Goal: Task Accomplishment & Management: Manage account settings

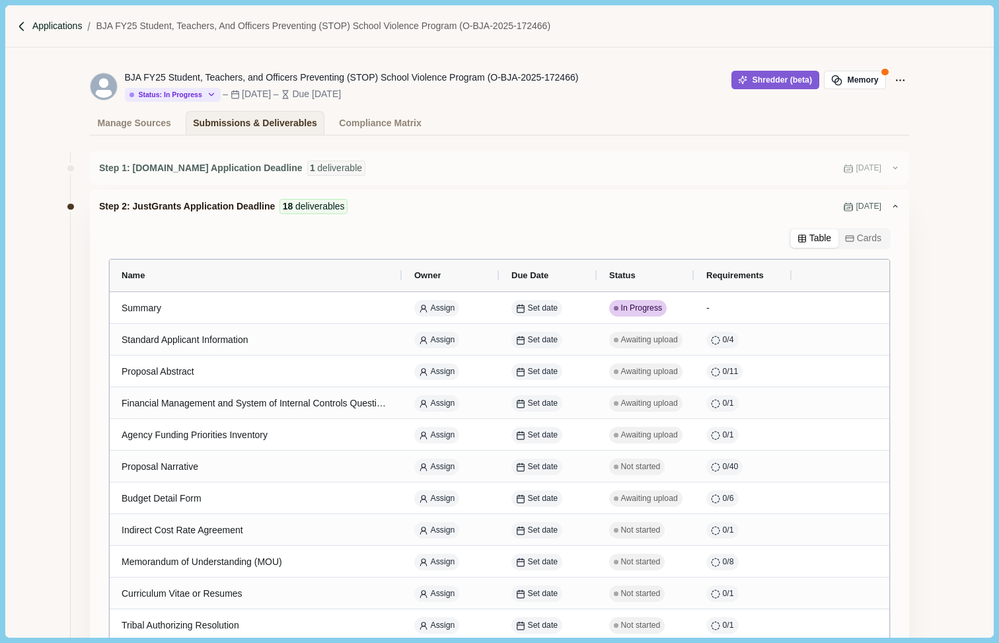
click at [65, 28] on p "Applications" at bounding box center [57, 26] width 50 height 14
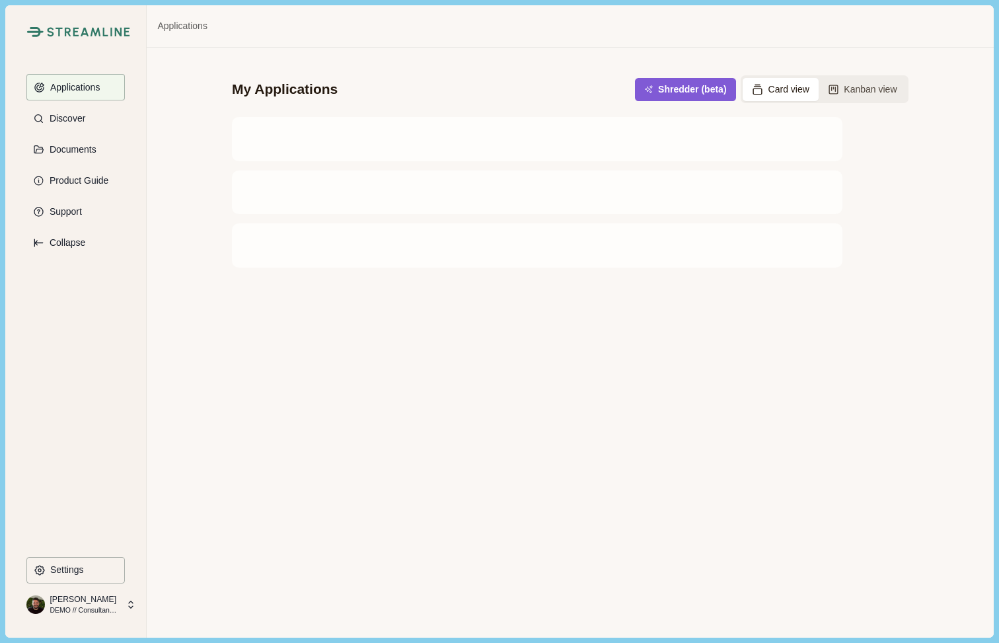
click at [63, 605] on p "DEMO // Consultant Company" at bounding box center [84, 610] width 69 height 11
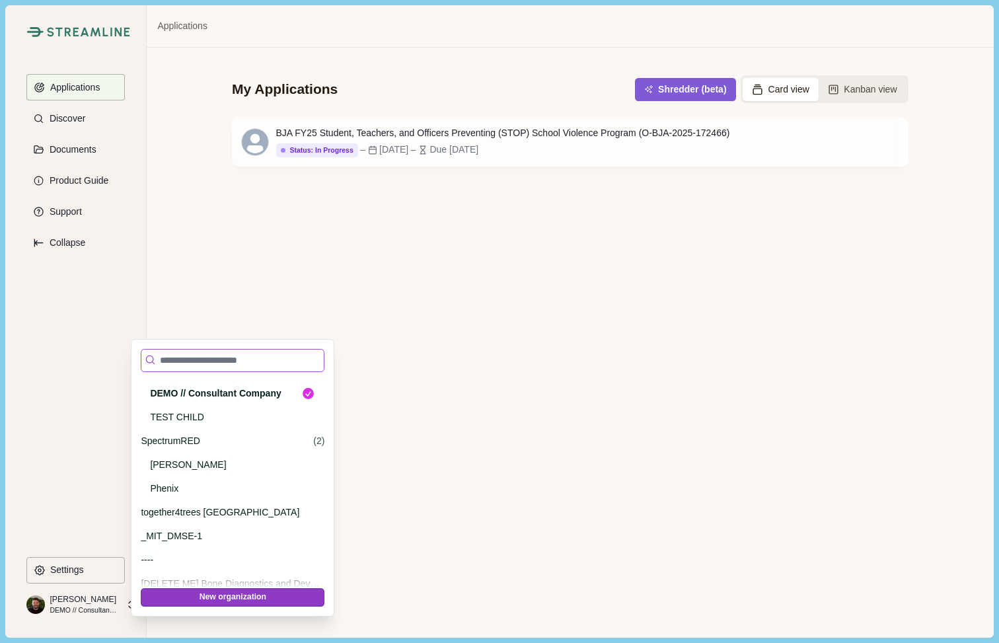
click at [206, 357] on input at bounding box center [233, 360] width 184 height 23
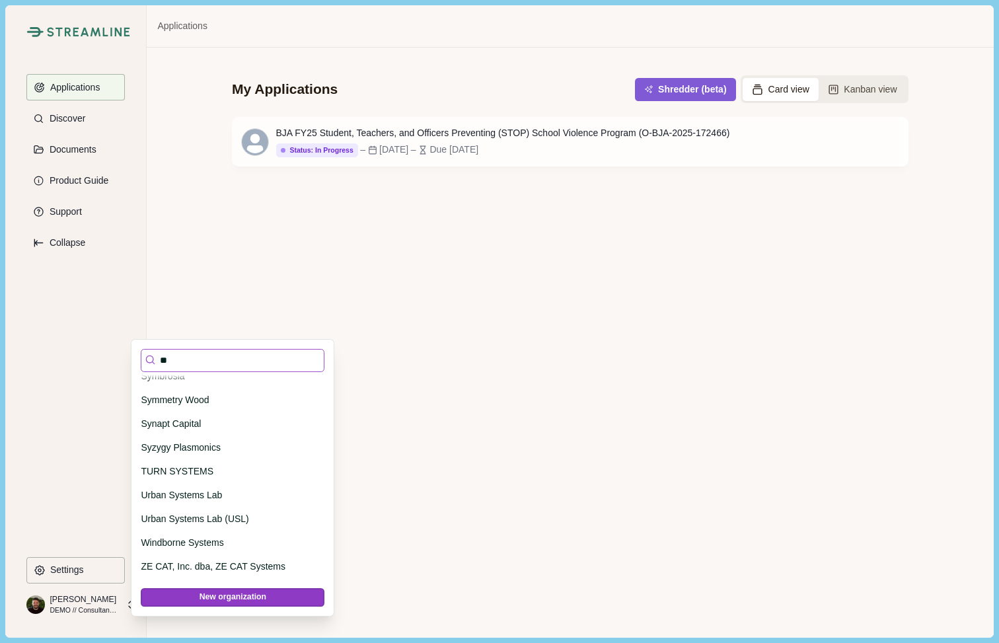
scroll to position [0, 0]
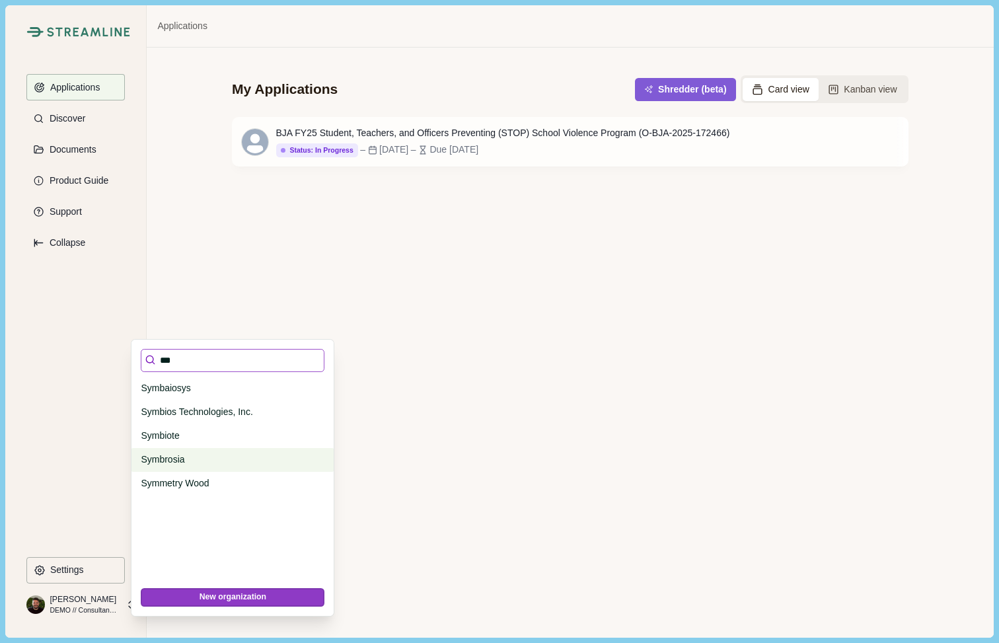
type input "***"
click at [179, 459] on p "Symbrosia" at bounding box center [230, 460] width 179 height 14
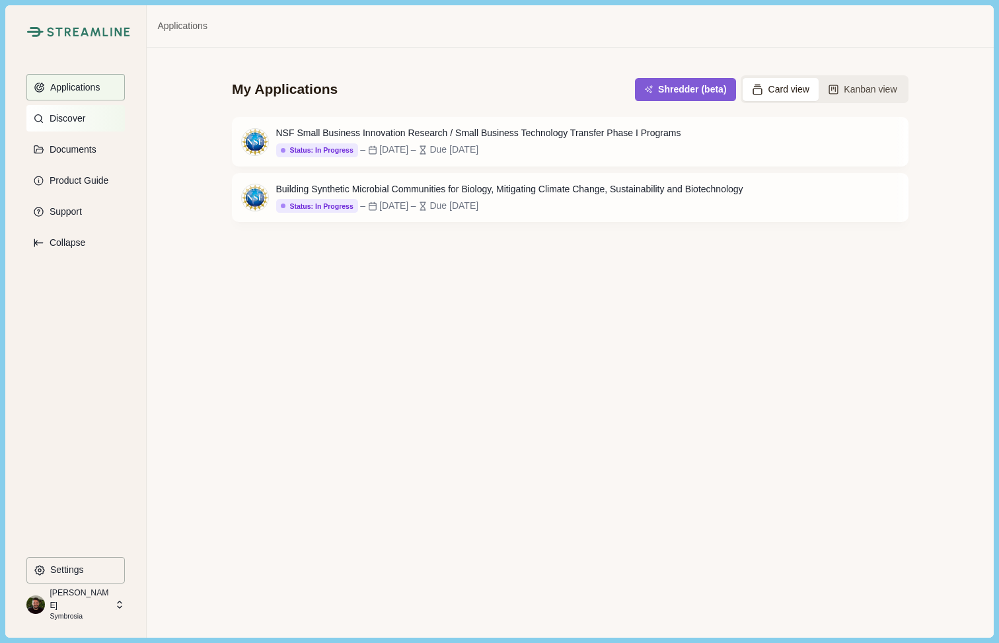
click at [54, 112] on button "Discover" at bounding box center [75, 118] width 98 height 26
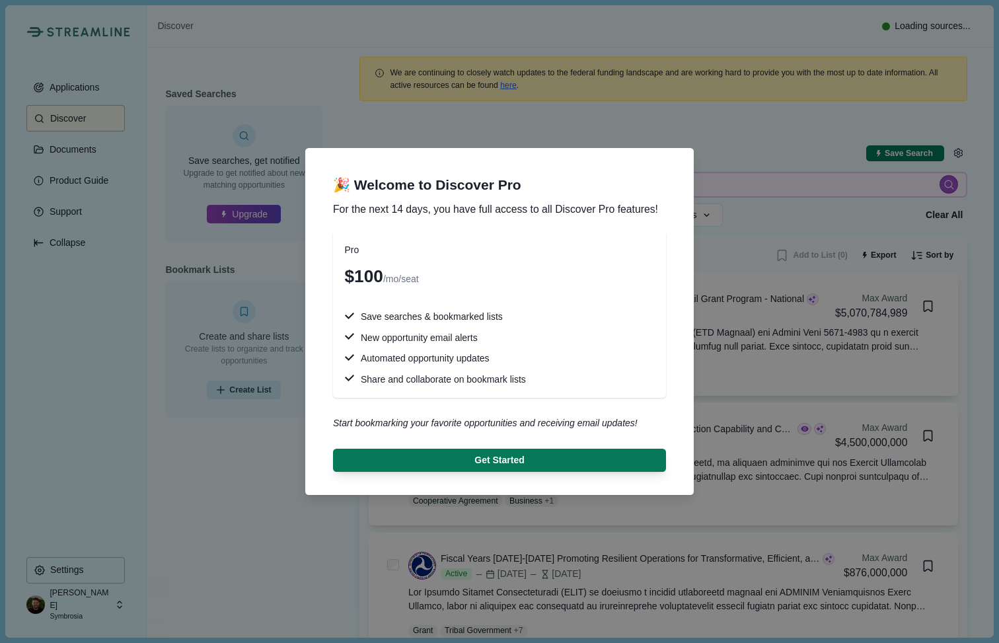
click at [57, 83] on div "🎉 Welcome to Discover Pro For the next 14 days, you have full access to all Dis…" at bounding box center [499, 321] width 999 height 643
click at [665, 115] on div "🎉 Welcome to Discover Pro For the next 14 days, you have full access to all Dis…" at bounding box center [499, 321] width 999 height 643
click at [84, 90] on div "🎉 Welcome to Discover Pro For the next 14 days, you have full access to all Dis…" at bounding box center [499, 321] width 999 height 643
click at [176, 451] on div "🎉 Welcome to Discover Pro For the next 14 days, you have full access to all Dis…" at bounding box center [499, 321] width 999 height 643
click at [221, 466] on div "🎉 Welcome to Discover Pro For the next 14 days, you have full access to all Dis…" at bounding box center [499, 321] width 999 height 643
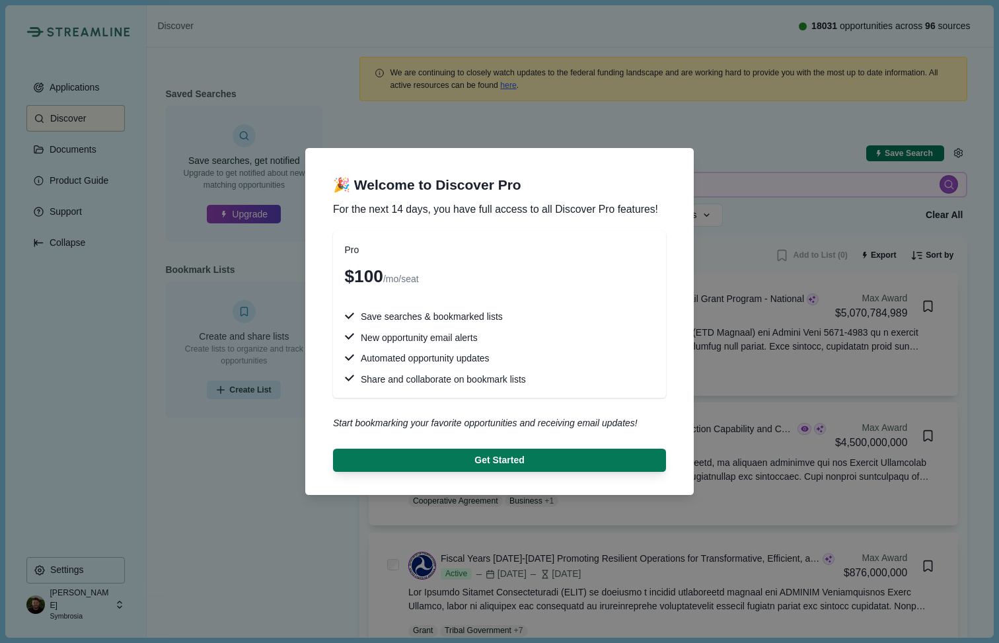
click at [69, 602] on div "🎉 Welcome to Discover Pro For the next 14 days, you have full access to all Dis…" at bounding box center [499, 321] width 999 height 643
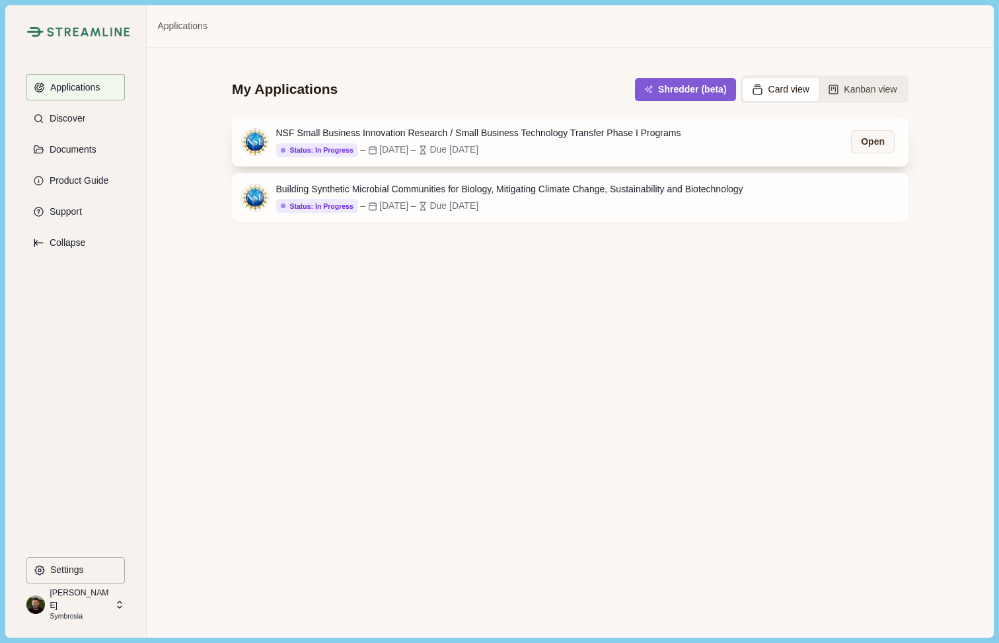
click at [429, 130] on div "NSF Small Business Innovation Research / Small Business Technology Transfer Pha…" at bounding box center [478, 133] width 405 height 14
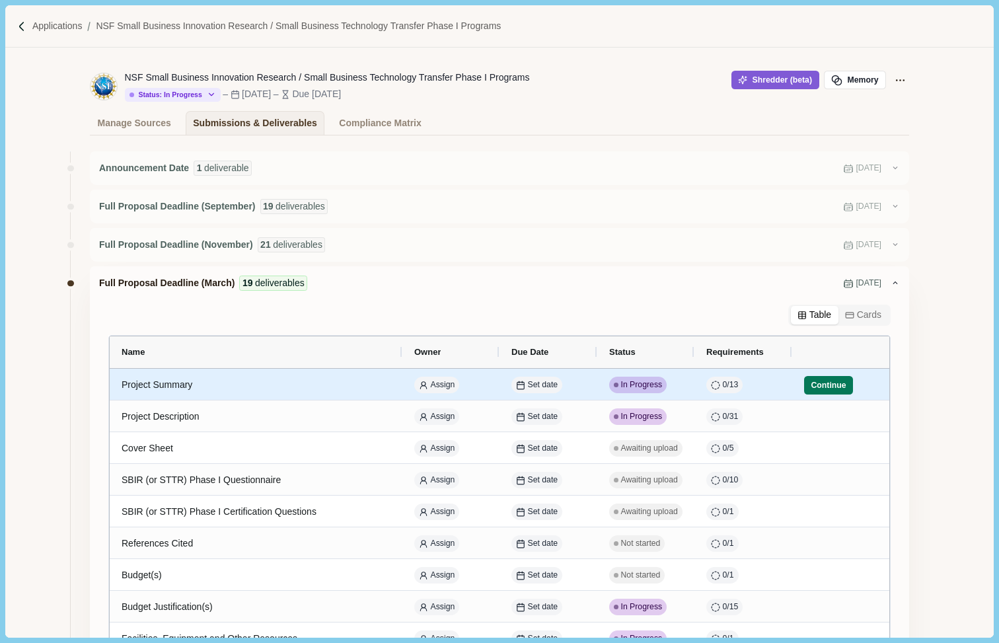
click at [826, 377] on div "Continue" at bounding box center [828, 385] width 49 height 26
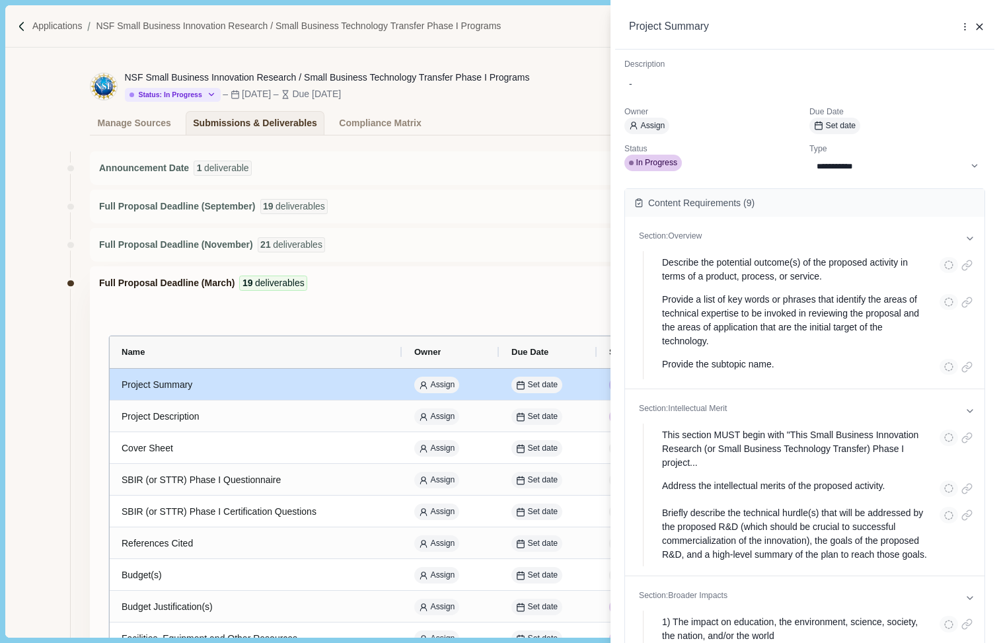
click at [495, 274] on div "**********" at bounding box center [499, 321] width 999 height 643
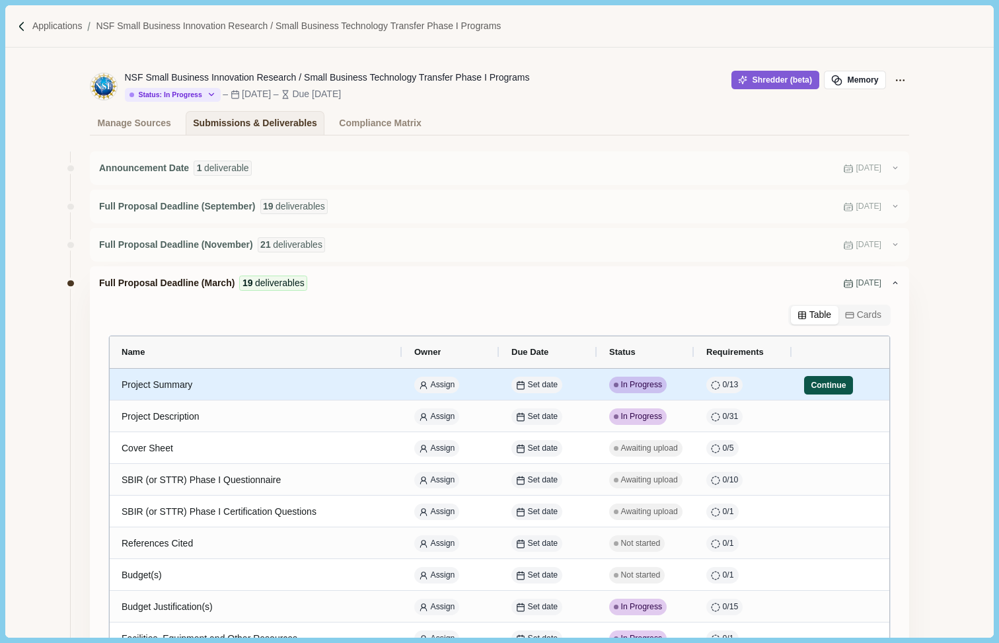
click at [817, 390] on button "Continue" at bounding box center [828, 385] width 49 height 19
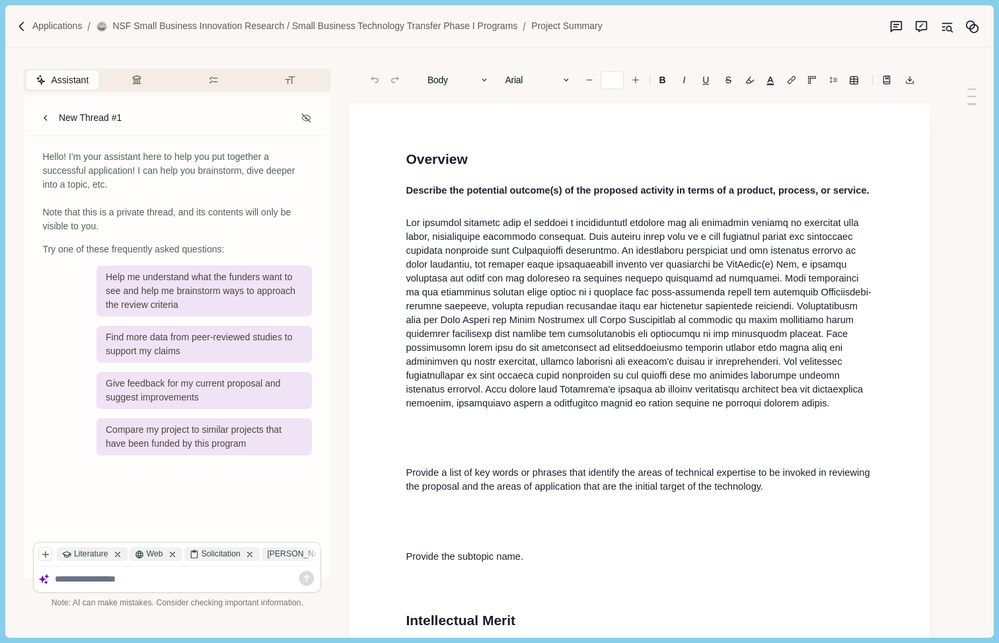
type input "**"
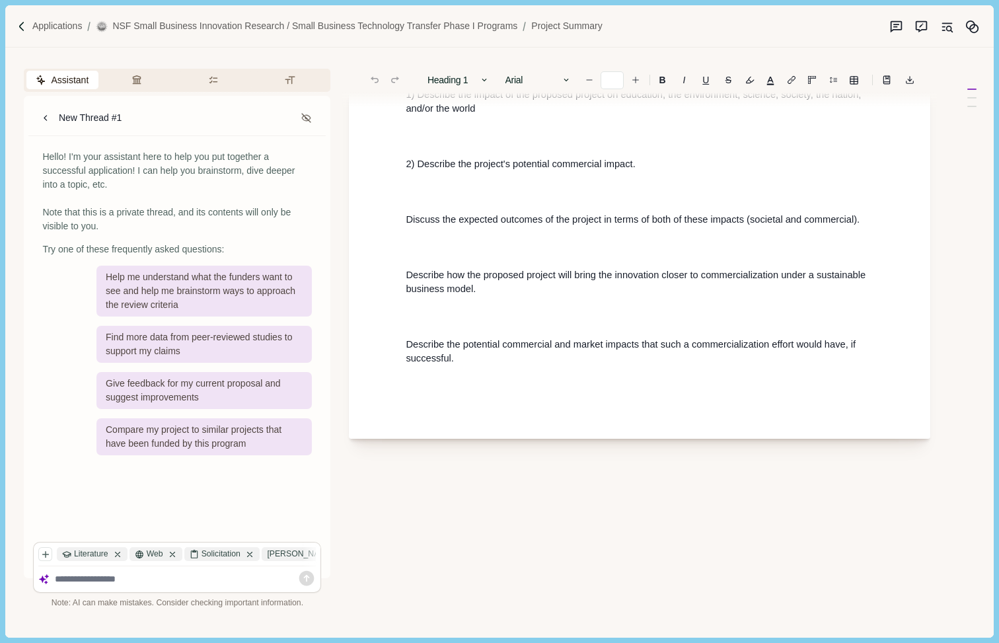
scroll to position [733, 0]
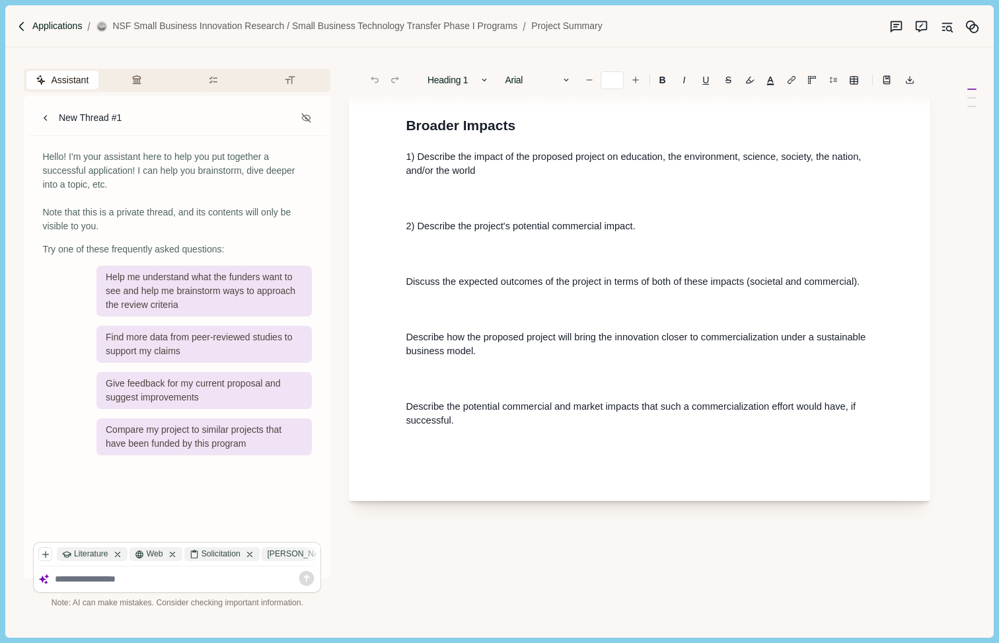
click at [73, 26] on p "Applications" at bounding box center [57, 26] width 50 height 14
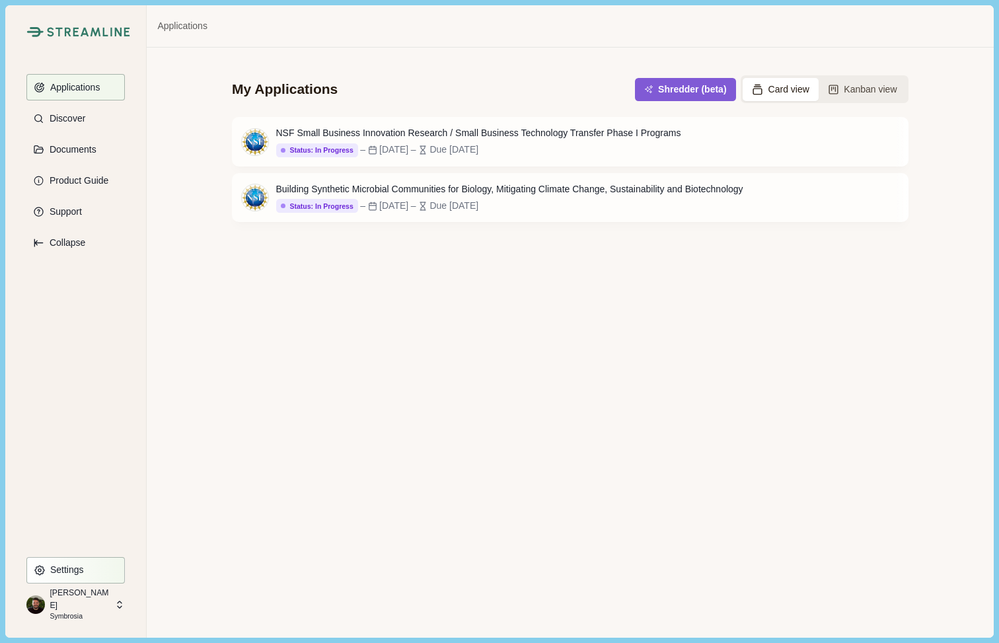
click at [88, 567] on button "Settings" at bounding box center [75, 570] width 98 height 26
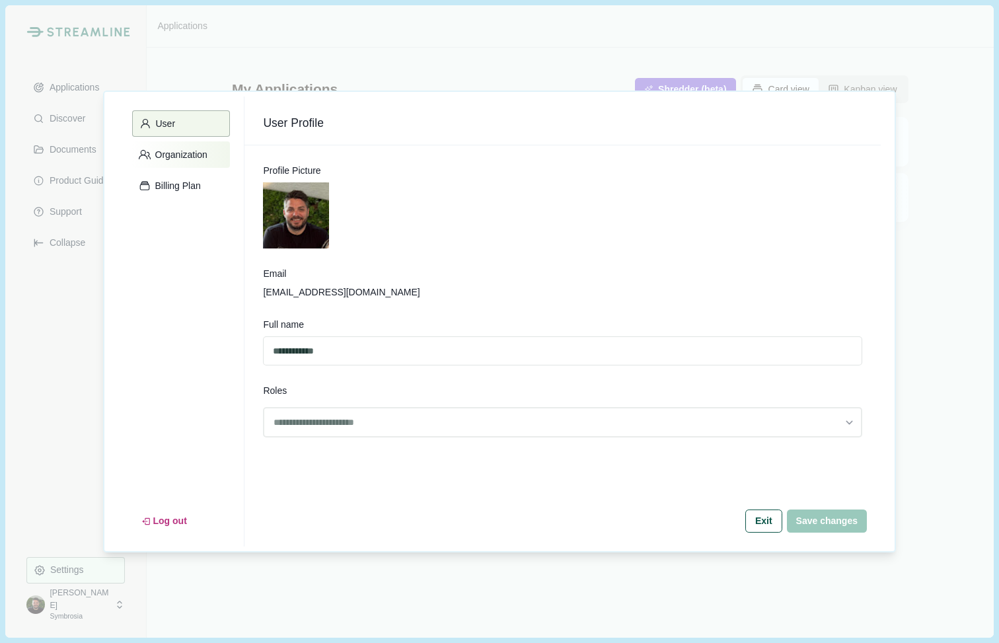
click at [187, 153] on p "Organization" at bounding box center [179, 154] width 57 height 11
select select "*****"
select select "******"
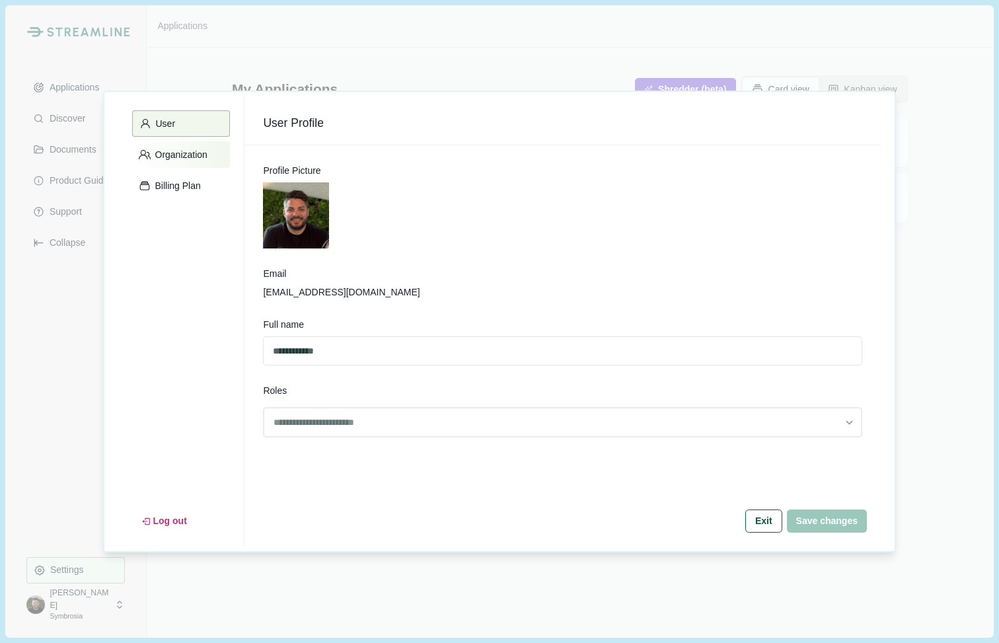
select select "******"
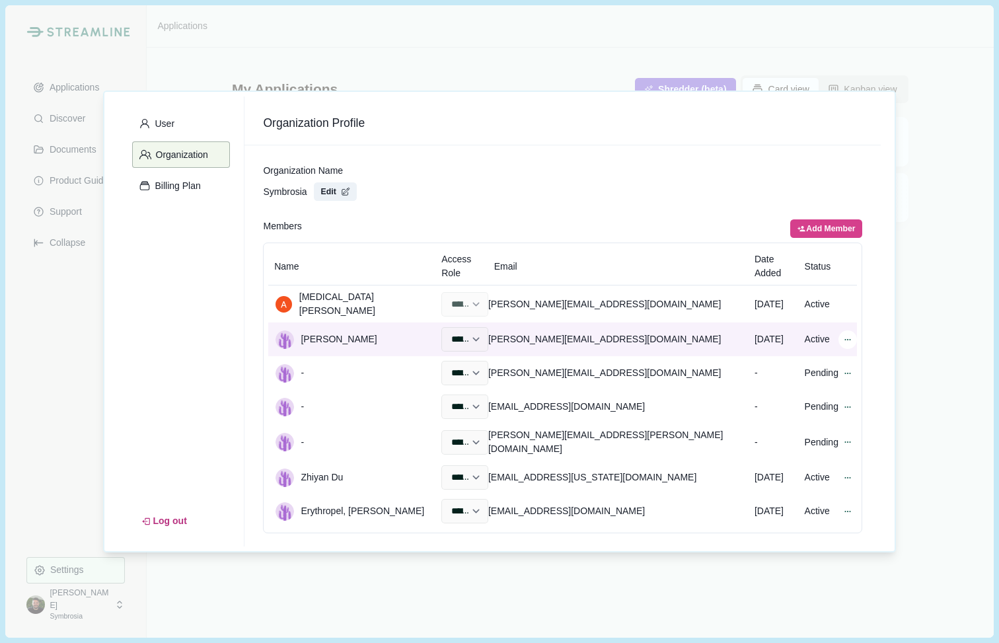
click at [843, 335] on icon at bounding box center [847, 339] width 9 height 9
click at [523, 328] on div "caroline@symbrosia.co" at bounding box center [618, 339] width 260 height 23
drag, startPoint x: 523, startPoint y: 322, endPoint x: 628, endPoint y: 321, distance: 104.4
click at [628, 328] on div "caroline@symbrosia.co" at bounding box center [618, 339] width 260 height 23
copy div "caroline@symbrosia.co"
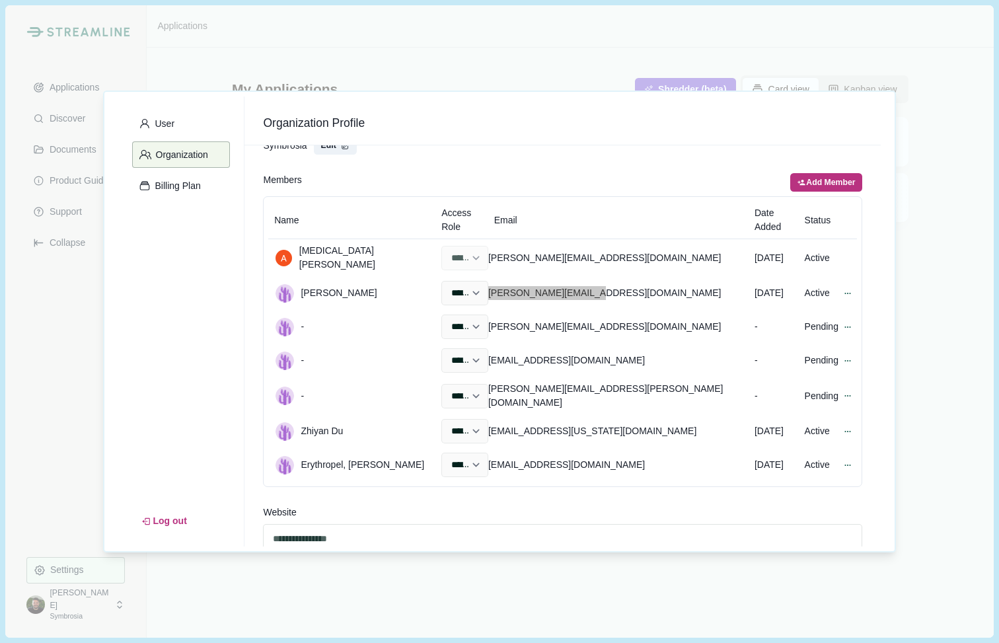
scroll to position [56, 0]
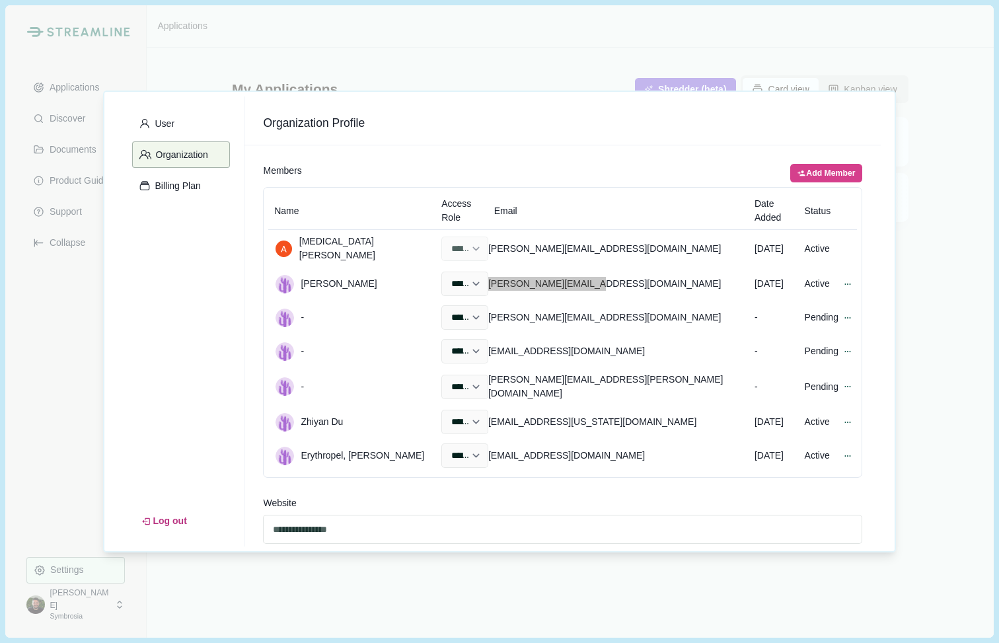
select select "*****"
select select "******"
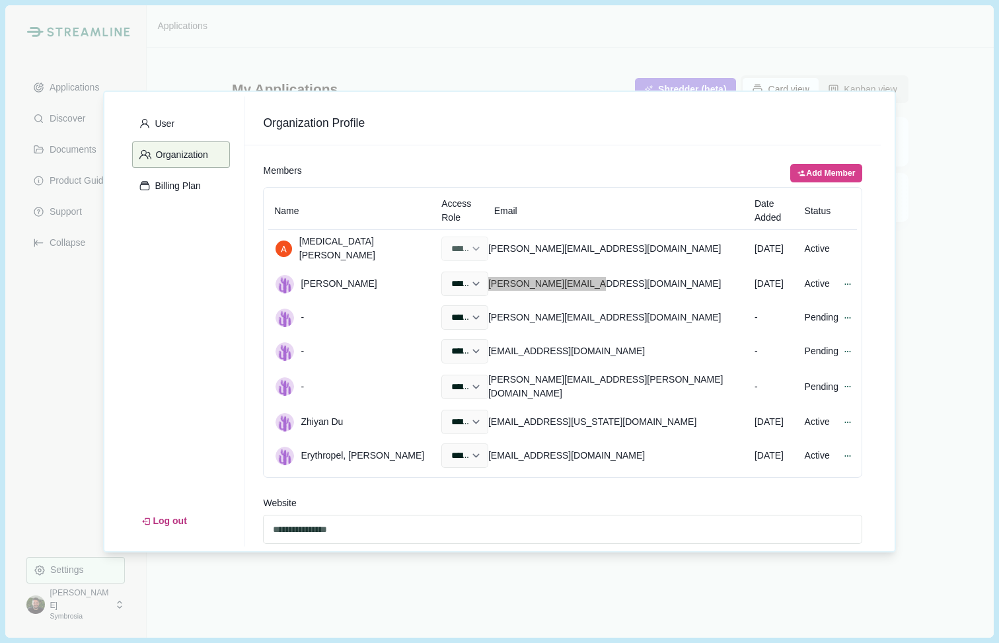
select select "******"
click at [46, 336] on div "**********" at bounding box center [499, 321] width 999 height 643
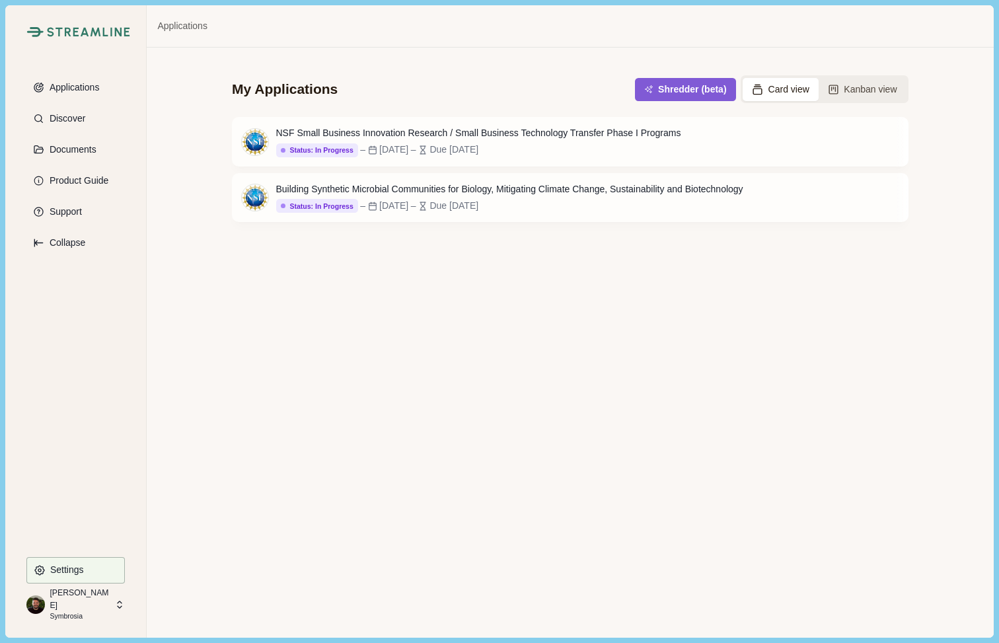
click at [63, 611] on p "Symbrosia" at bounding box center [80, 616] width 61 height 11
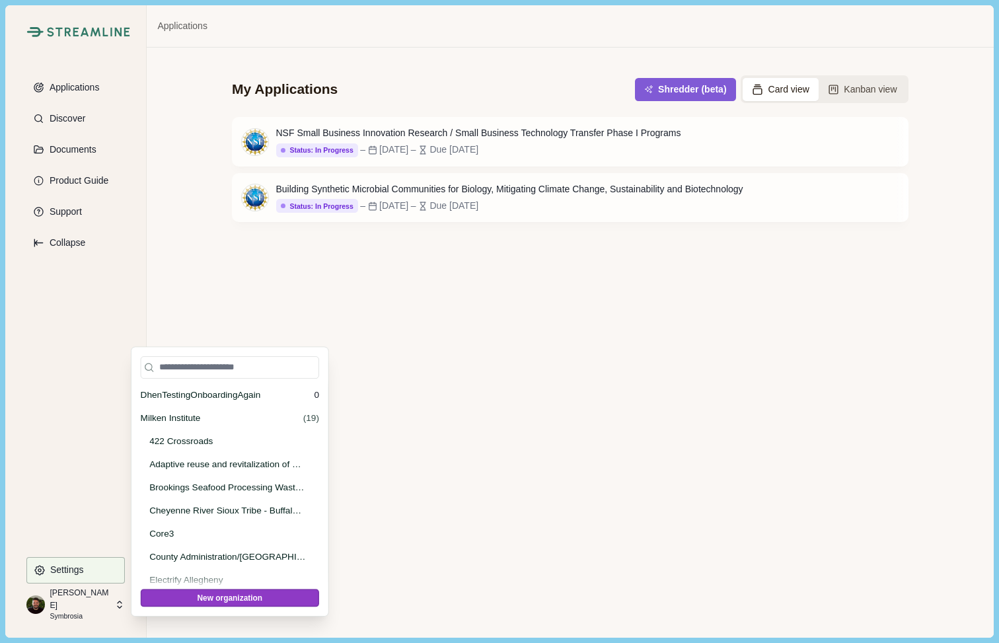
scroll to position [46354, 0]
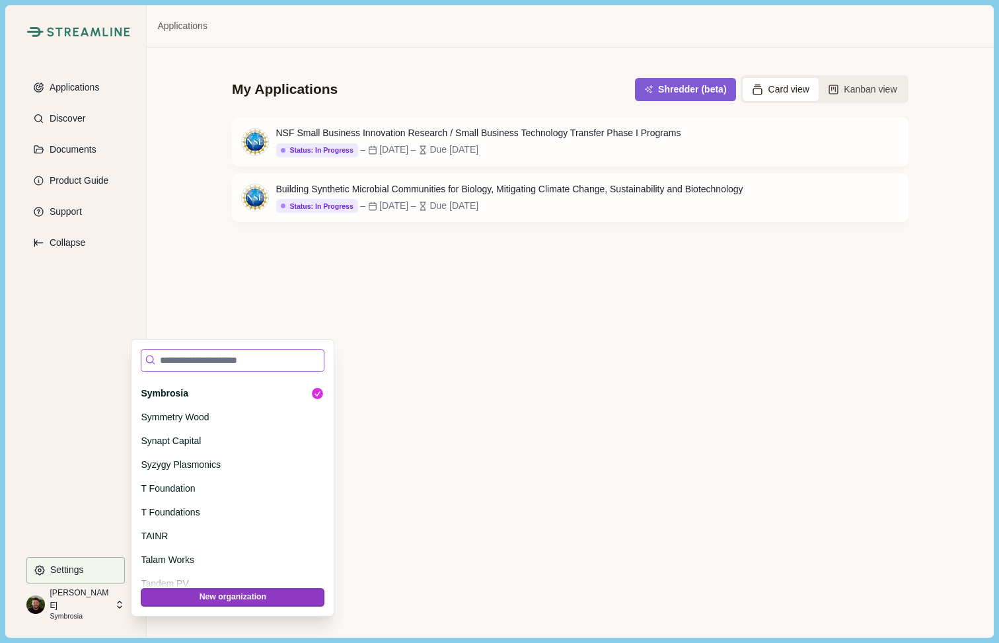
click at [204, 367] on input at bounding box center [233, 360] width 184 height 23
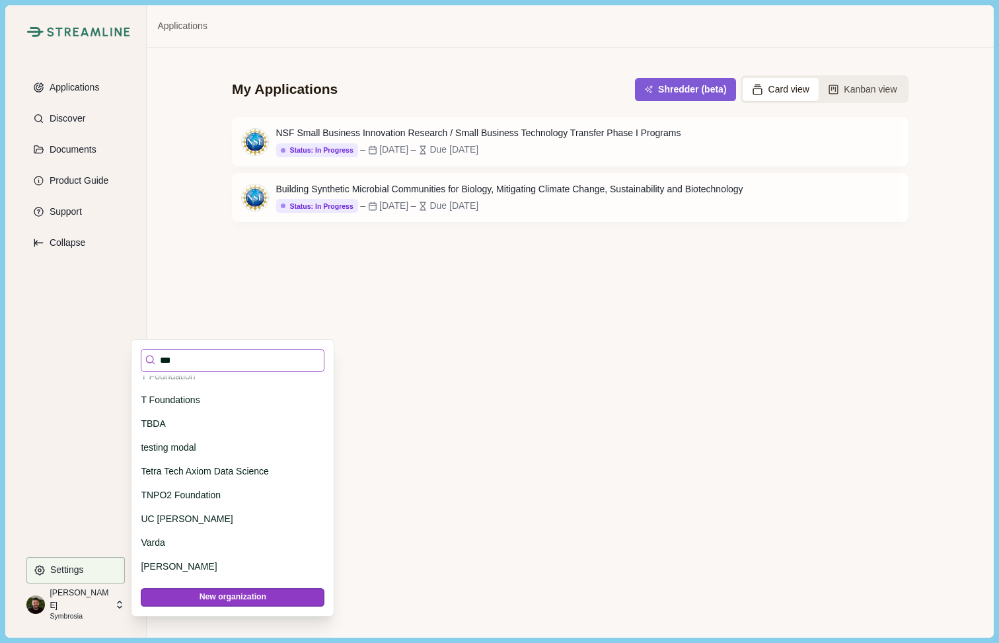
scroll to position [0, 0]
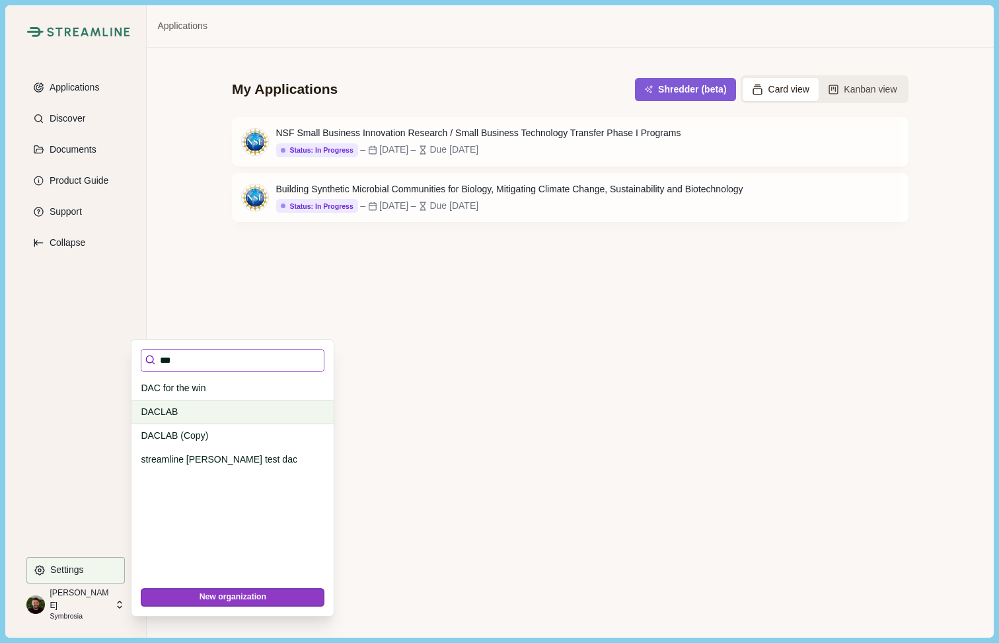
type input "***"
click at [186, 405] on p "DACLAB" at bounding box center [230, 412] width 179 height 14
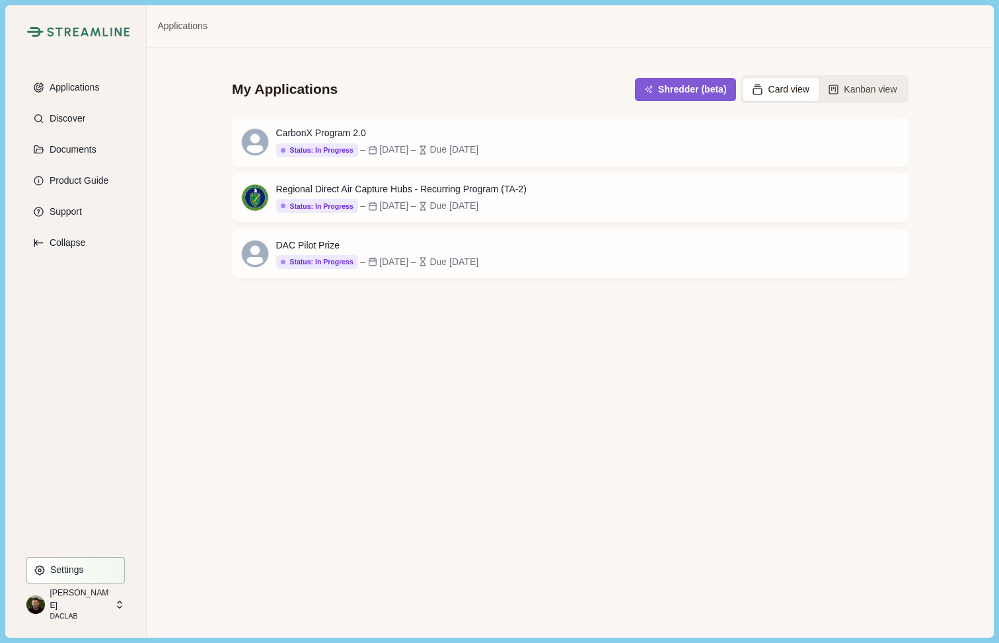
click at [68, 574] on p "Settings" at bounding box center [65, 569] width 38 height 11
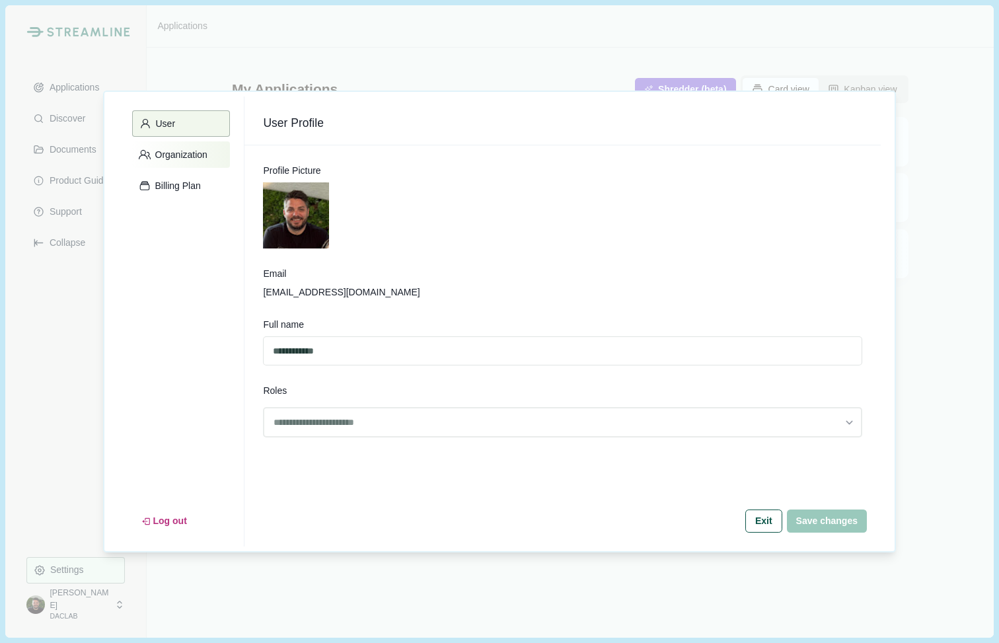
click at [185, 158] on p "Organization" at bounding box center [179, 154] width 57 height 11
select select "*****"
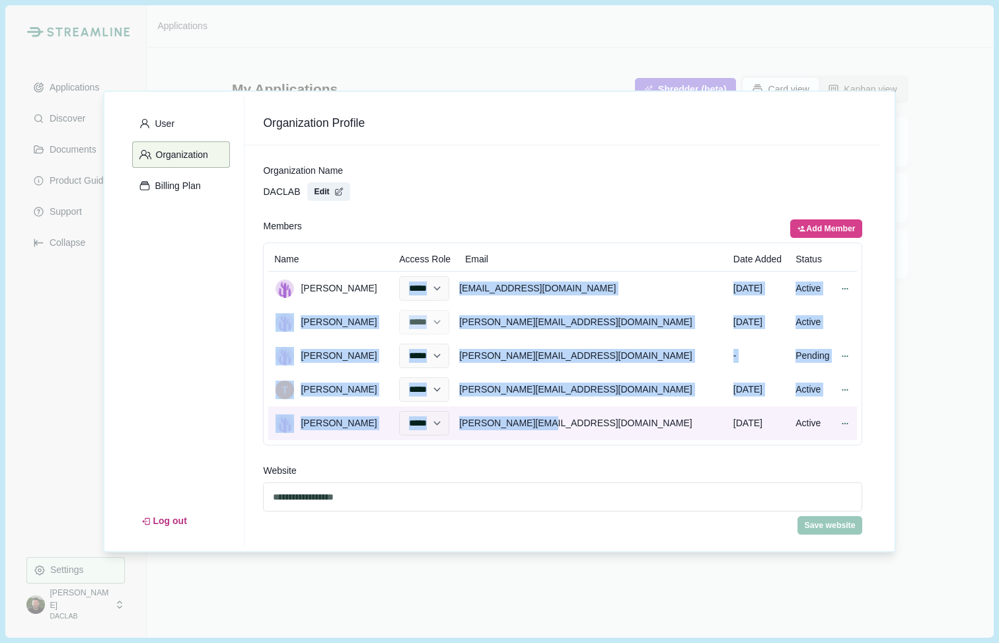
drag, startPoint x: 523, startPoint y: 289, endPoint x: 625, endPoint y: 418, distance: 164.2
click at [625, 418] on tbody "Aditya Anil Bhandari ***** ***** ****** aditya@daclab.us Mar 3, 2025 Active Rem…" at bounding box center [562, 356] width 589 height 169
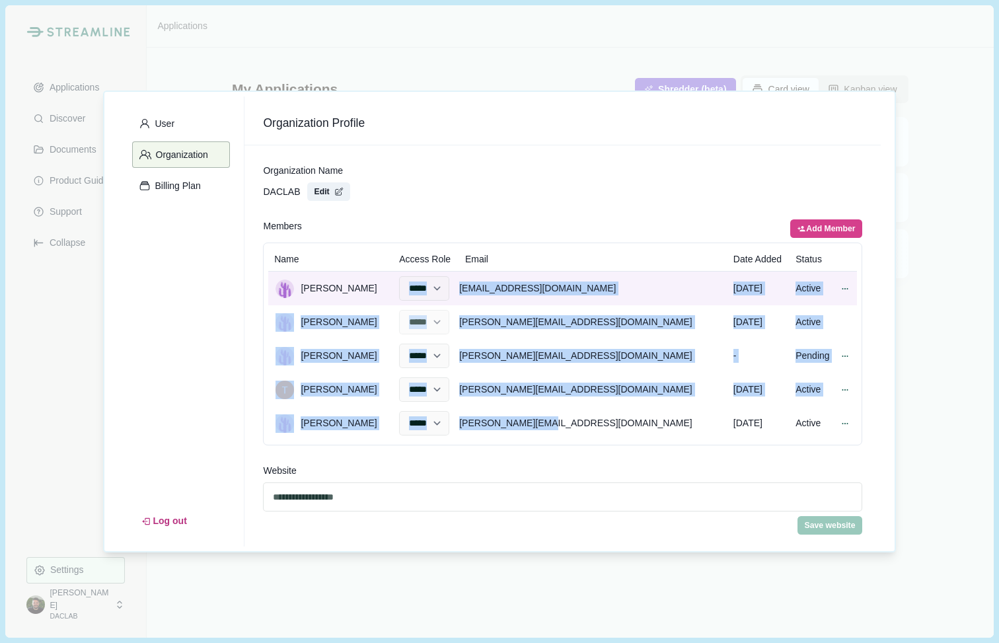
click at [654, 299] on div "aditya@daclab.us" at bounding box center [593, 288] width 268 height 23
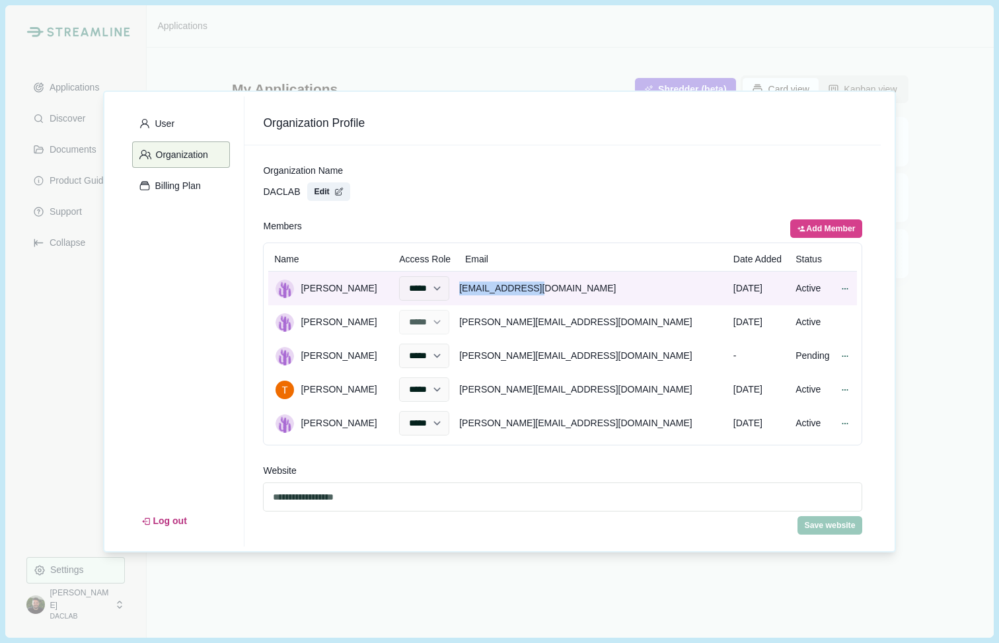
drag, startPoint x: 526, startPoint y: 289, endPoint x: 610, endPoint y: 284, distance: 84.0
click at [610, 284] on div "aditya@daclab.us" at bounding box center [593, 288] width 268 height 23
copy div "aditya@daclab.us"
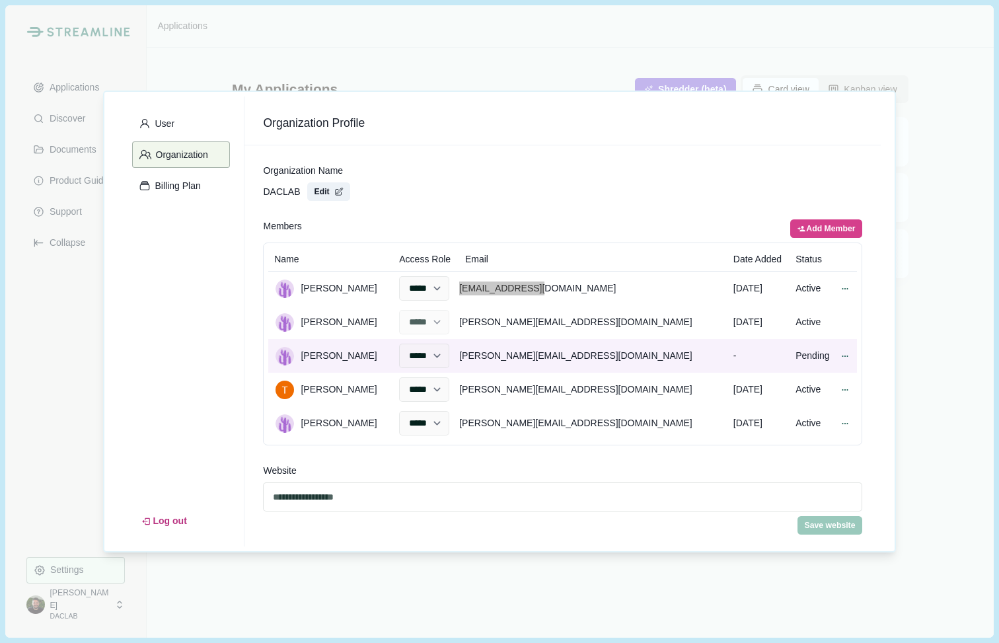
click at [567, 355] on div "samip@daclab.us" at bounding box center [593, 355] width 268 height 23
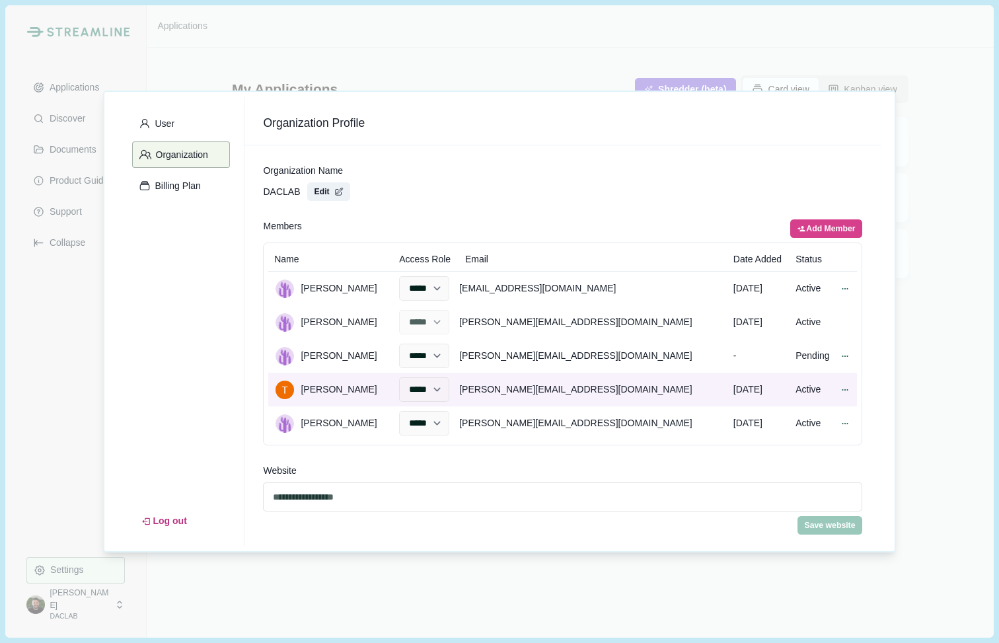
click at [560, 391] on div "tanuj@youwebinc.com" at bounding box center [593, 389] width 268 height 23
copy div "tanuj@youwebinc.com"
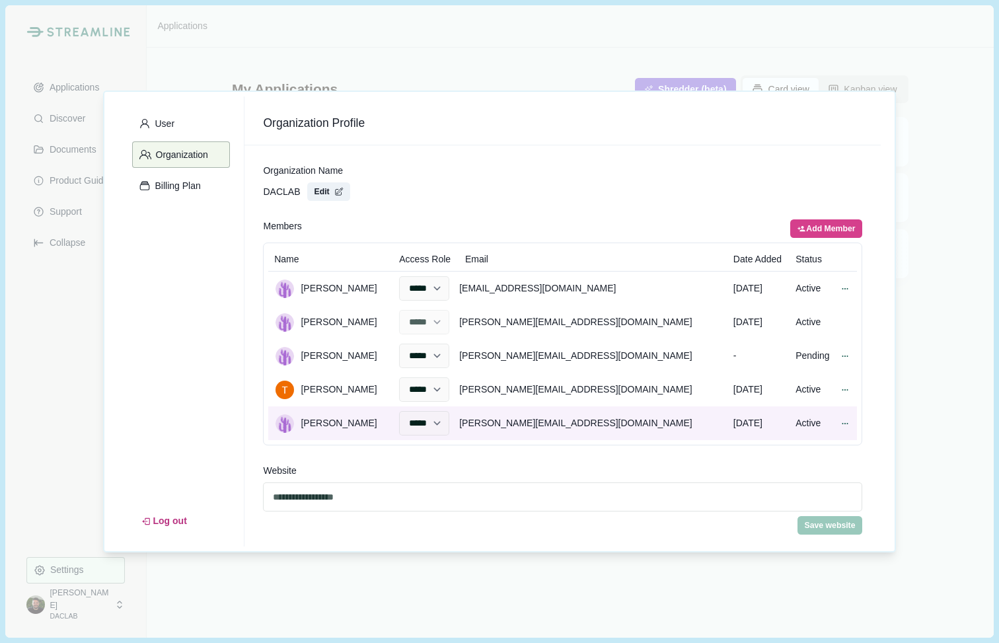
click at [544, 421] on div "florian@daclab.us" at bounding box center [593, 423] width 268 height 23
copy div "florian@daclab.us"
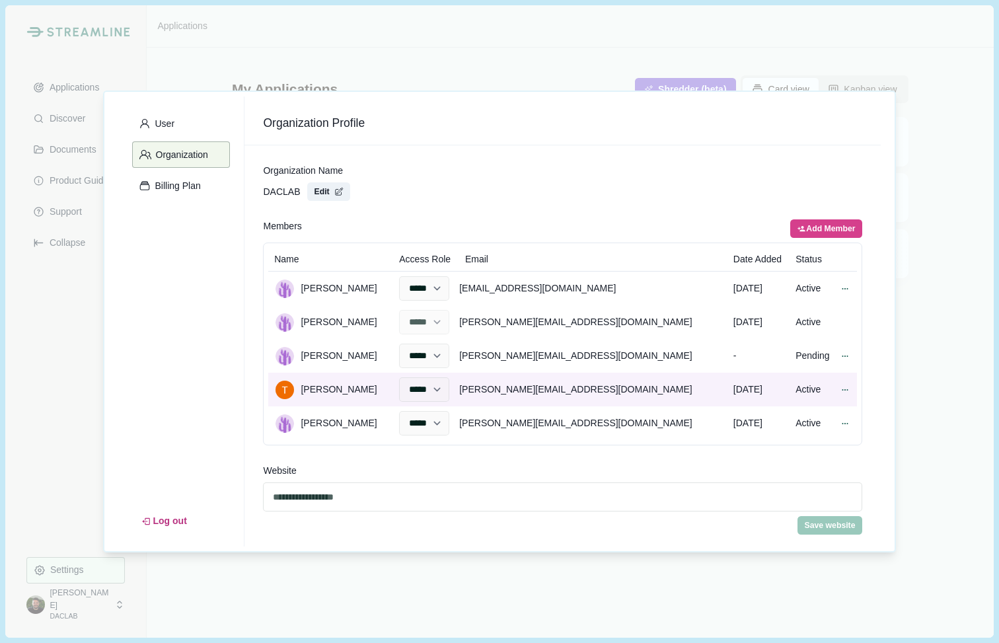
click at [549, 391] on div "tanuj@youwebinc.com" at bounding box center [593, 389] width 268 height 23
copy div "tanuj@youwebinc.com"
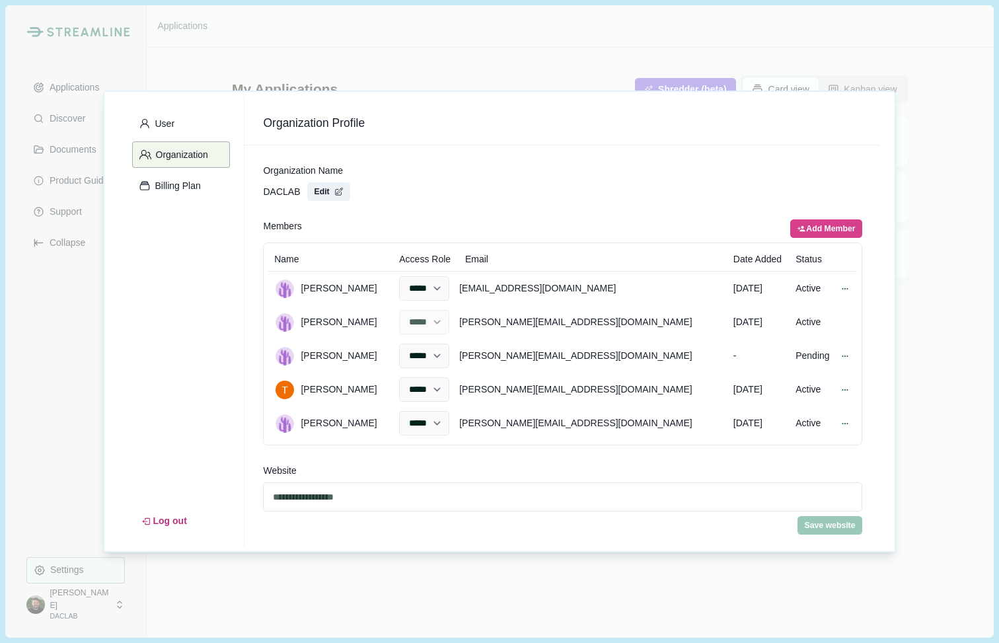
click at [703, 473] on div "Website" at bounding box center [562, 471] width 599 height 14
click at [959, 132] on div "**********" at bounding box center [499, 321] width 999 height 643
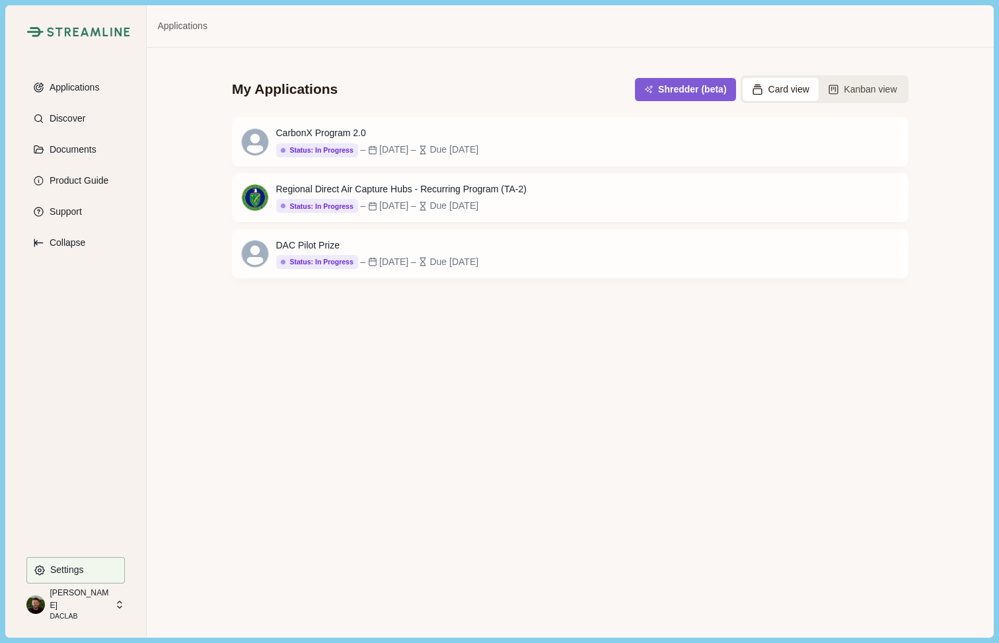
click at [72, 600] on p "[PERSON_NAME]" at bounding box center [80, 599] width 61 height 24
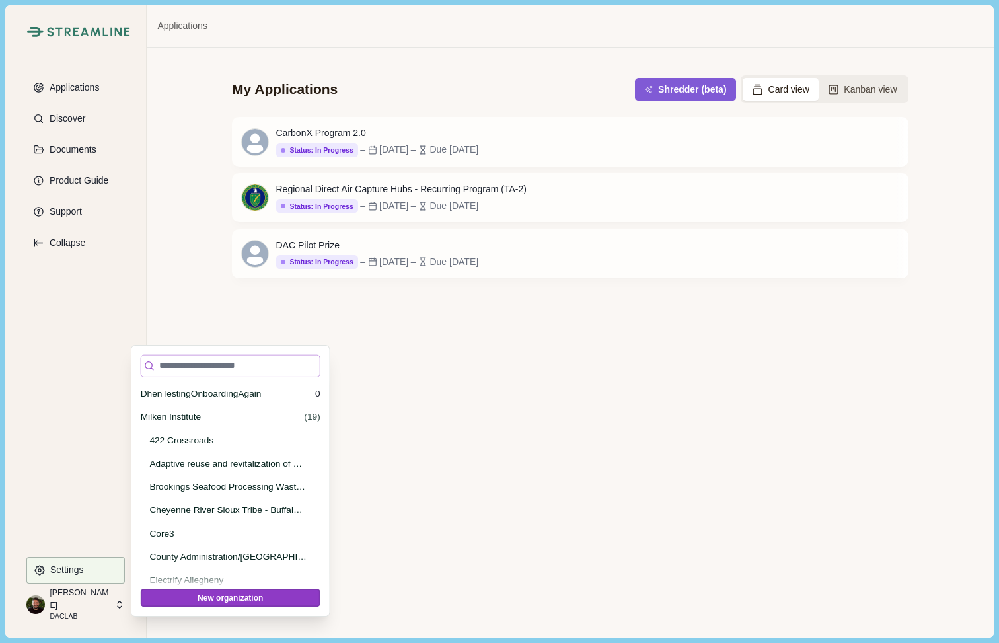
scroll to position [15289, 0]
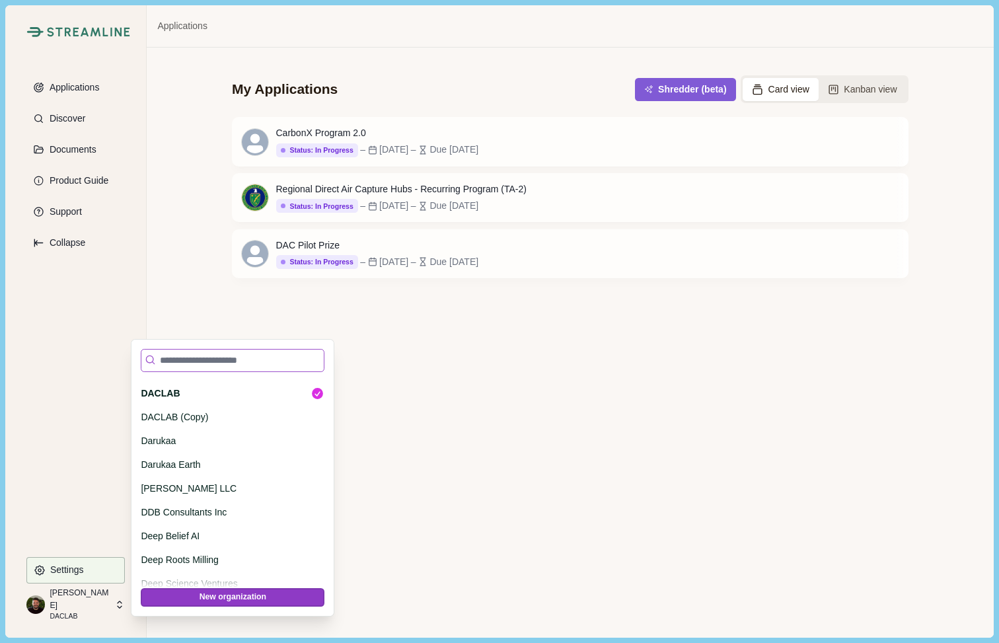
click at [215, 355] on input at bounding box center [233, 360] width 184 height 23
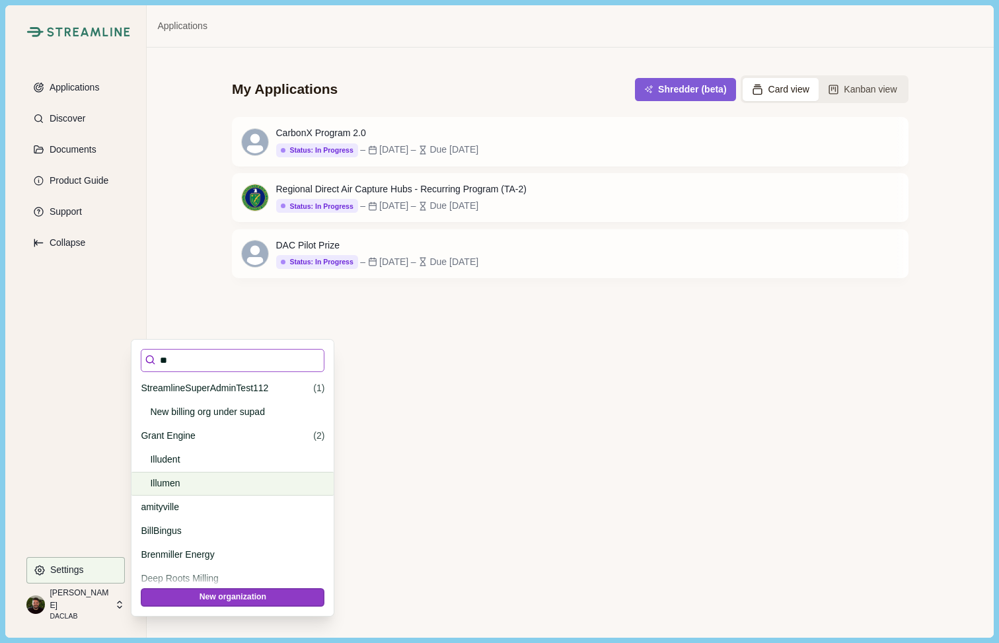
type input "*"
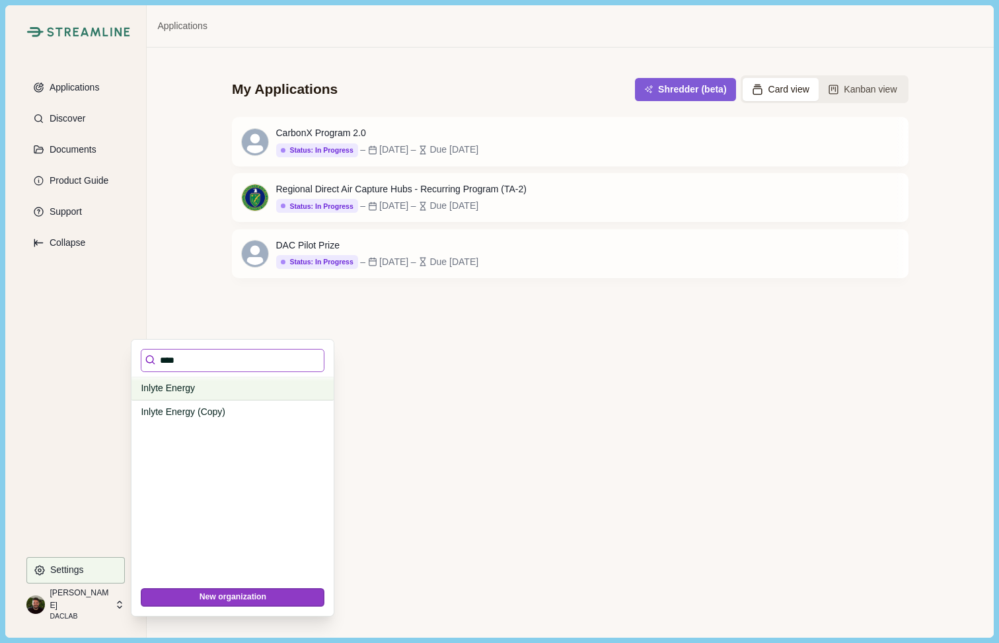
type input "****"
click at [172, 385] on p "Inlyte Energy" at bounding box center [230, 388] width 179 height 14
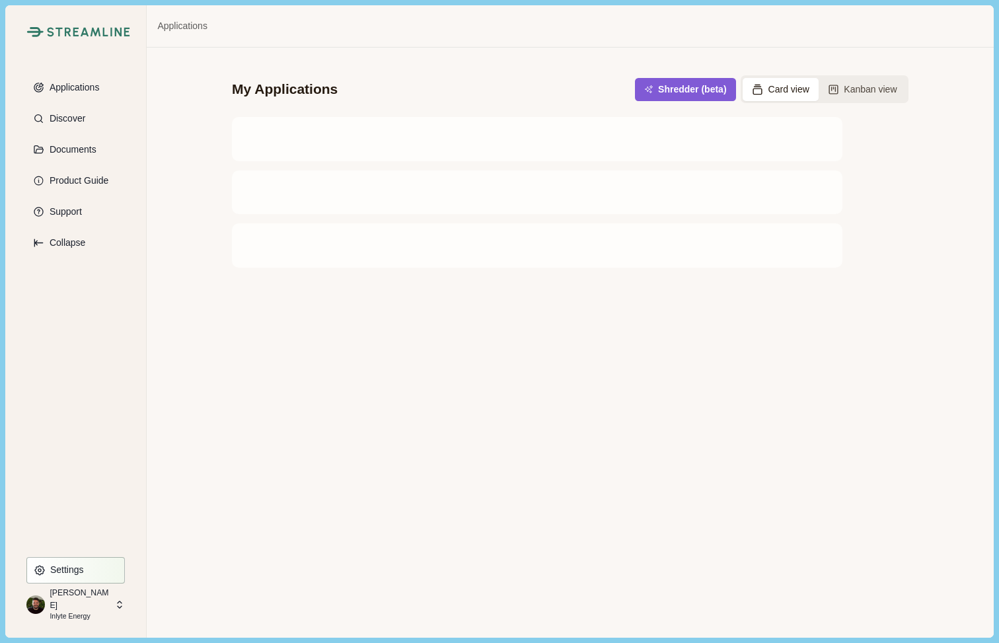
click at [66, 568] on p "Settings" at bounding box center [65, 569] width 38 height 11
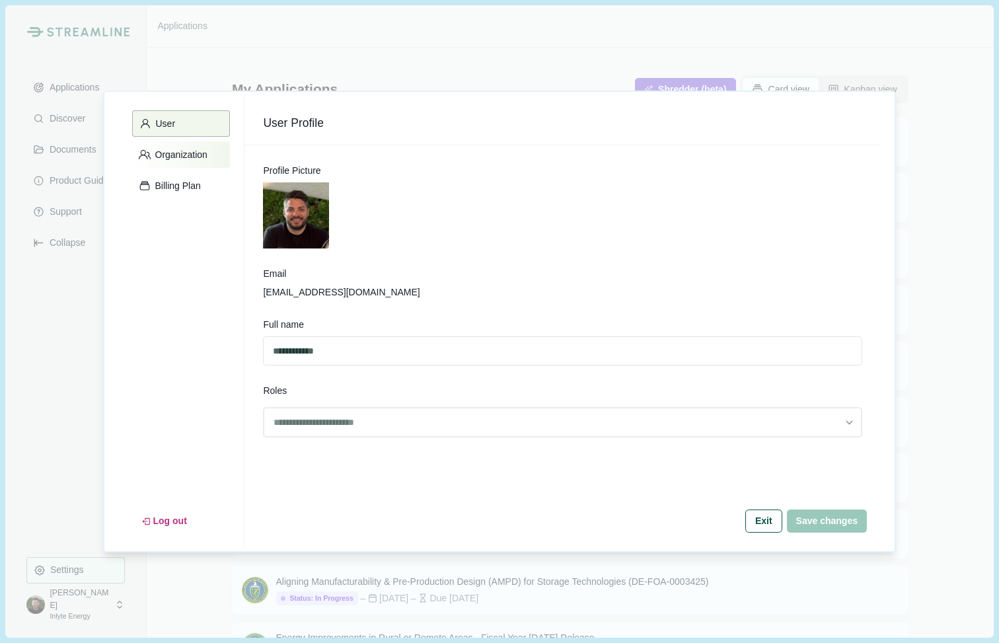
click at [195, 151] on p "Organization" at bounding box center [179, 154] width 57 height 11
select select "******"
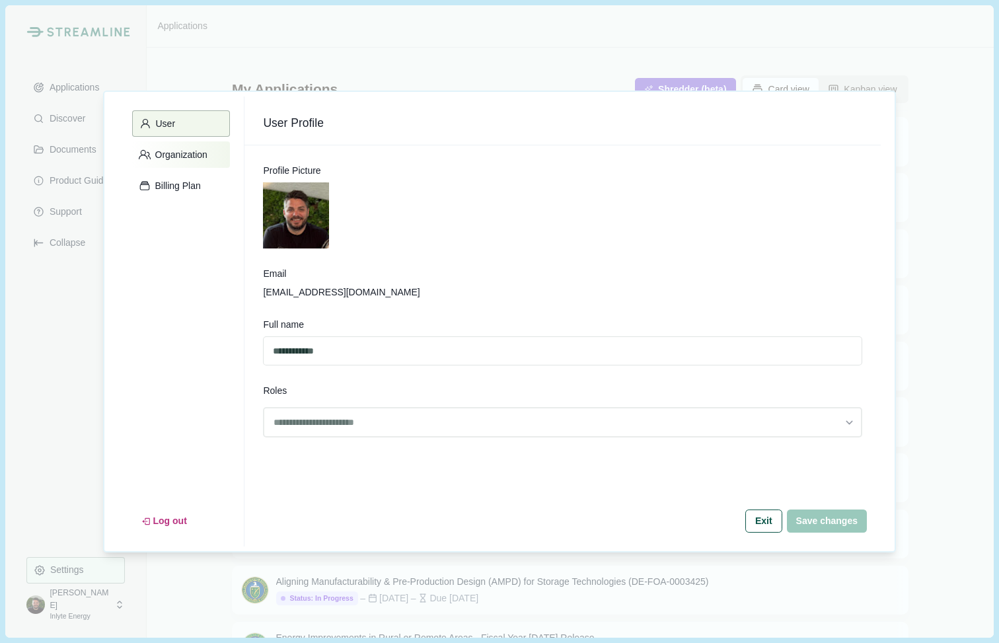
select select "******"
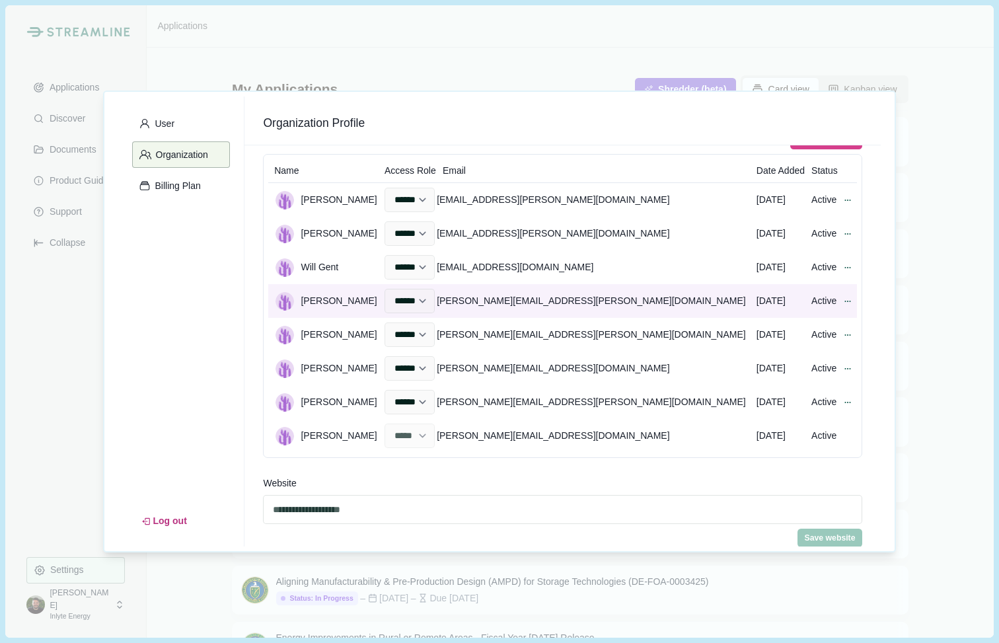
scroll to position [89, 0]
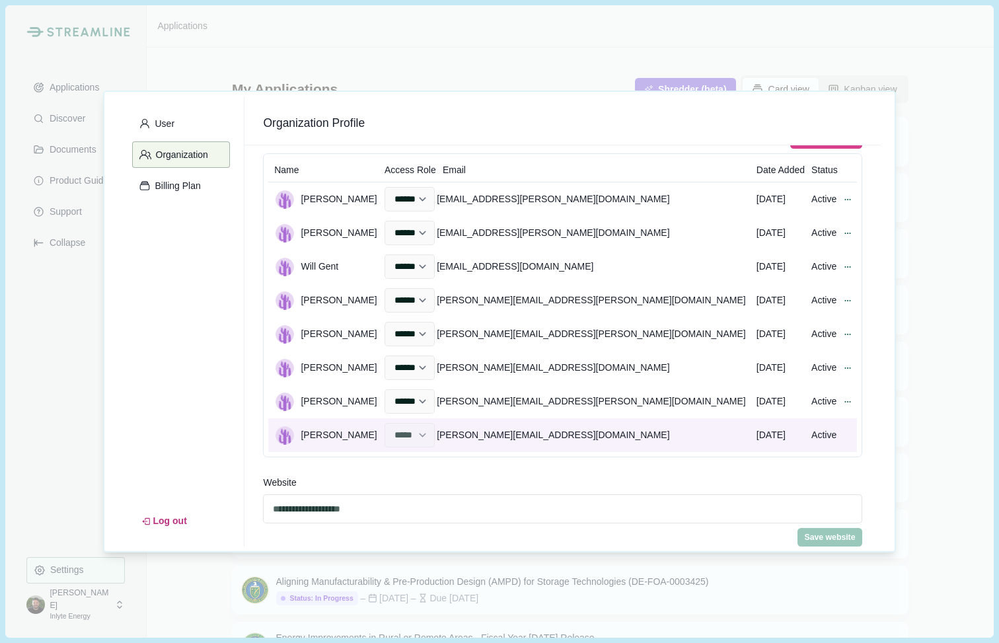
click at [556, 438] on div "amy@inlyteenergy.com" at bounding box center [594, 435] width 314 height 23
copy div "amy@inlyteenergy.com"
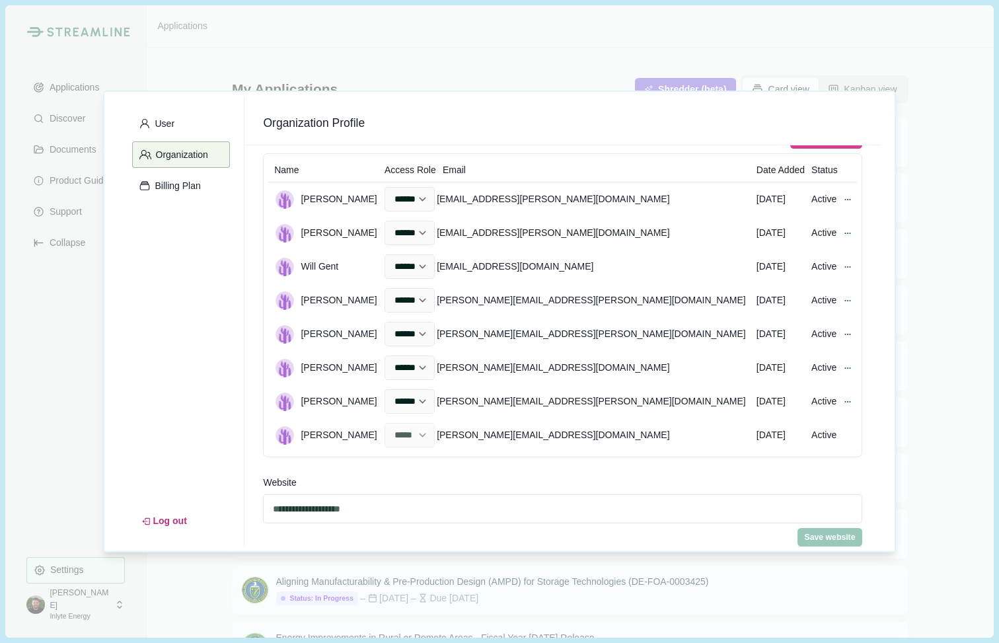
click at [626, 470] on div "**********" at bounding box center [562, 345] width 636 height 401
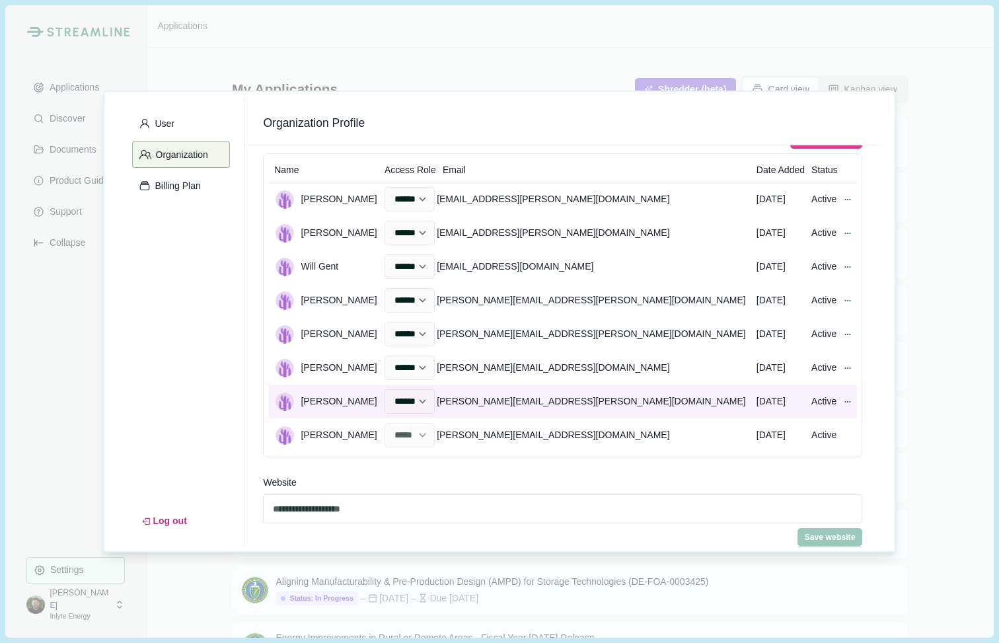
scroll to position [0, 0]
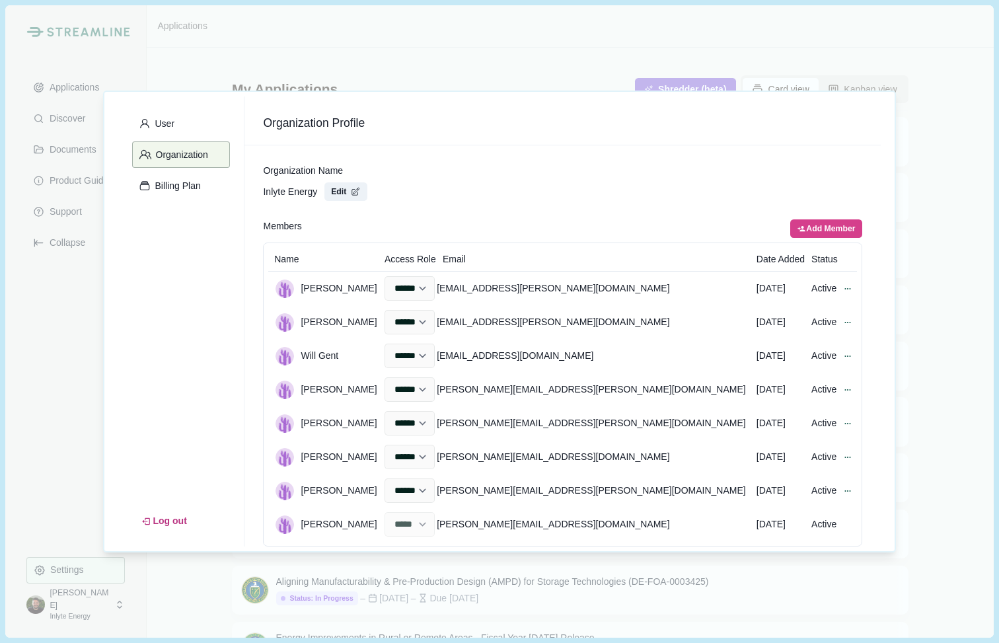
click at [69, 329] on div "**********" at bounding box center [499, 321] width 999 height 643
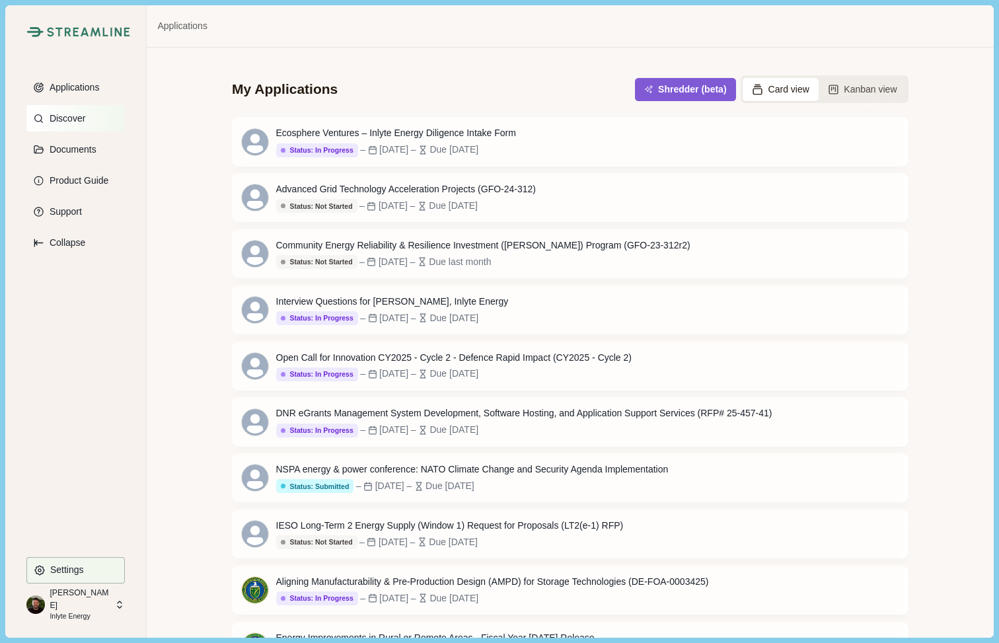
click at [72, 113] on p "Discover" at bounding box center [65, 118] width 40 height 11
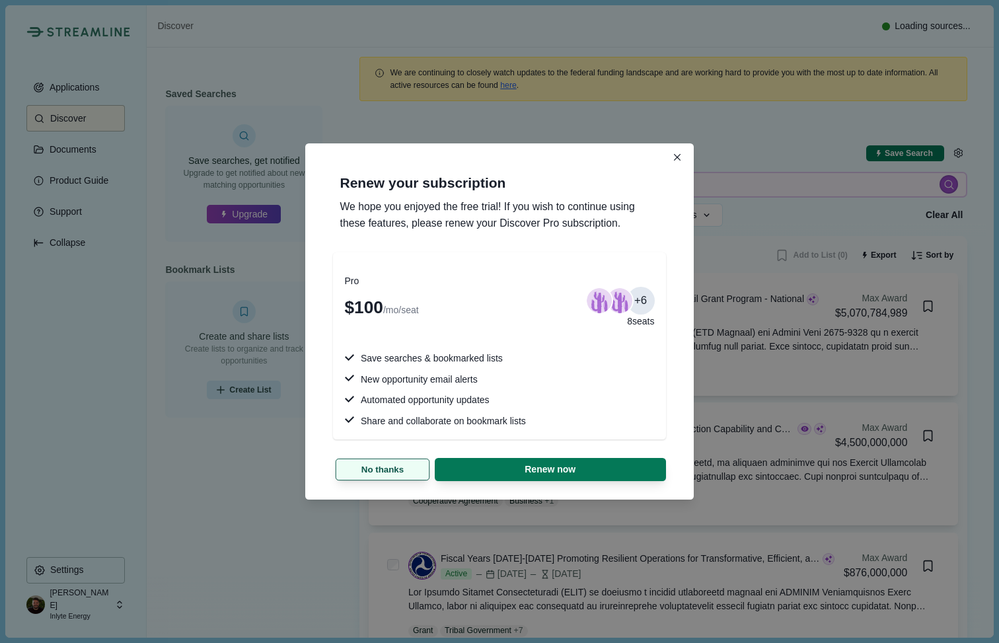
click at [377, 461] on button "No thanks" at bounding box center [383, 470] width 94 height 22
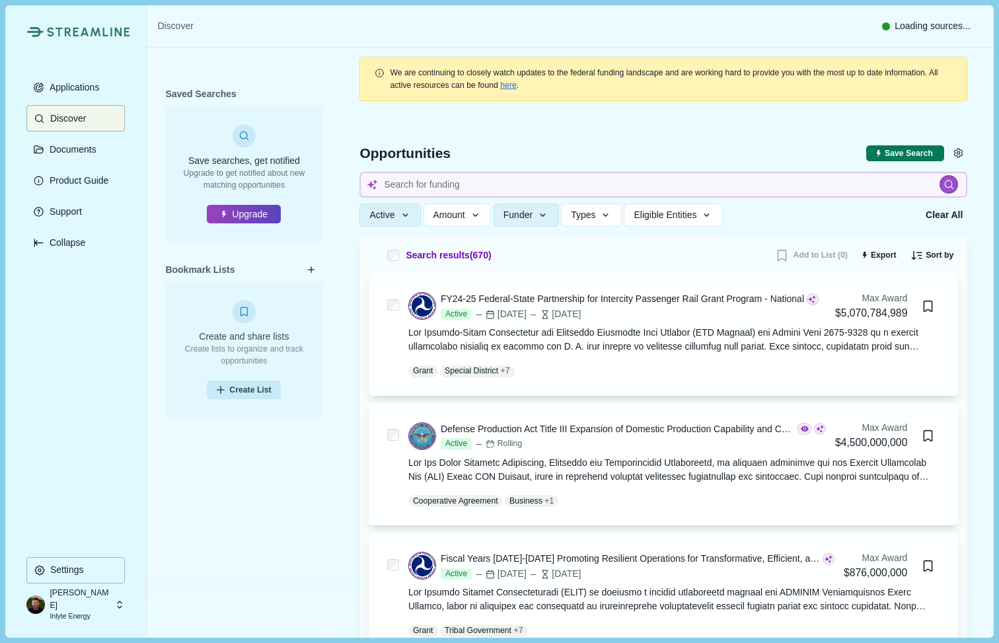
click at [71, 613] on p "Inlyte Energy" at bounding box center [80, 616] width 61 height 11
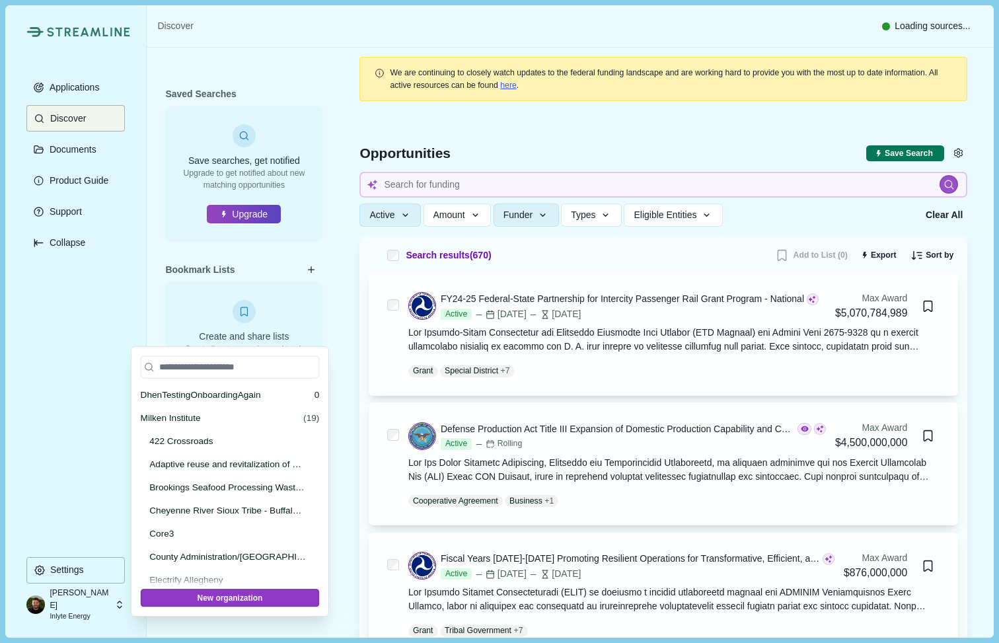
scroll to position [26231, 0]
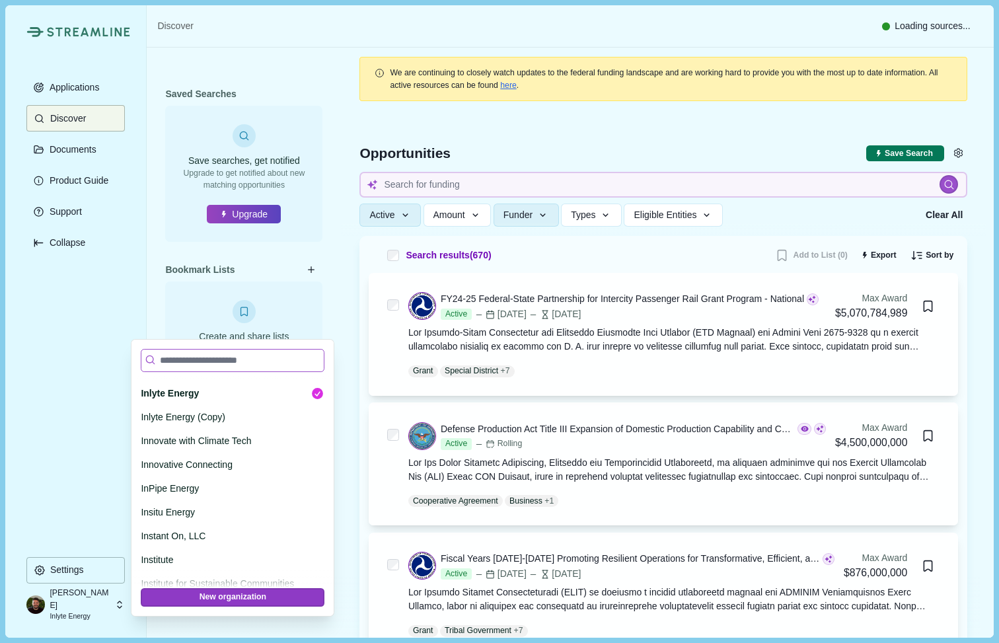
click at [205, 364] on input at bounding box center [233, 360] width 184 height 23
type input "***"
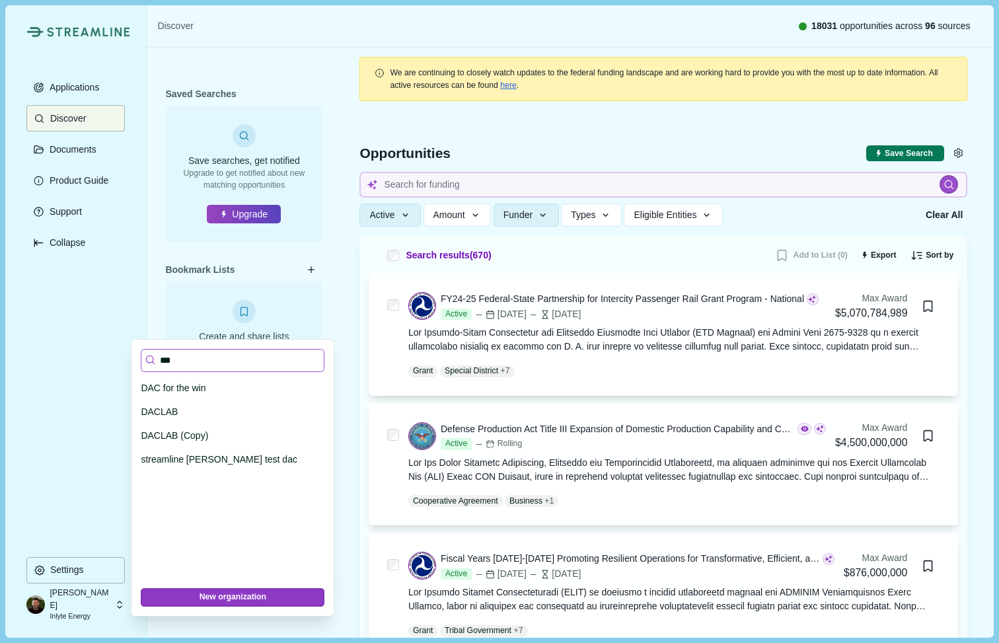
scroll to position [0, 0]
type input "***"
click at [184, 412] on p "DACLAB" at bounding box center [230, 412] width 179 height 14
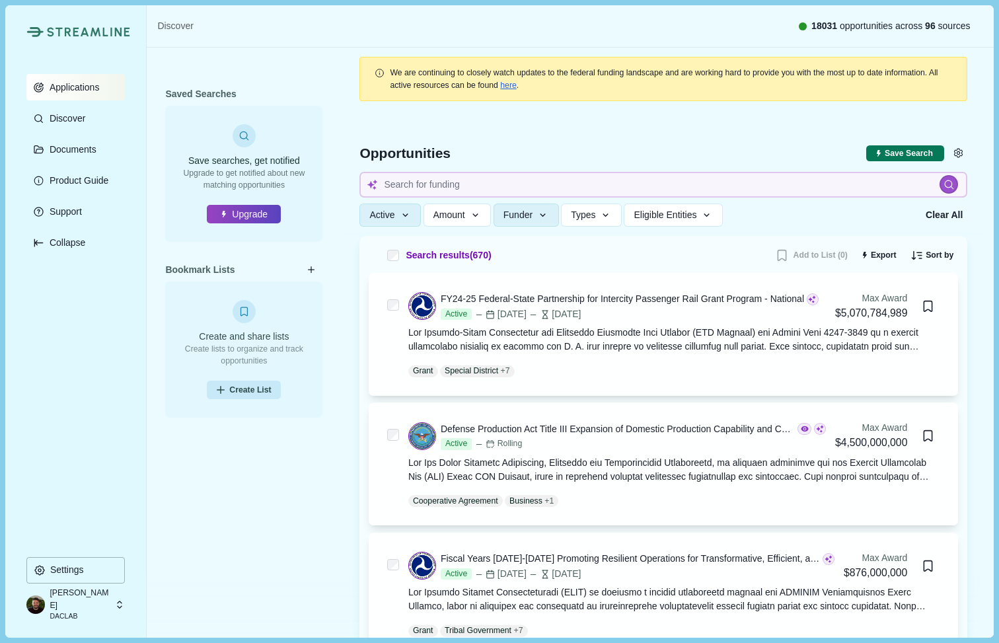
click at [73, 82] on p "Applications" at bounding box center [72, 87] width 55 height 11
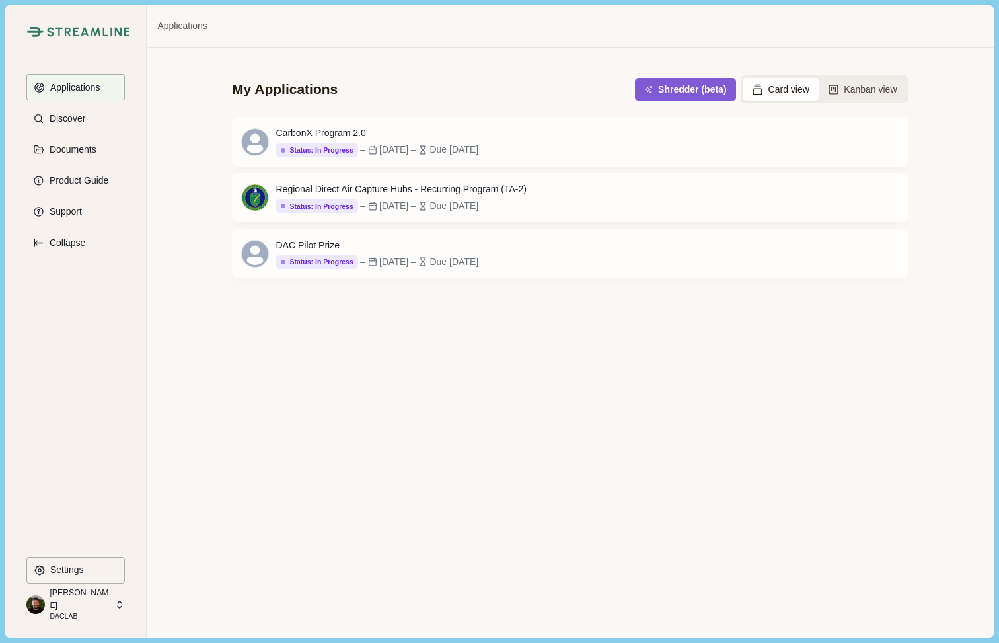
click at [77, 593] on p "[PERSON_NAME]" at bounding box center [80, 599] width 61 height 24
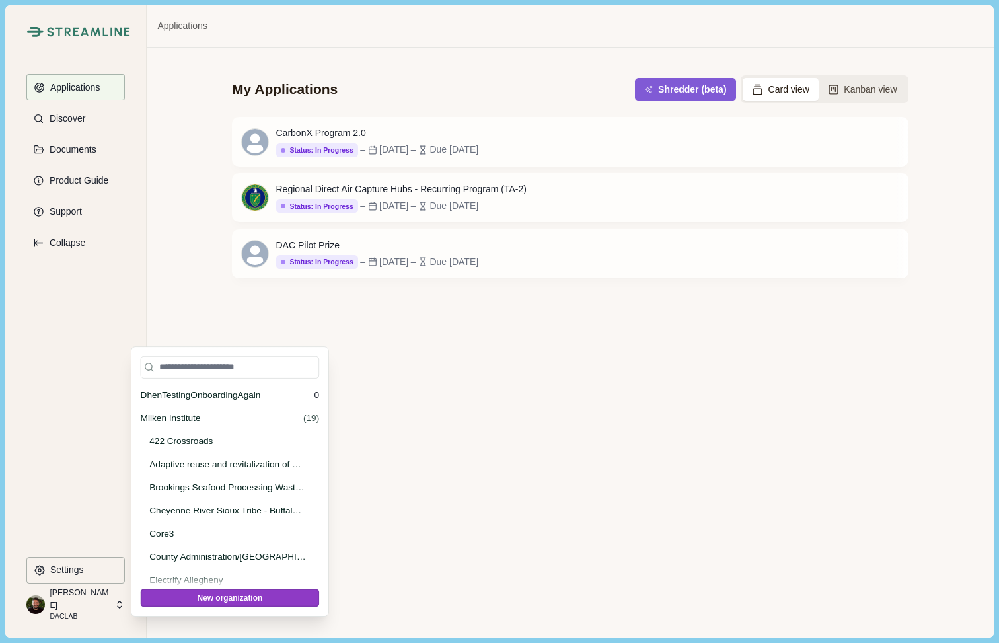
scroll to position [15289, 0]
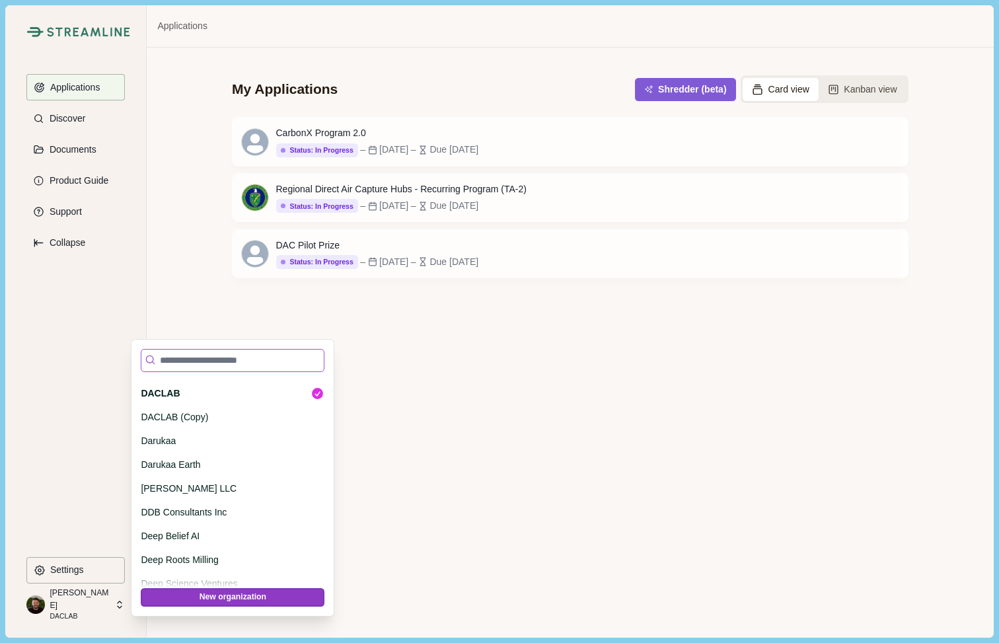
click at [188, 364] on input at bounding box center [233, 360] width 184 height 23
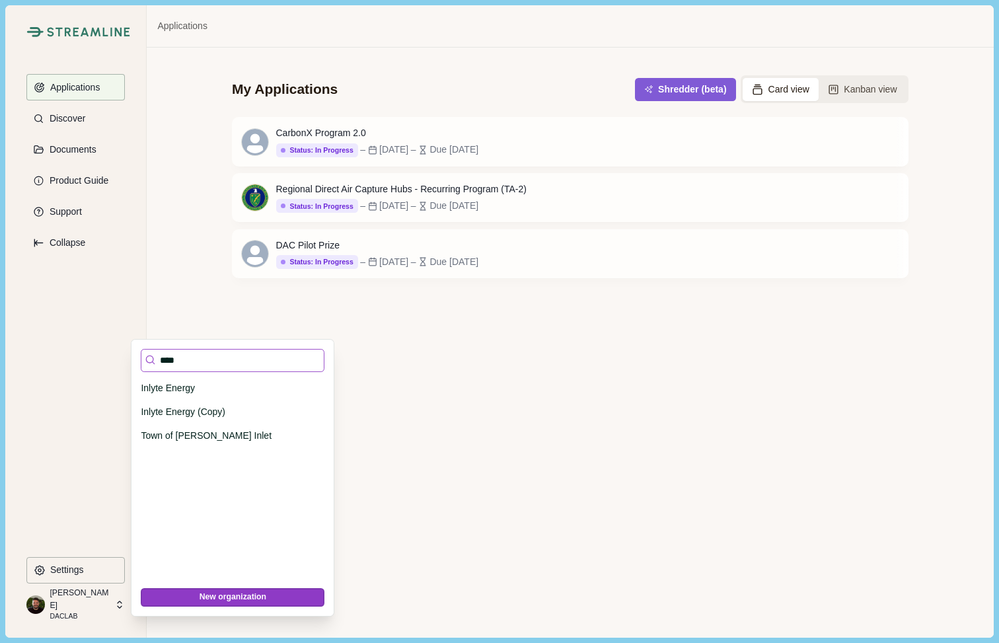
scroll to position [0, 0]
type input "*****"
click at [178, 387] on p "Inlyte Energy" at bounding box center [230, 388] width 179 height 14
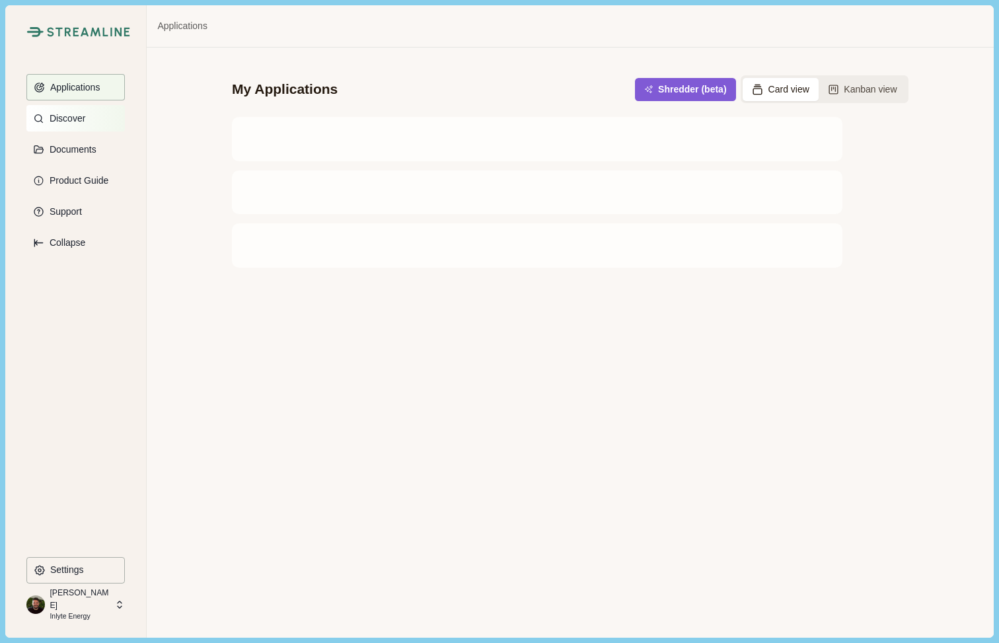
click at [61, 123] on p "Discover" at bounding box center [65, 118] width 40 height 11
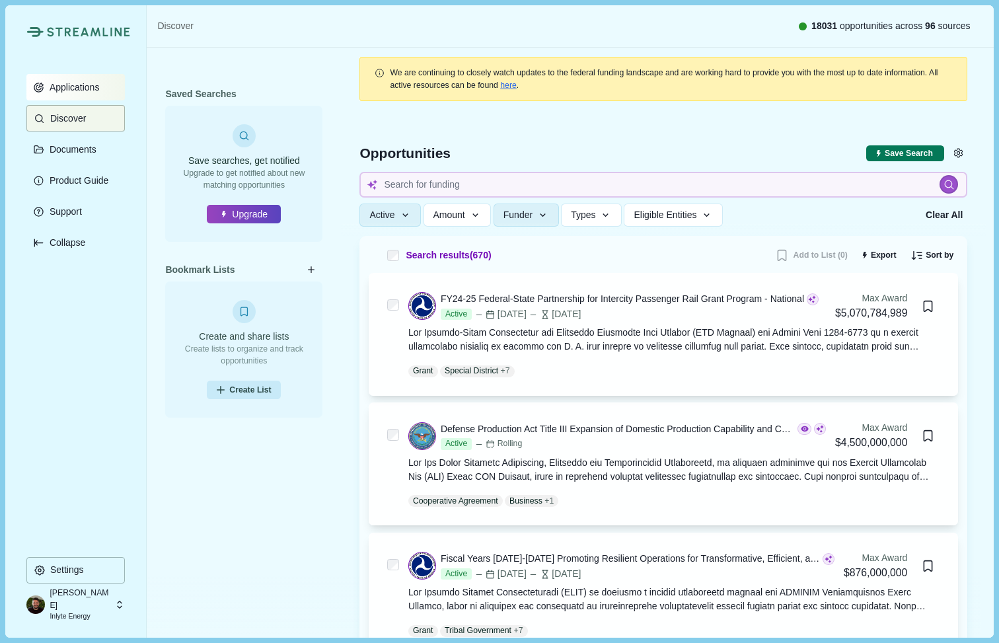
click at [75, 77] on button "Applications" at bounding box center [75, 87] width 98 height 26
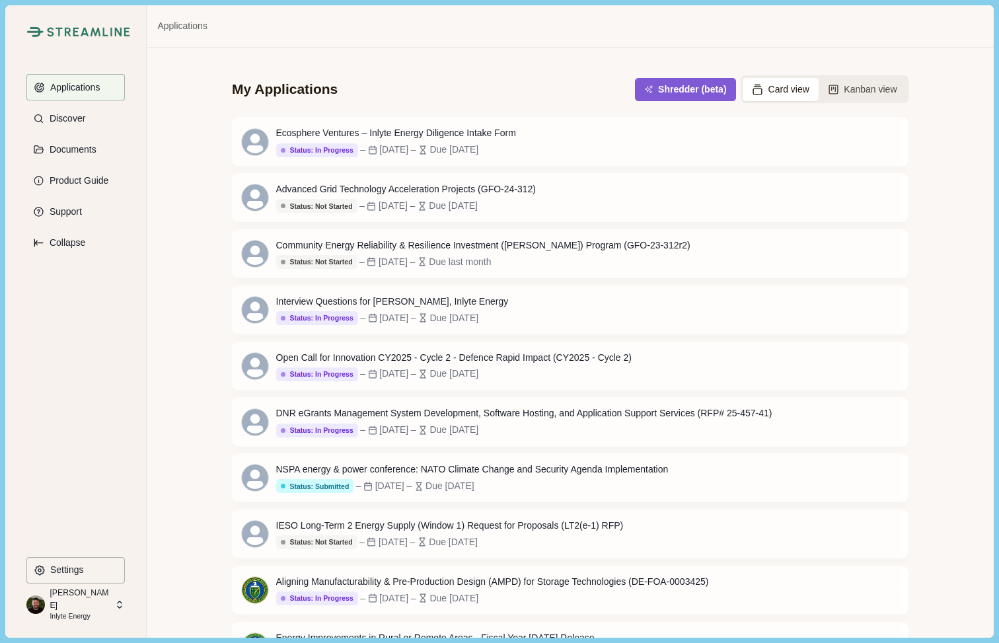
click at [81, 599] on p "[PERSON_NAME]" at bounding box center [80, 599] width 61 height 24
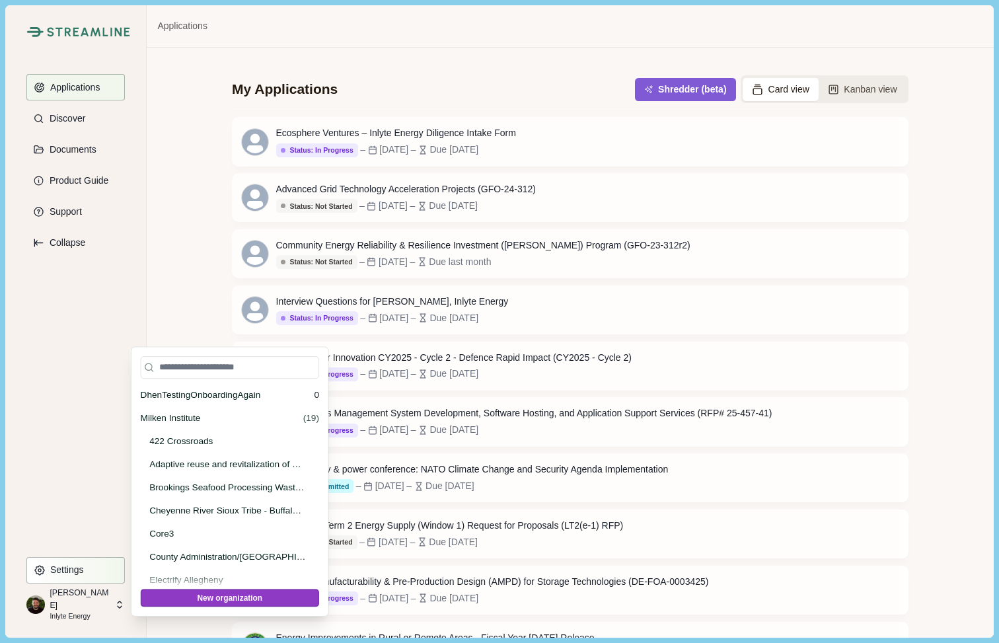
scroll to position [26231, 0]
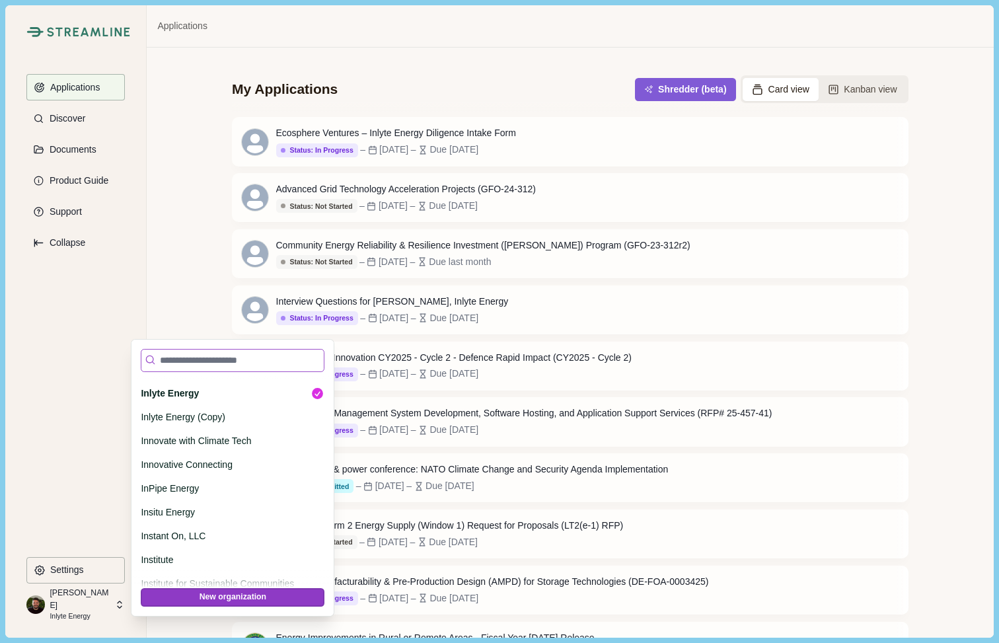
click at [202, 361] on input at bounding box center [233, 360] width 184 height 23
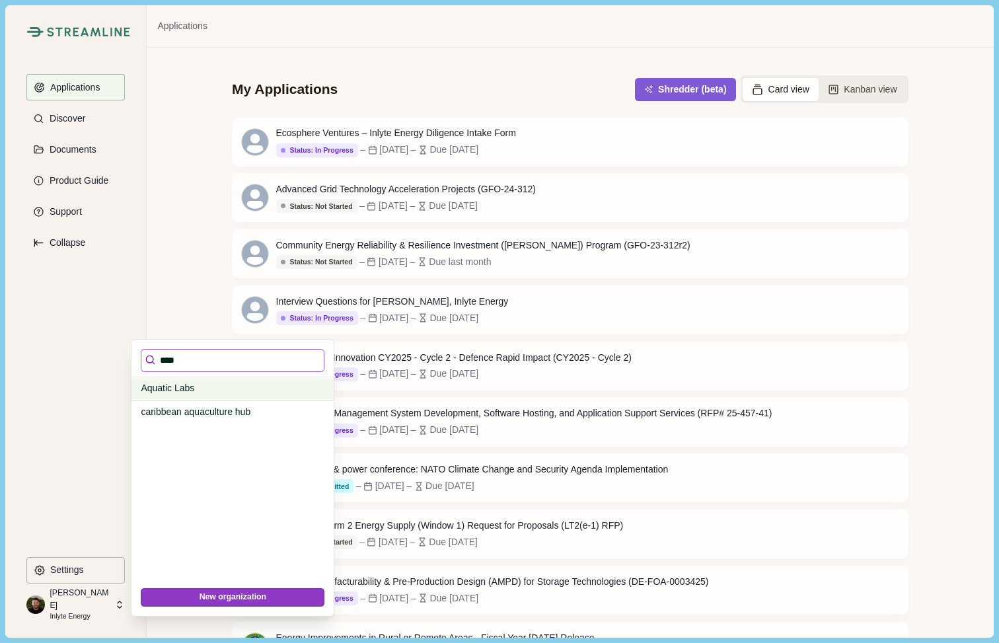
type input "****"
click at [178, 387] on p "Aquatic Labs" at bounding box center [230, 388] width 179 height 14
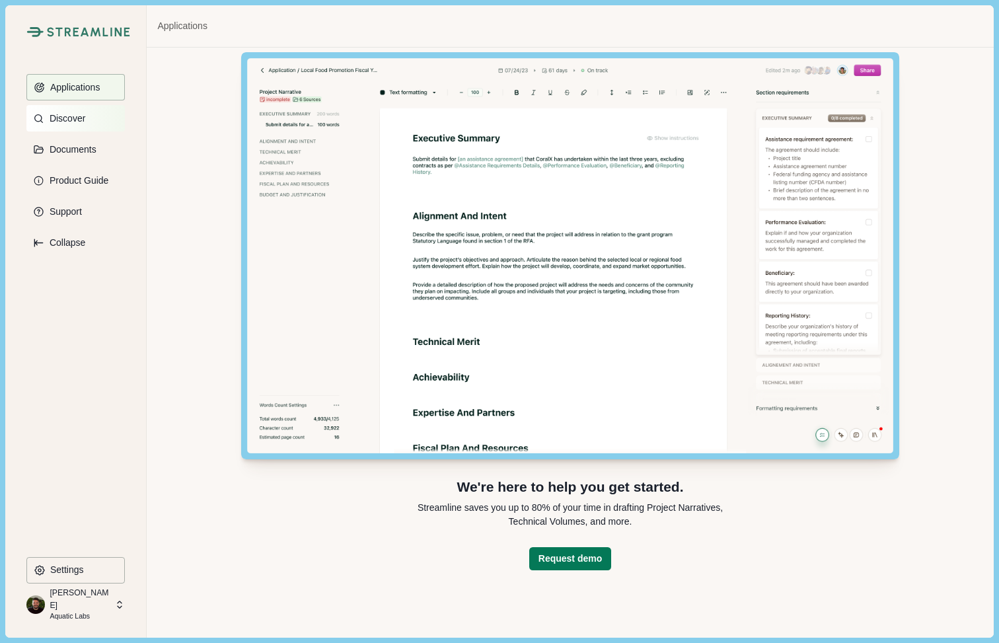
click at [74, 114] on p "Discover" at bounding box center [65, 118] width 40 height 11
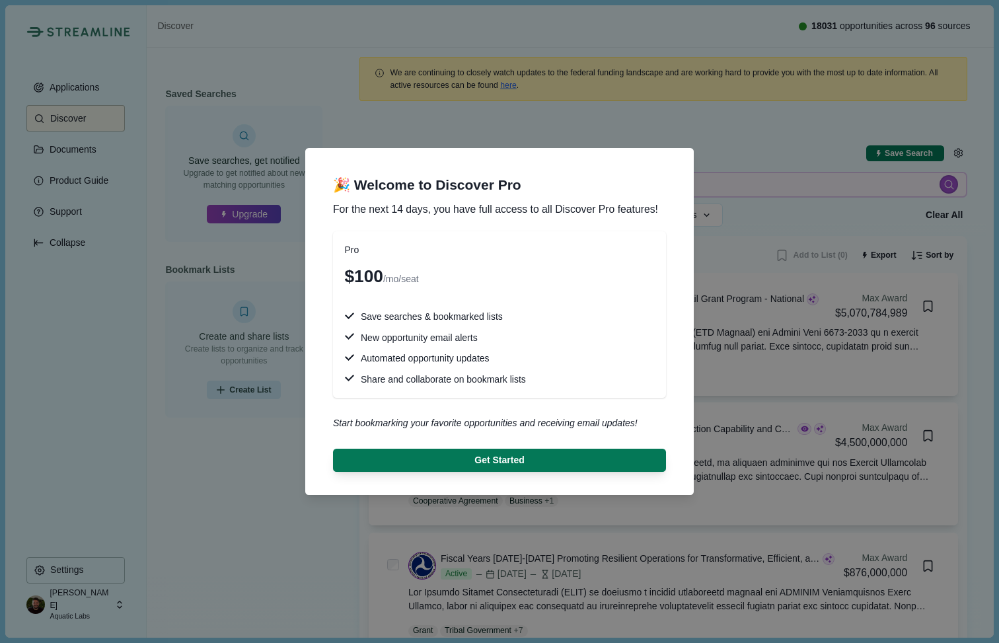
click at [232, 388] on div "🎉 Welcome to Discover Pro For the next 14 days, you have full access to all Dis…" at bounding box center [499, 321] width 999 height 643
click at [235, 475] on div "🎉 Welcome to Discover Pro For the next 14 days, you have full access to all Dis…" at bounding box center [499, 321] width 999 height 643
click at [698, 141] on div "🎉 Welcome to Discover Pro For the next 14 days, you have full access to all Dis…" at bounding box center [499, 321] width 999 height 643
click at [677, 143] on div "🎉 Welcome to Discover Pro For the next 14 days, you have full access to all Dis…" at bounding box center [499, 321] width 999 height 643
click at [182, 525] on div "🎉 Welcome to Discover Pro For the next 14 days, you have full access to all Dis…" at bounding box center [499, 321] width 999 height 643
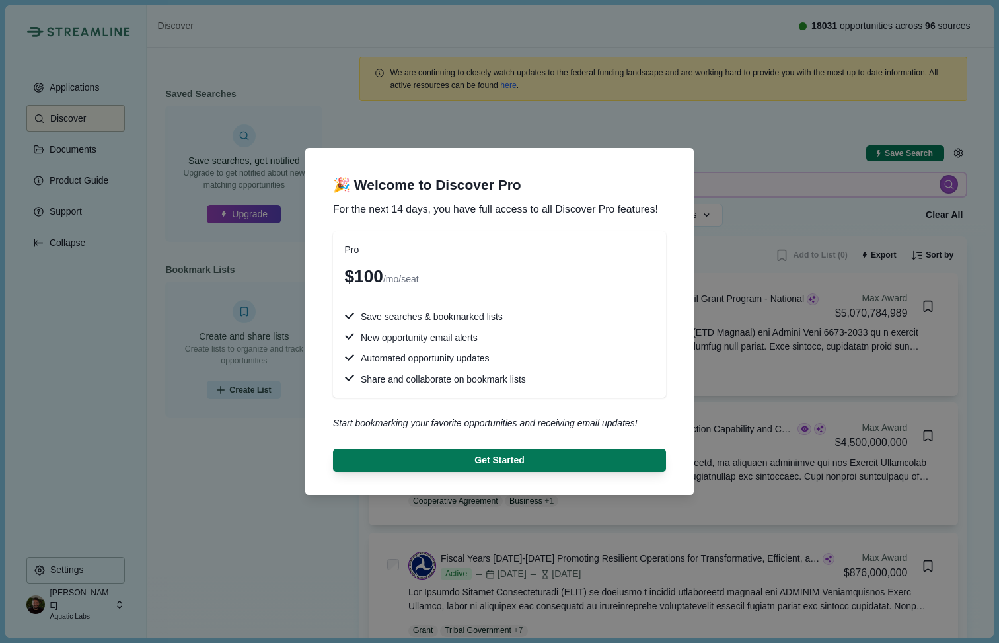
click at [274, 501] on div "🎉 Welcome to Discover Pro For the next 14 days, you have full access to all Dis…" at bounding box center [499, 321] width 999 height 643
click at [45, 582] on div "🎉 Welcome to Discover Pro For the next 14 days, you have full access to all Dis…" at bounding box center [499, 321] width 999 height 643
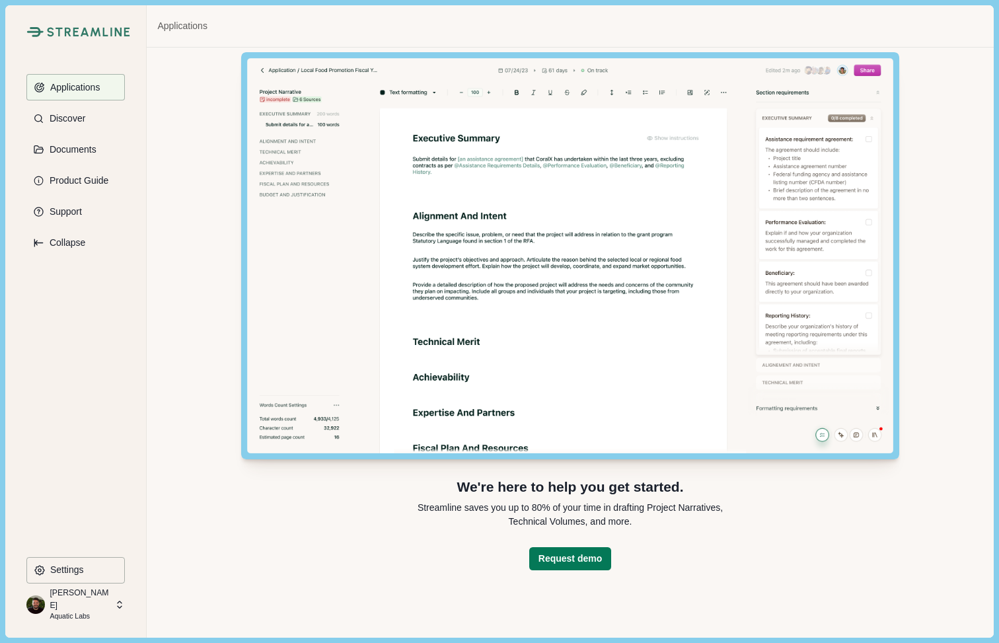
click at [75, 595] on p "[PERSON_NAME]" at bounding box center [80, 599] width 61 height 24
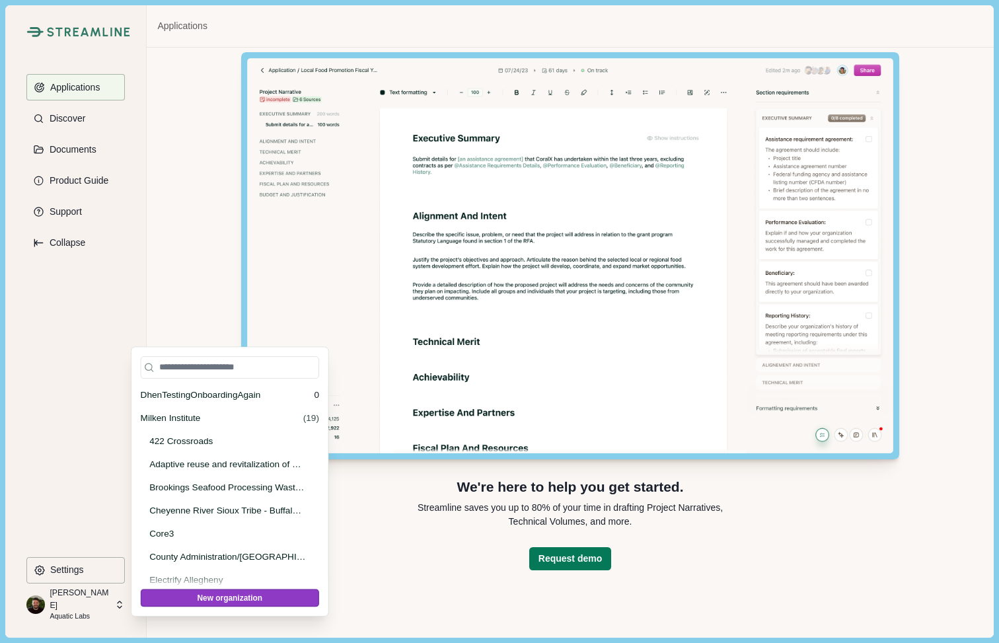
scroll to position [7178, 0]
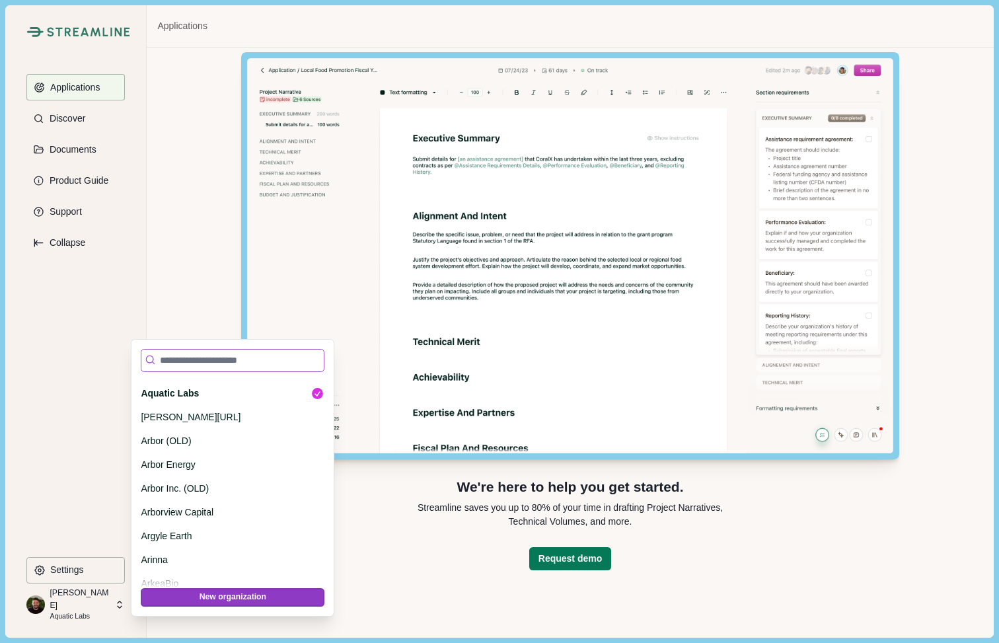
click at [197, 365] on input at bounding box center [233, 360] width 184 height 23
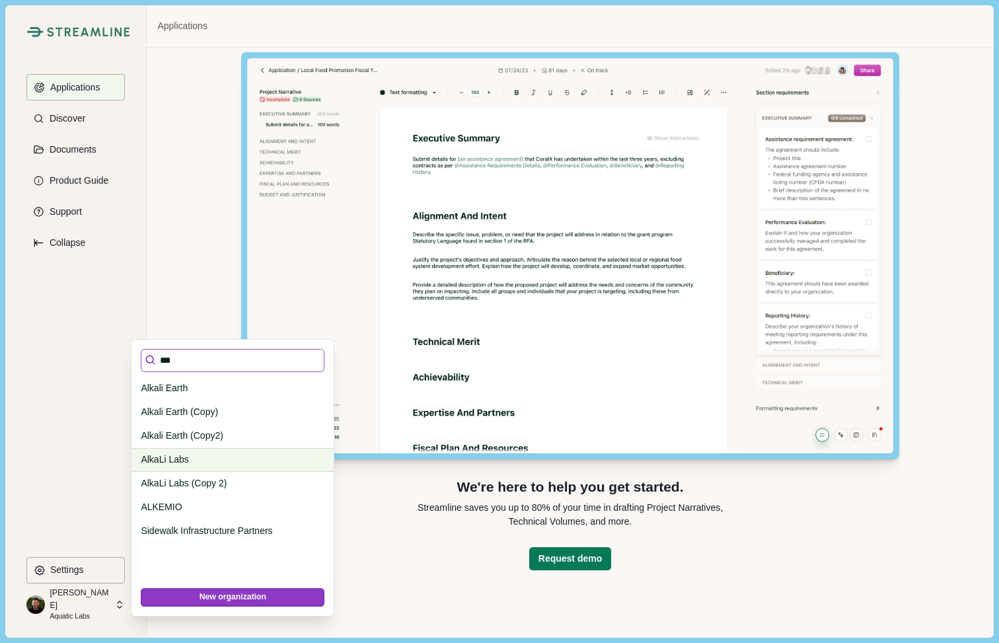
type input "***"
click at [177, 463] on p "AlkaLi Labs" at bounding box center [230, 460] width 179 height 14
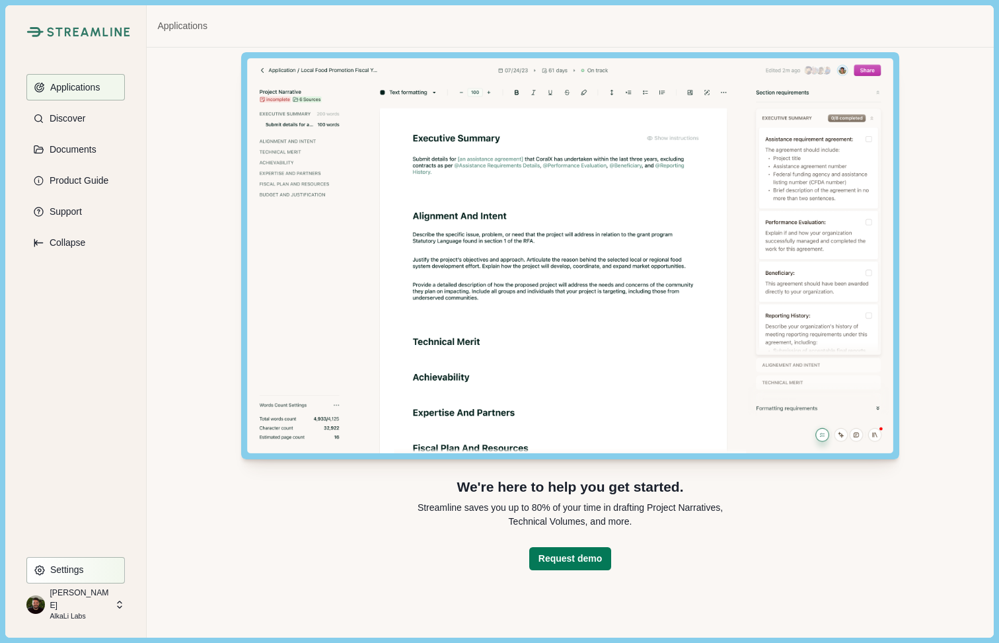
click at [72, 570] on p "Settings" at bounding box center [65, 569] width 38 height 11
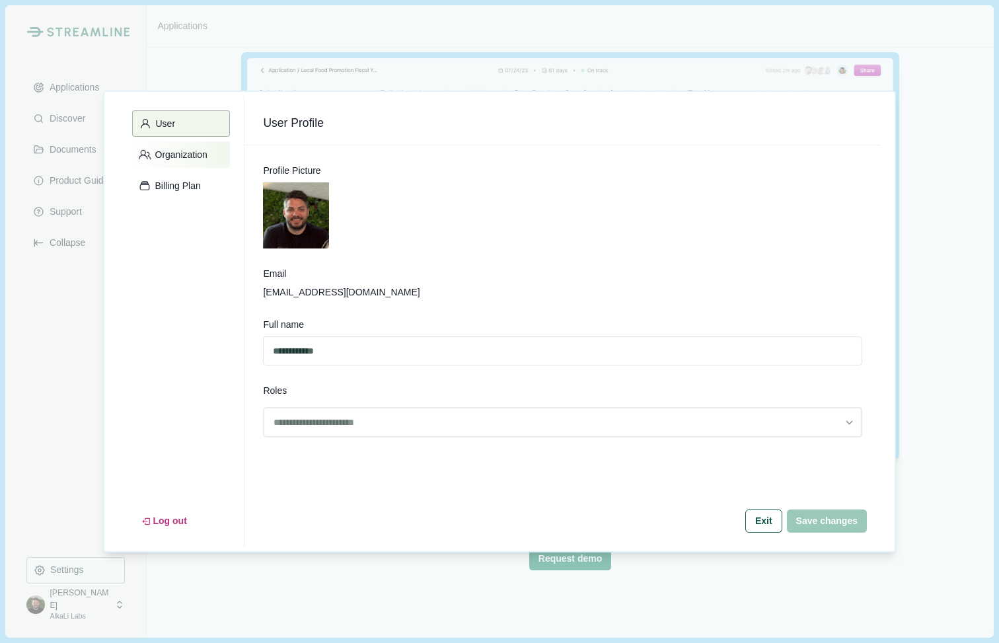
click at [166, 157] on p "Organization" at bounding box center [179, 154] width 57 height 11
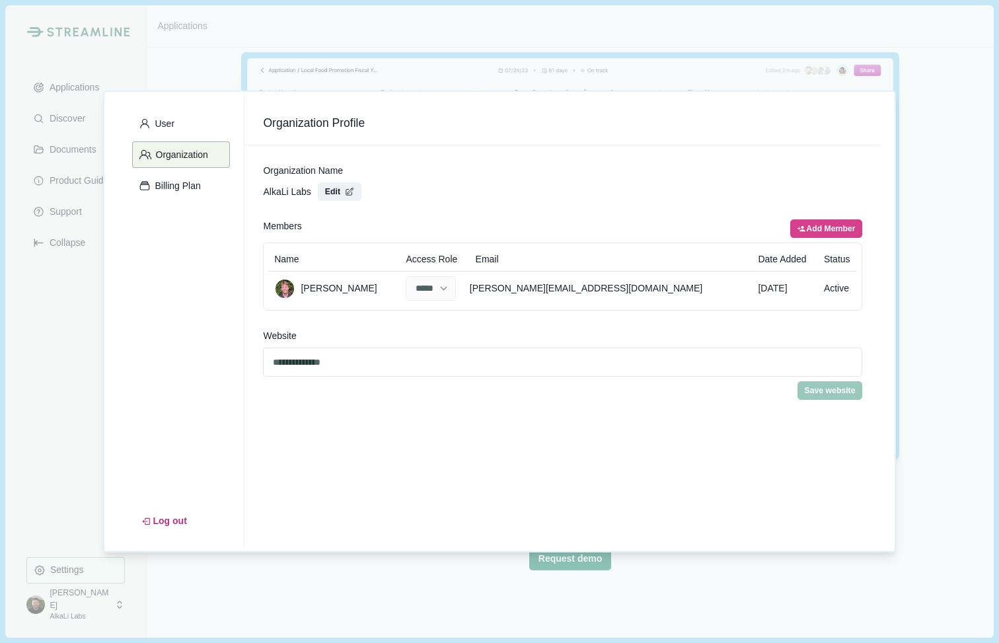
click at [30, 314] on div "**********" at bounding box center [499, 321] width 999 height 643
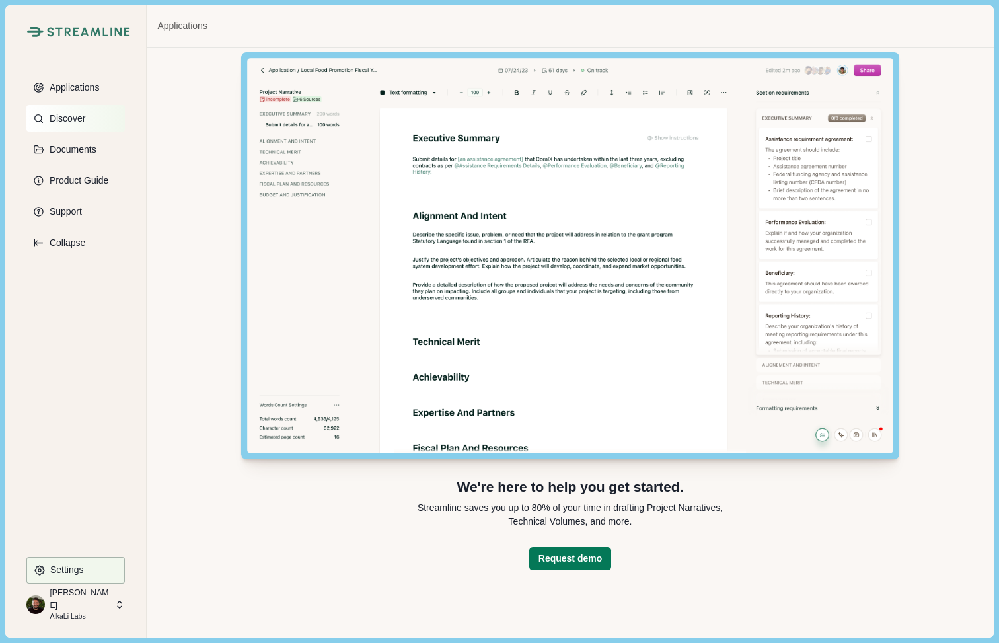
click at [63, 118] on p "Discover" at bounding box center [65, 118] width 40 height 11
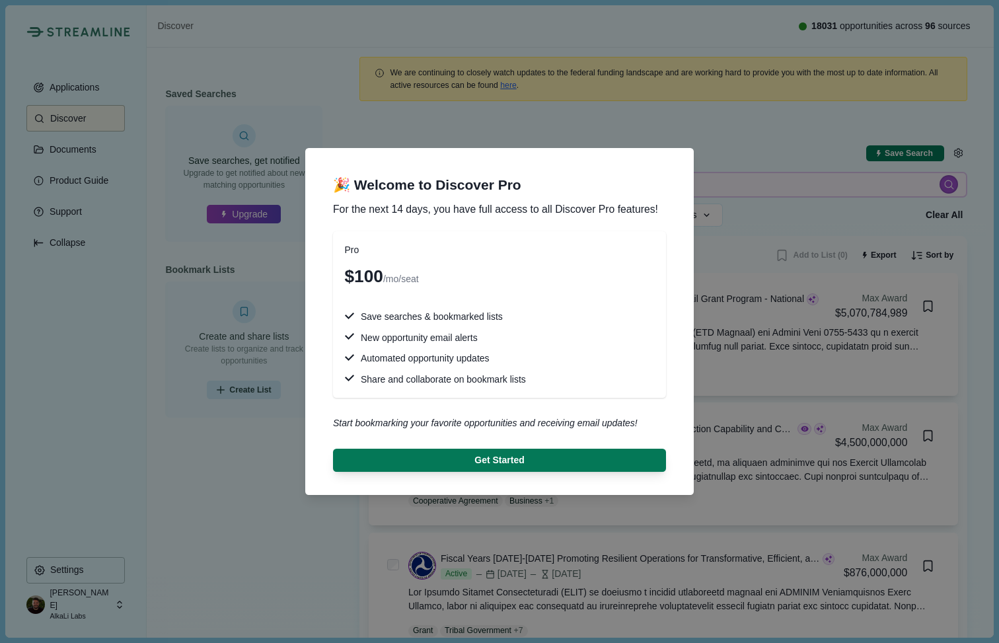
click at [213, 431] on div "🎉 Welcome to Discover Pro For the next 14 days, you have full access to all Dis…" at bounding box center [499, 321] width 999 height 643
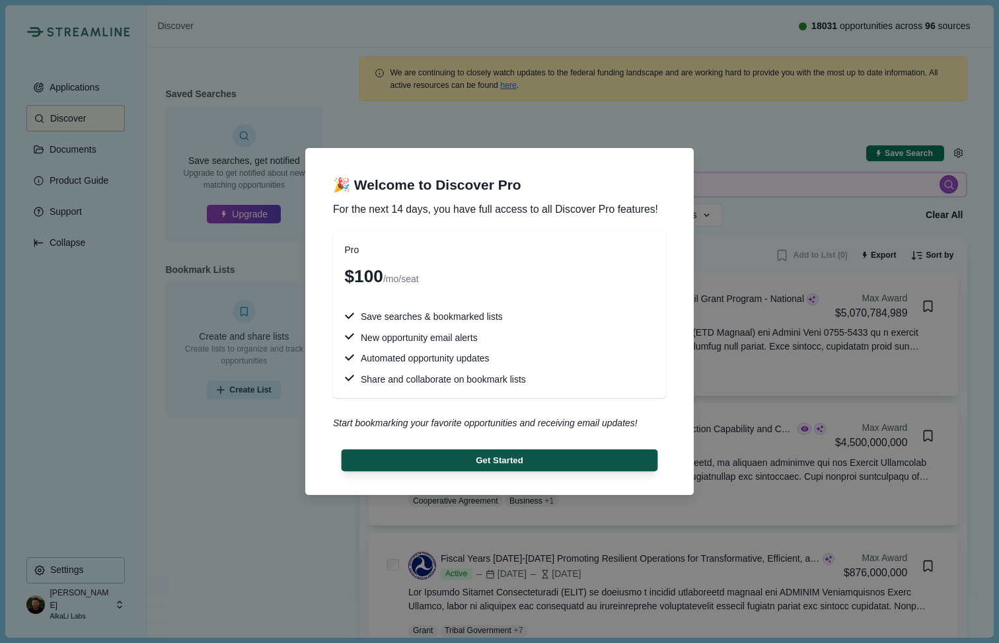
click at [513, 465] on button "Get Started" at bounding box center [500, 460] width 316 height 22
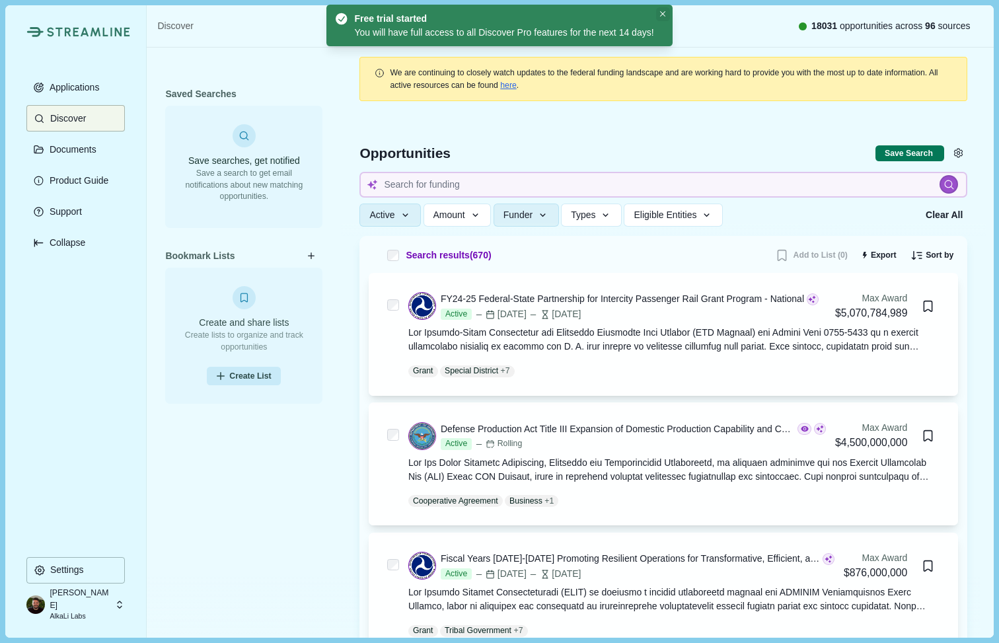
click at [666, 15] on icon "Close" at bounding box center [663, 14] width 6 height 6
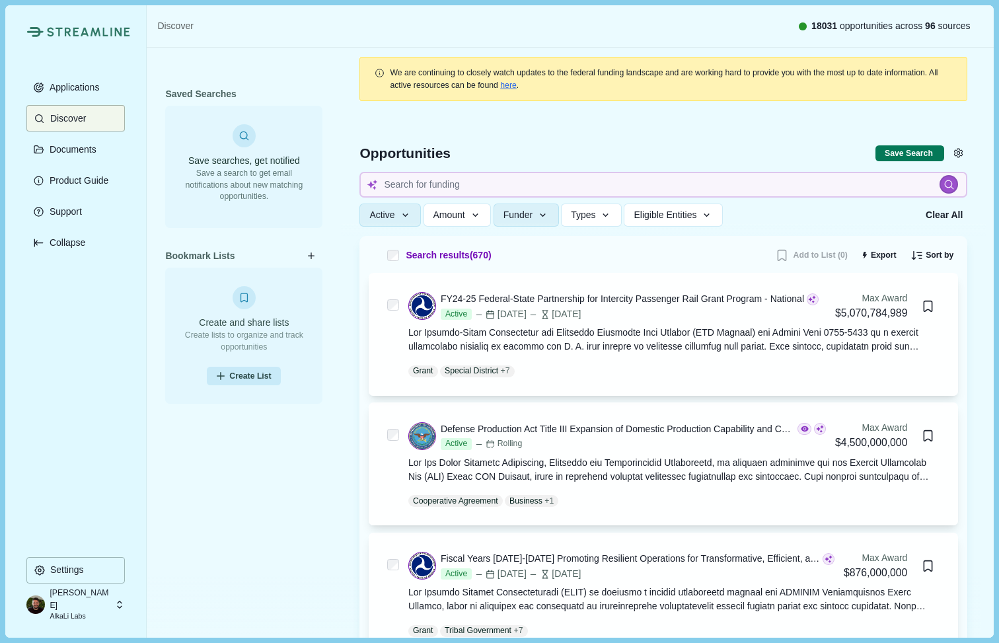
click at [68, 597] on p "[PERSON_NAME]" at bounding box center [80, 599] width 61 height 24
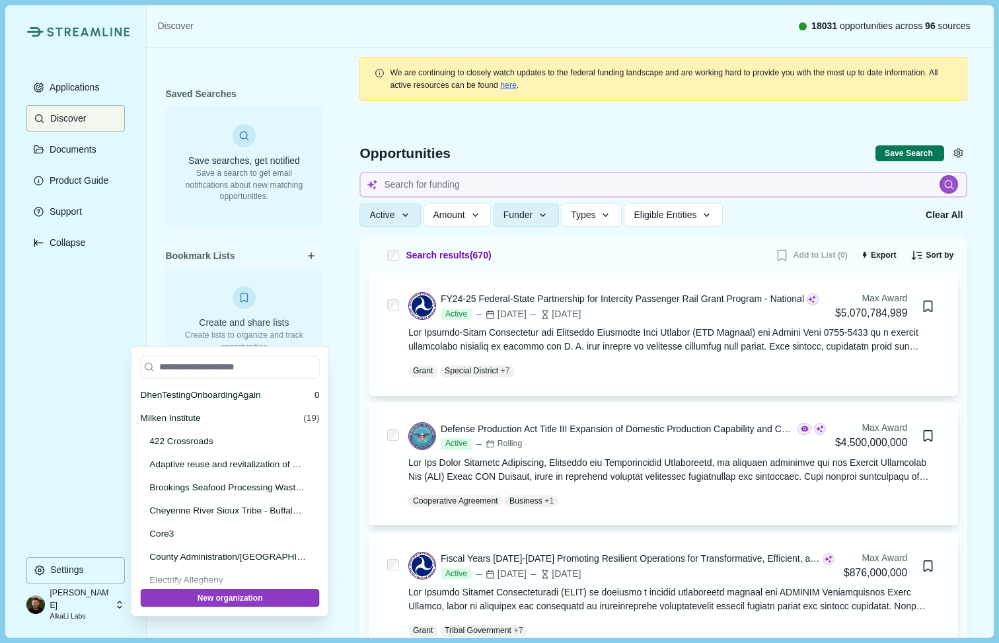
scroll to position [6346, 0]
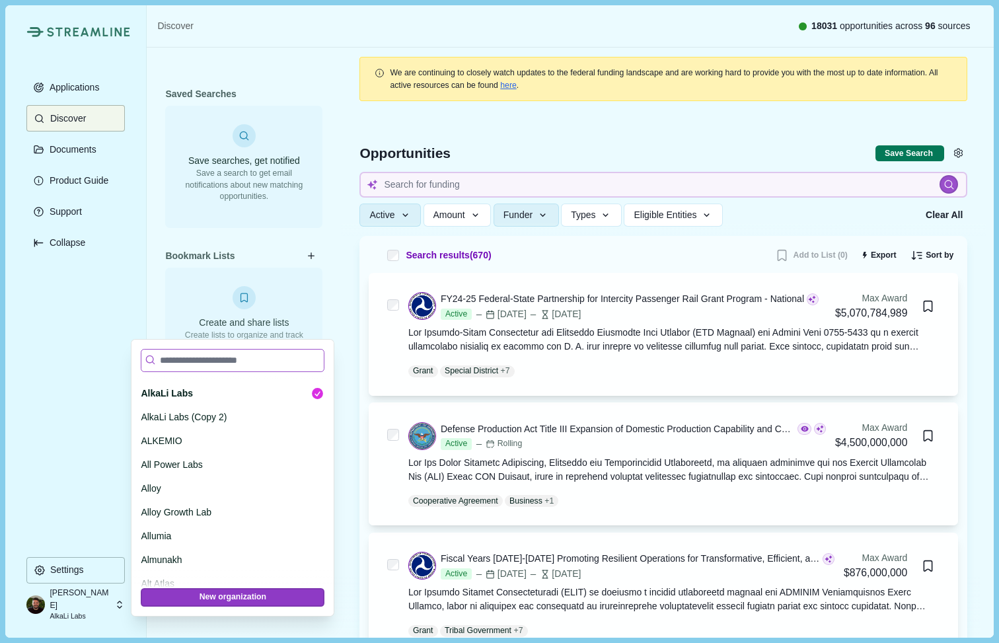
click at [189, 356] on input at bounding box center [233, 360] width 184 height 23
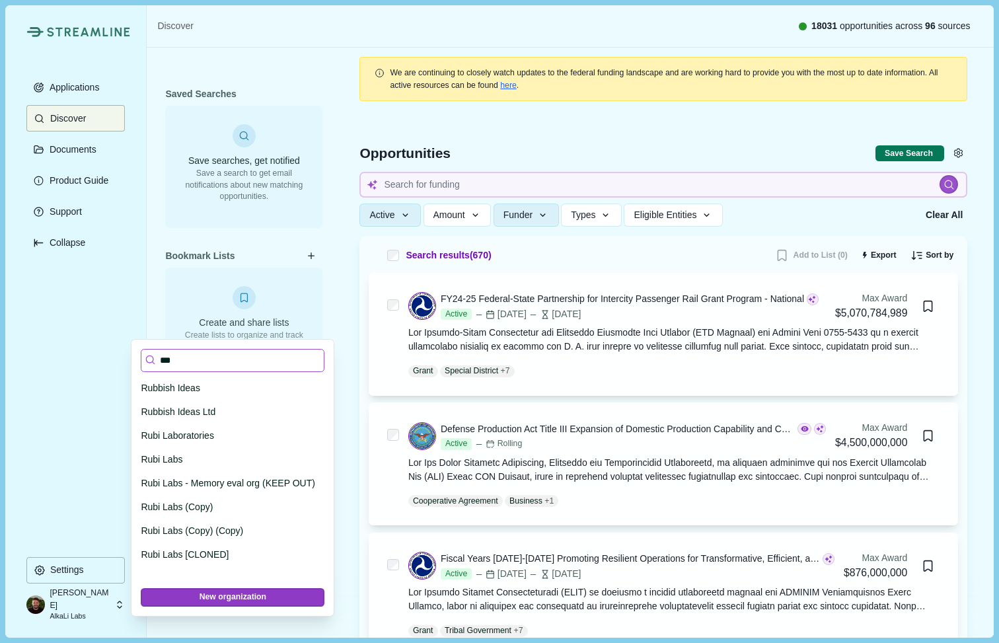
scroll to position [0, 0]
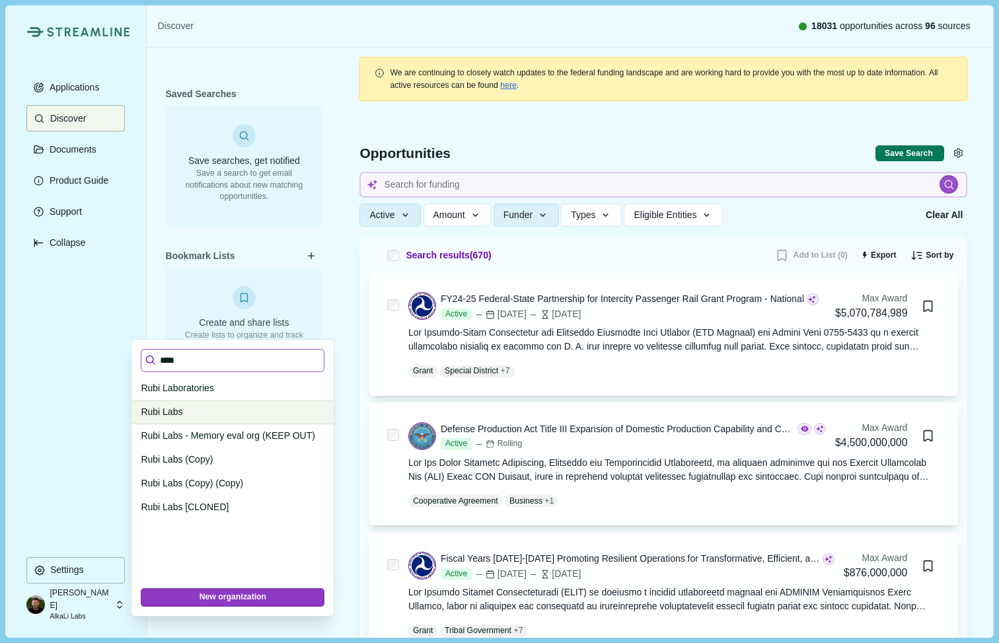
type input "****"
click at [150, 409] on p "Rubi Labs" at bounding box center [230, 412] width 179 height 14
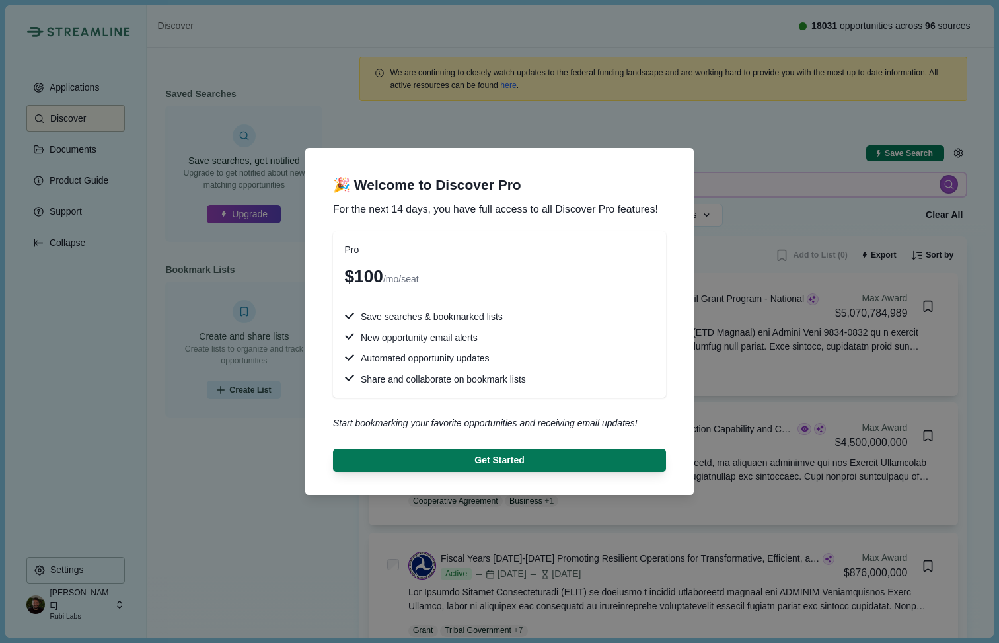
click at [54, 79] on div "🎉 Welcome to Discover Pro For the next 14 days, you have full access to all Dis…" at bounding box center [499, 321] width 999 height 643
click at [61, 87] on div "🎉 Welcome to Discover Pro For the next 14 days, you have full access to all Dis…" at bounding box center [499, 321] width 999 height 643
click at [233, 475] on div "🎉 Welcome to Discover Pro For the next 14 days, you have full access to all Dis…" at bounding box center [499, 321] width 999 height 643
click at [250, 483] on div "🎉 Welcome to Discover Pro For the next 14 days, you have full access to all Dis…" at bounding box center [499, 321] width 999 height 643
click at [69, 593] on div "🎉 Welcome to Discover Pro For the next 14 days, you have full access to all Dis…" at bounding box center [499, 321] width 999 height 643
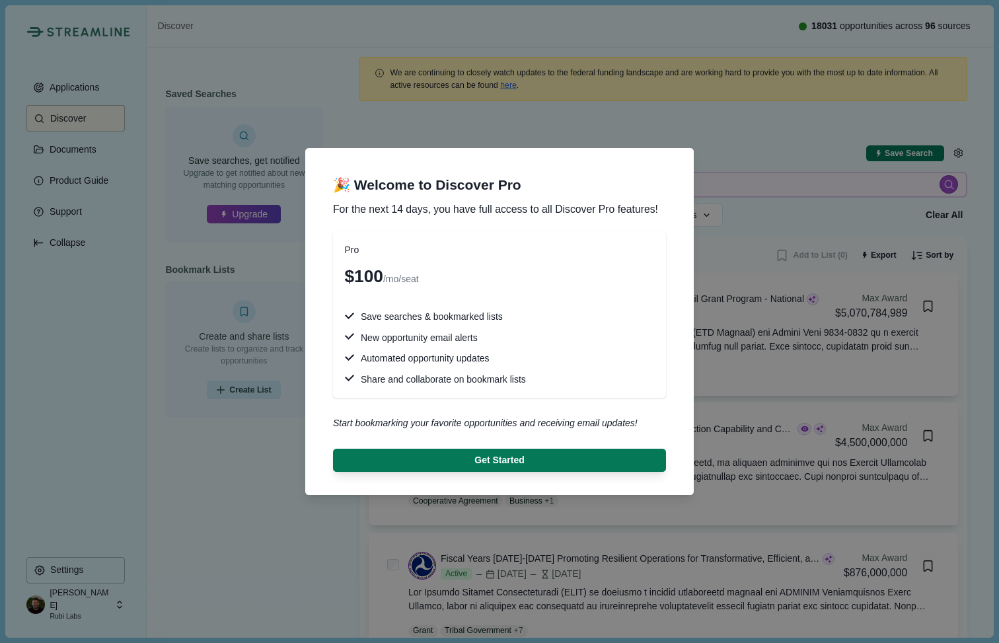
click at [51, 71] on div "🎉 Welcome to Discover Pro For the next 14 days, you have full access to all Dis…" at bounding box center [499, 321] width 999 height 643
click at [346, 192] on span "🎉 Welcome to Discover Pro" at bounding box center [499, 185] width 333 height 19
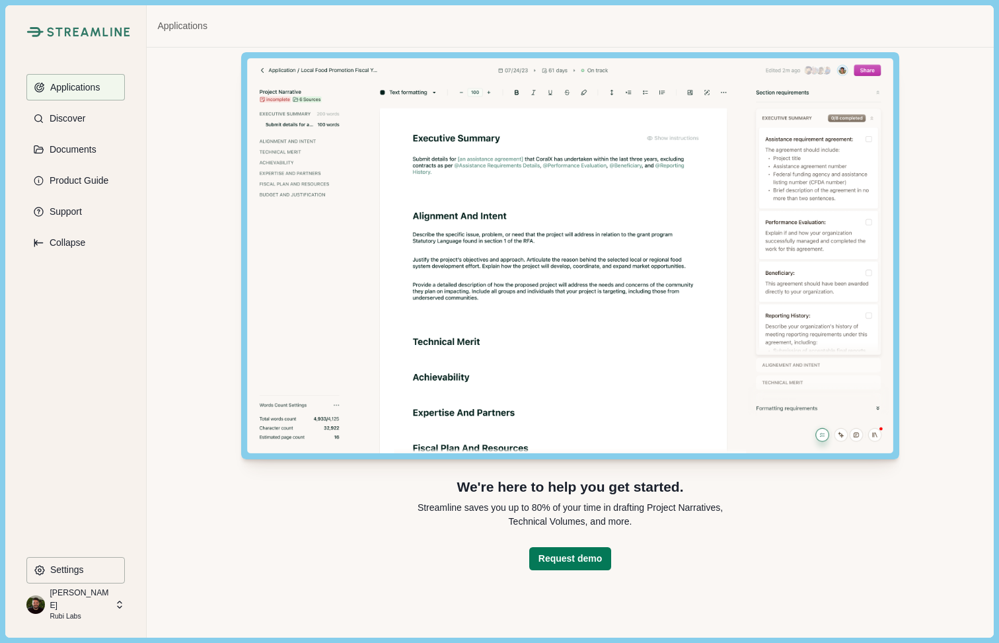
click at [89, 601] on p "[PERSON_NAME]" at bounding box center [80, 599] width 61 height 24
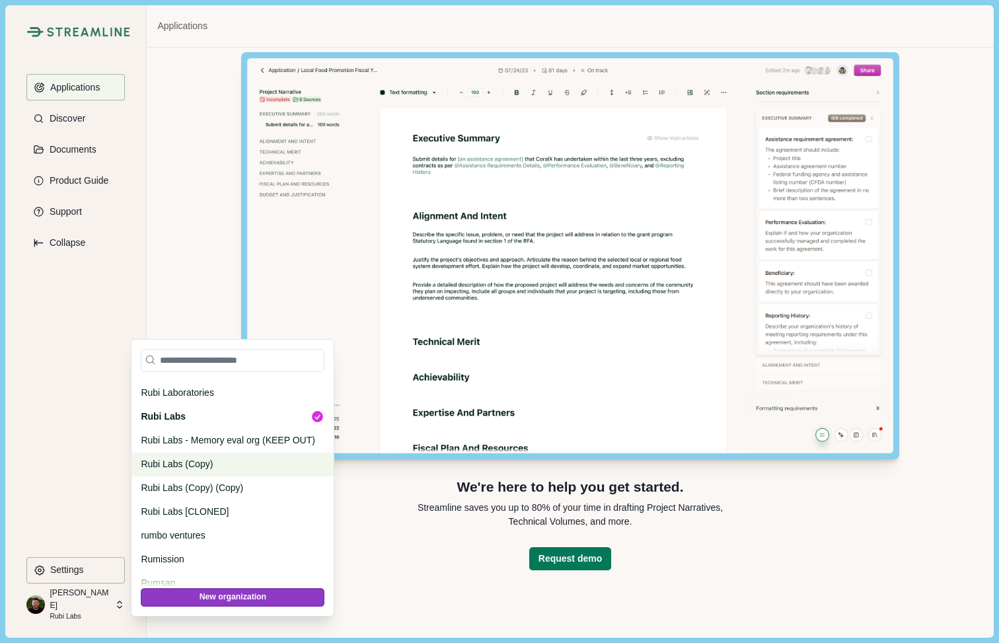
scroll to position [39972, 0]
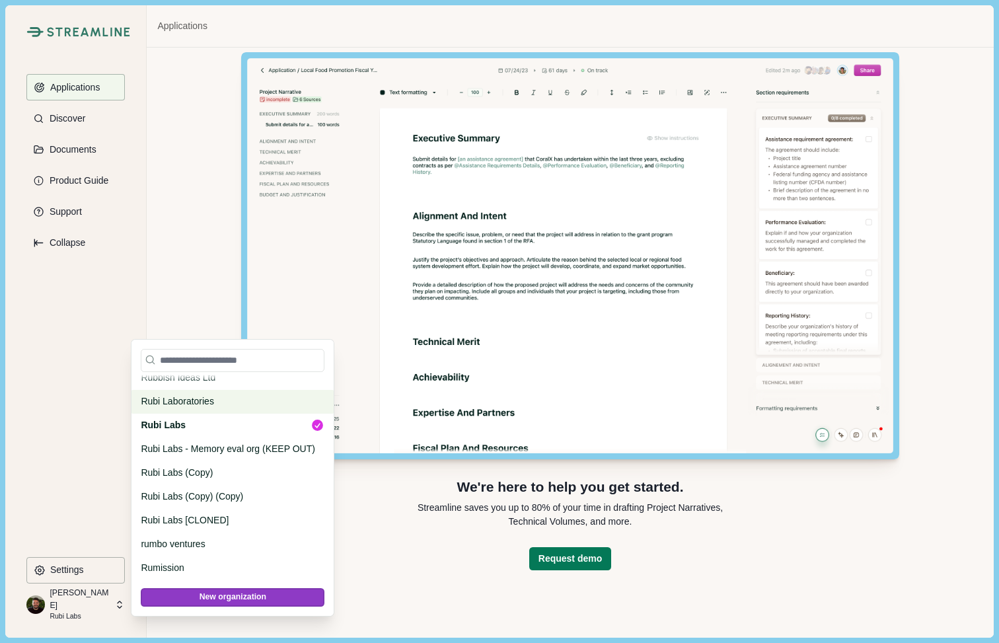
click at [180, 404] on p "Rubi Laboratories" at bounding box center [230, 401] width 179 height 14
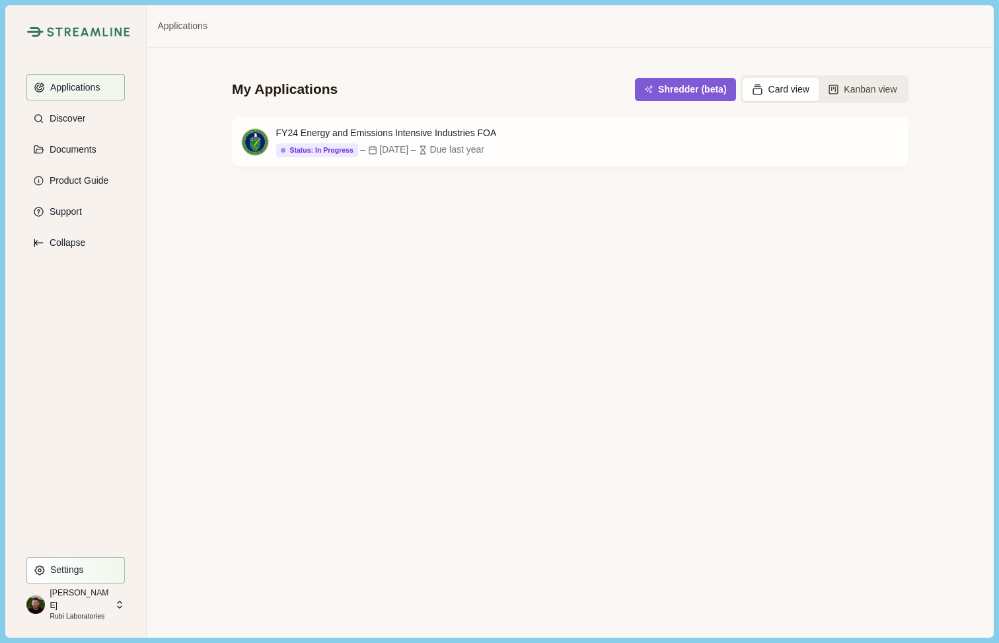
click at [71, 562] on button "Settings" at bounding box center [75, 570] width 98 height 26
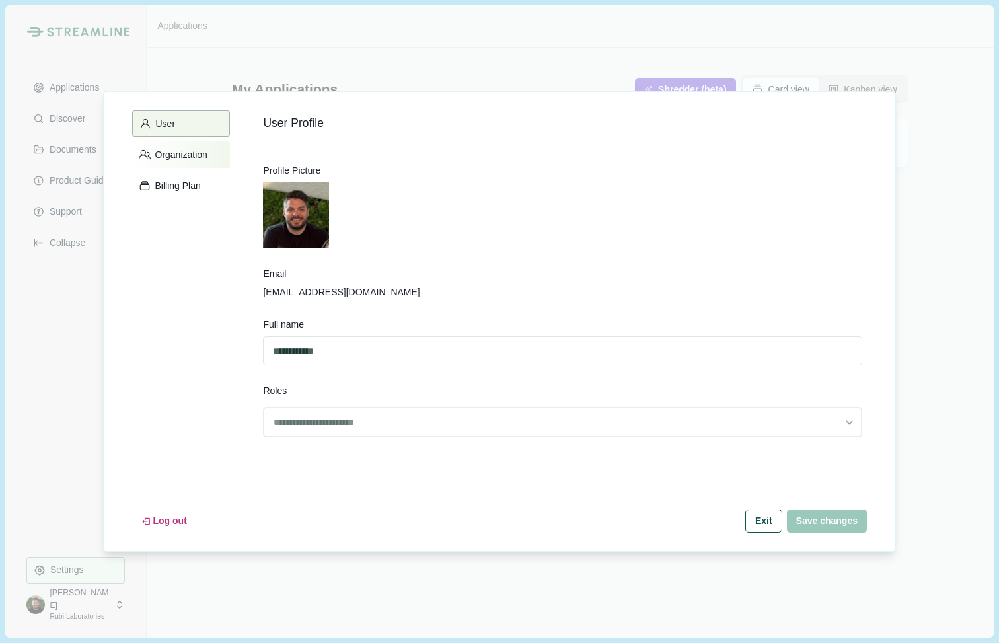
click at [181, 145] on button "Organization" at bounding box center [181, 154] width 98 height 26
select select "******"
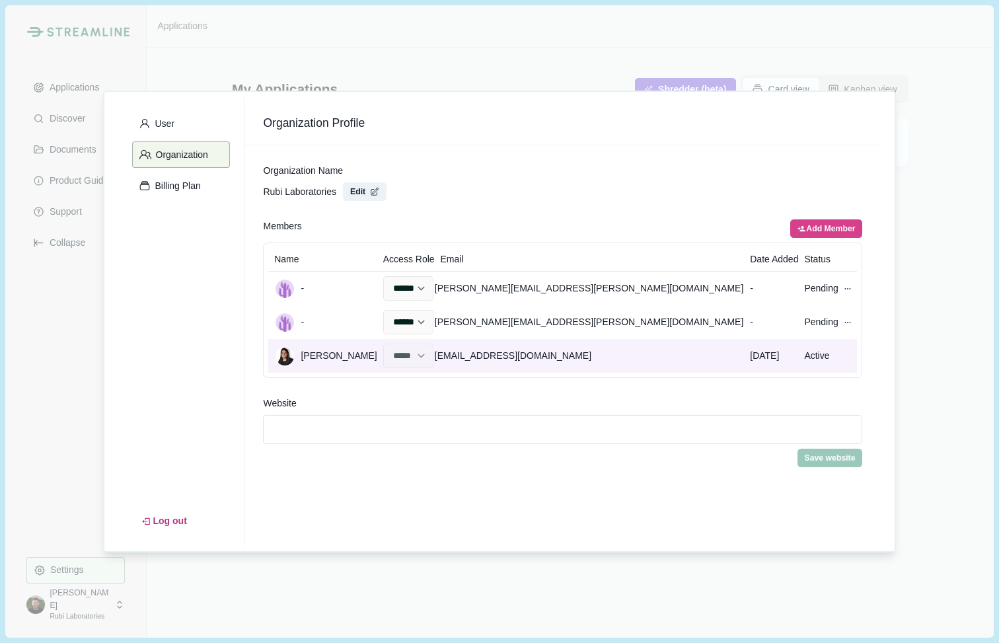
click at [285, 357] on img at bounding box center [285, 356] width 19 height 19
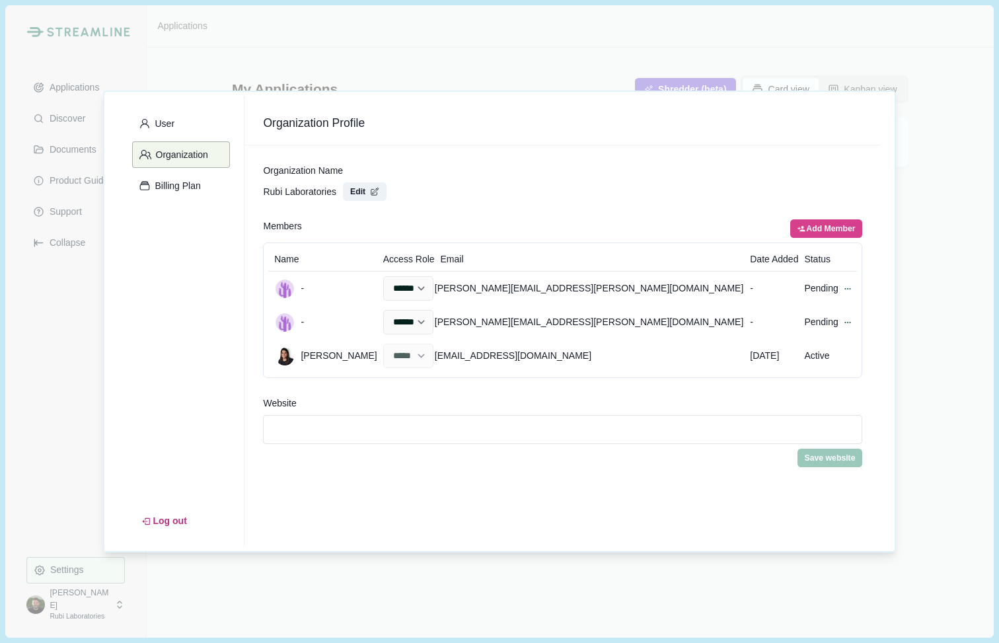
select select "******"
click at [79, 355] on div "User Organization Billing Plan Log out Organization Profile Organization Name R…" at bounding box center [499, 321] width 999 height 643
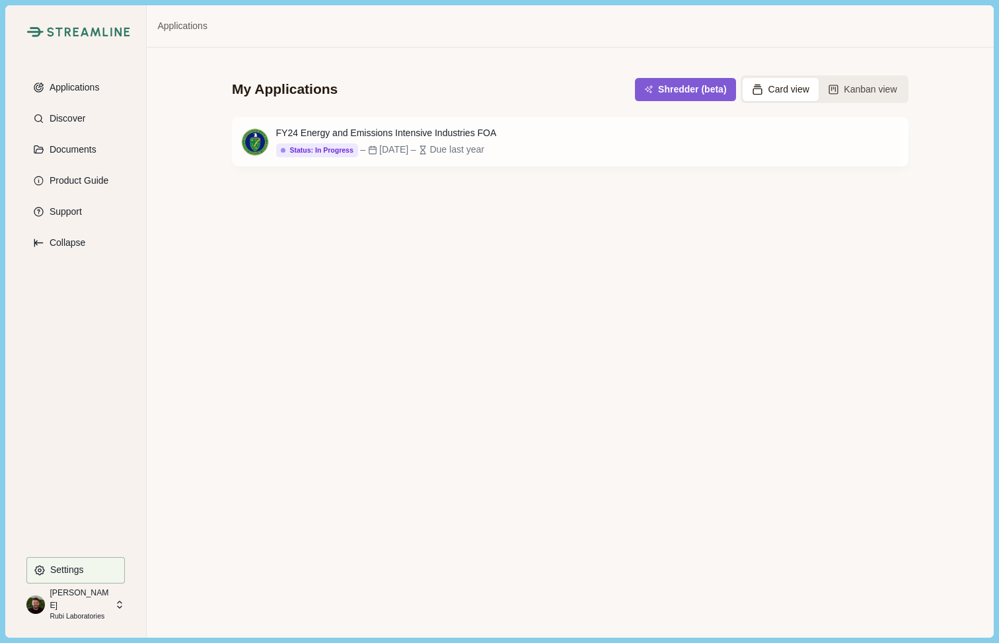
click at [73, 611] on p "Rubi Laboratories" at bounding box center [80, 616] width 61 height 11
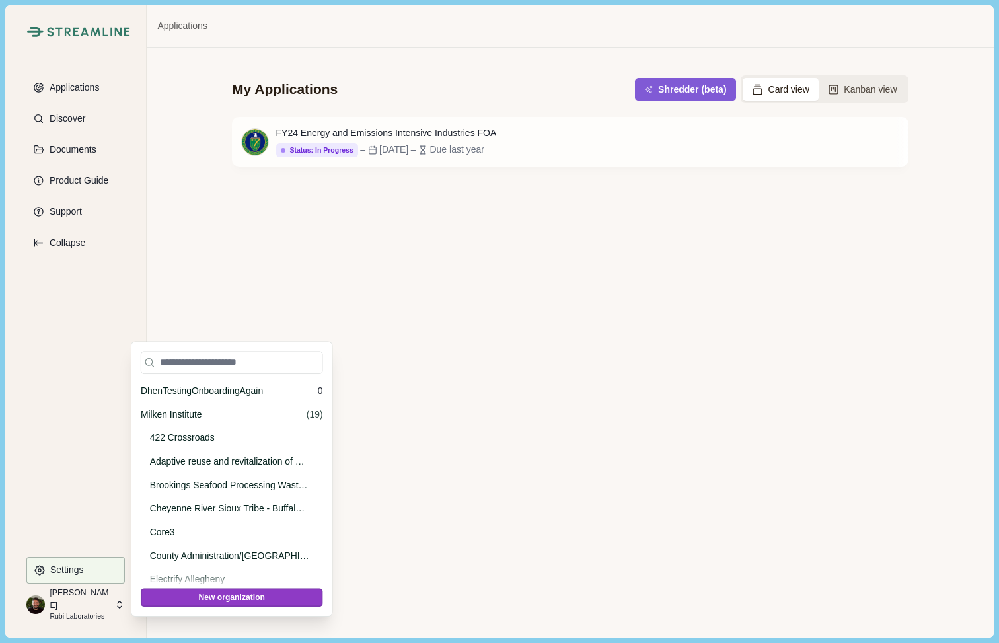
scroll to position [39979, 0]
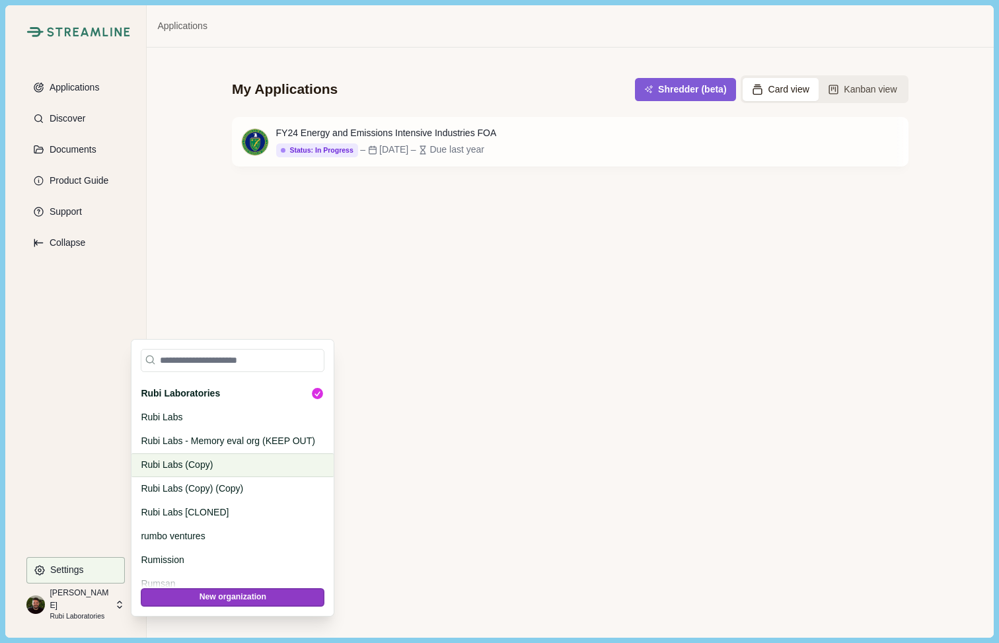
drag, startPoint x: 214, startPoint y: 486, endPoint x: 211, endPoint y: 464, distance: 22.1
click at [214, 484] on p "Rubi Labs (Copy) (Copy)" at bounding box center [230, 489] width 179 height 14
click at [198, 441] on p "Rubi Labs - Memory eval org (KEEP OUT)" at bounding box center [230, 441] width 179 height 14
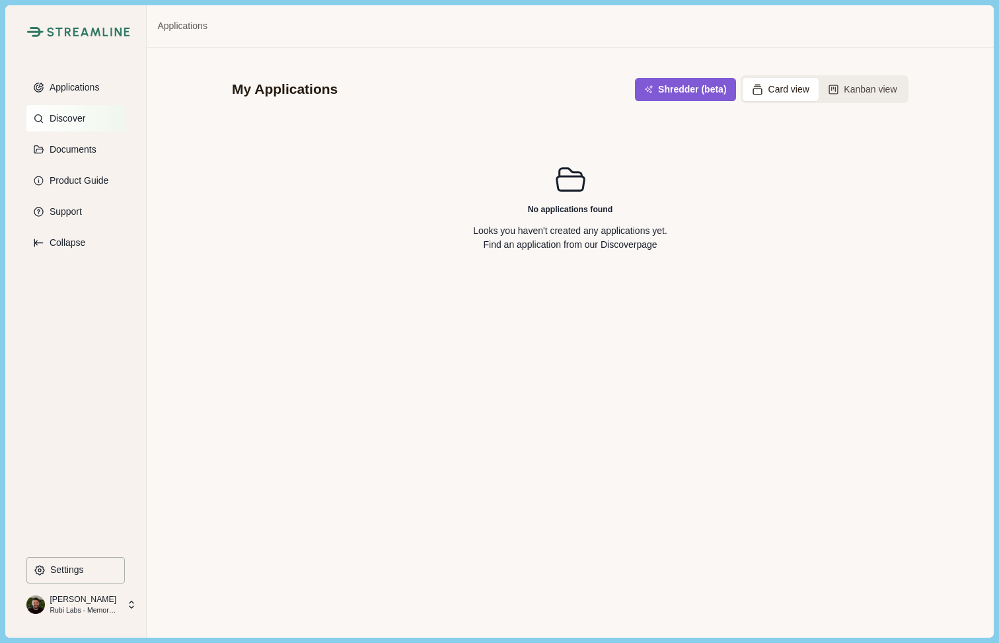
click at [59, 109] on button "Discover" at bounding box center [75, 118] width 98 height 26
click at [59, 566] on p "Settings" at bounding box center [65, 569] width 38 height 11
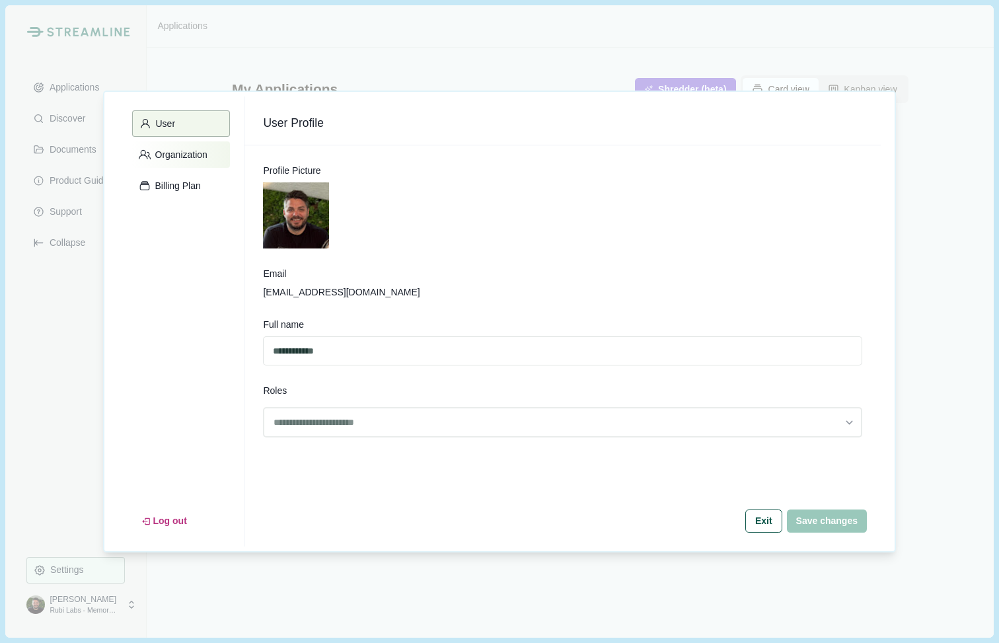
click at [186, 157] on p "Organization" at bounding box center [179, 154] width 57 height 11
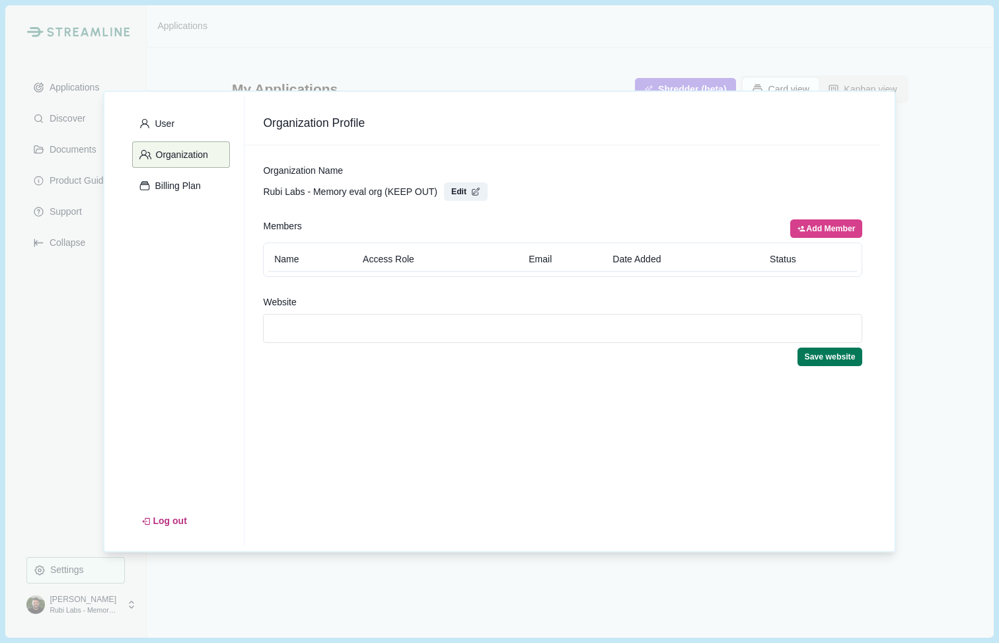
click at [84, 332] on div "User Organization Billing Plan Log out Organization Profile Organization Name R…" at bounding box center [499, 321] width 999 height 643
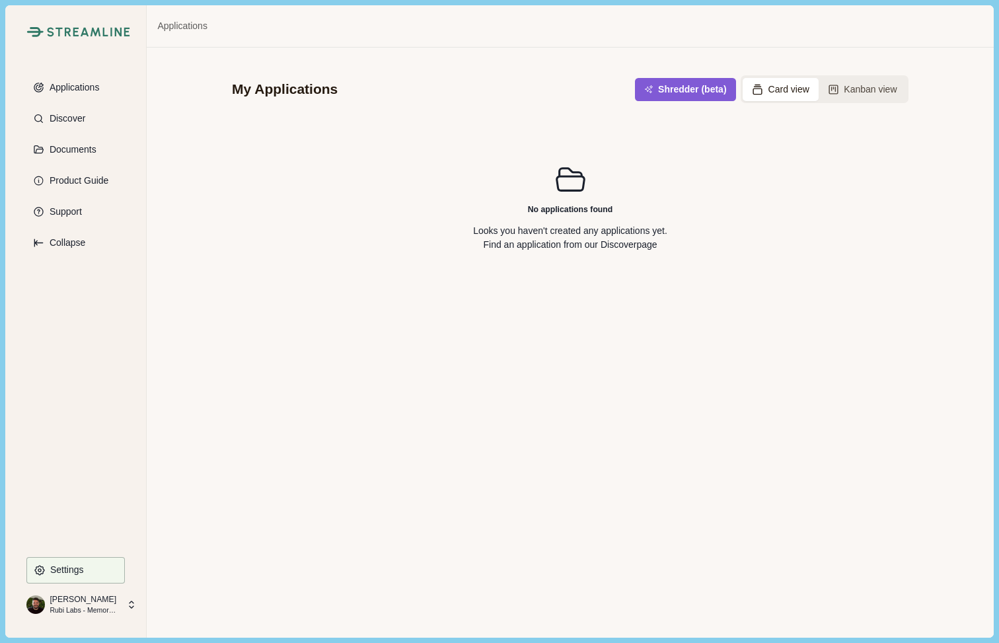
click at [88, 606] on p "Rubi Labs - Memory eval org (KEEP OUT)" at bounding box center [84, 610] width 69 height 11
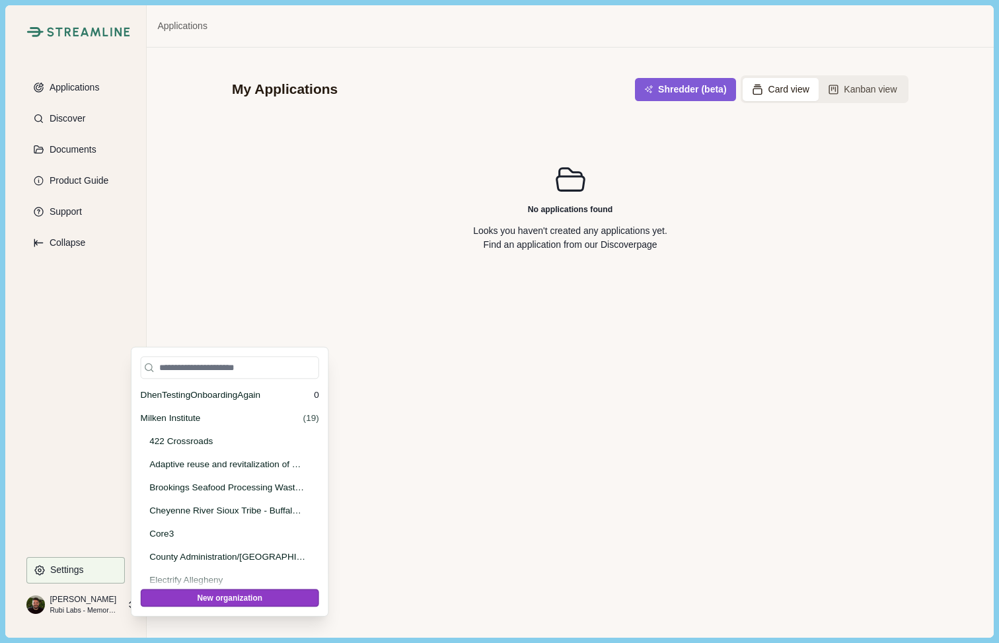
scroll to position [40027, 0]
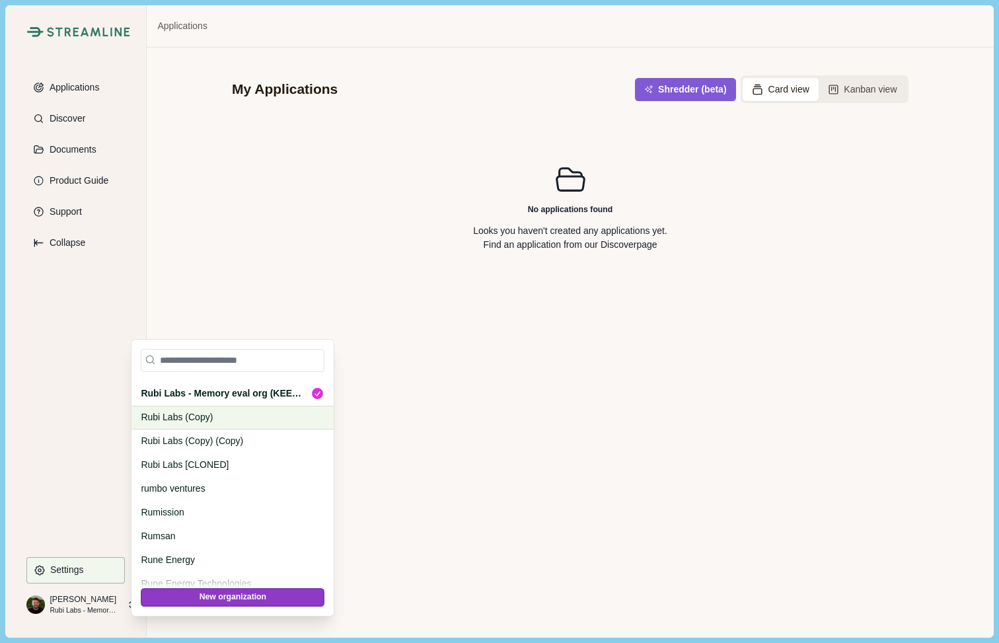
click at [204, 419] on p "Rubi Labs (Copy)" at bounding box center [230, 417] width 179 height 14
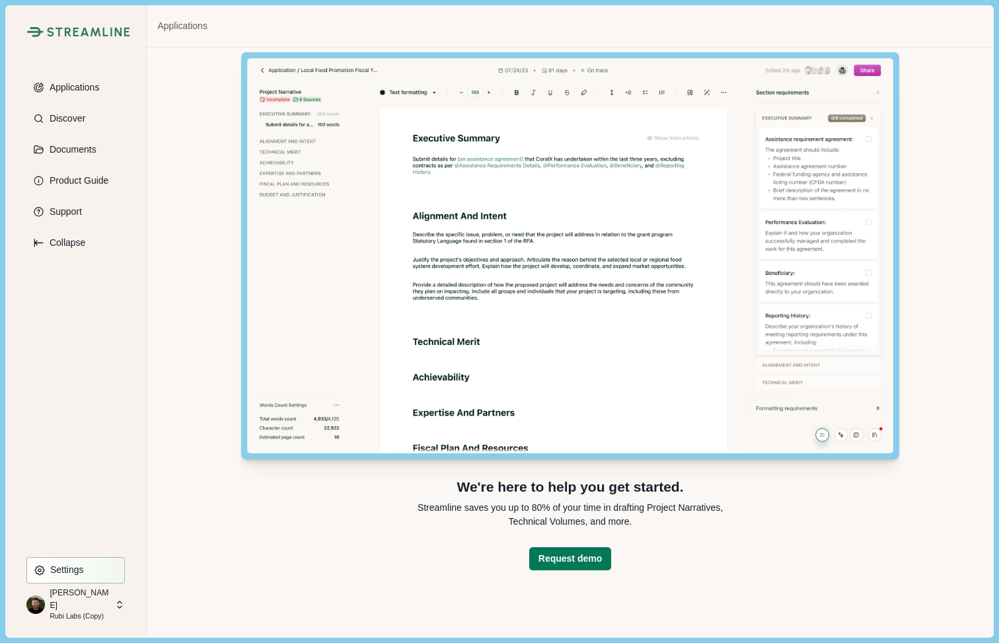
click at [75, 570] on p "Settings" at bounding box center [65, 569] width 38 height 11
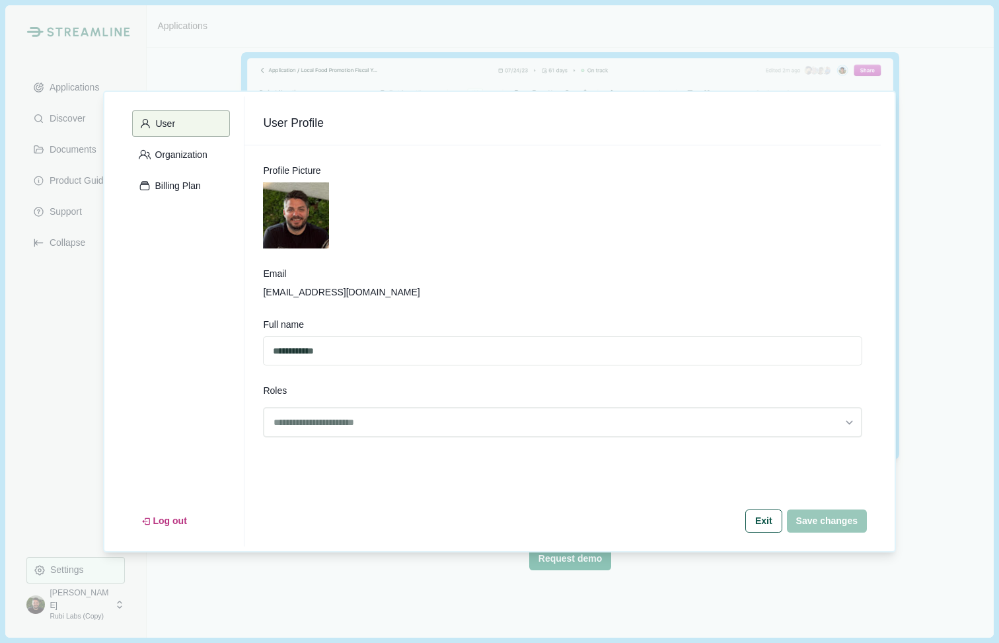
click at [174, 139] on div "User Organization Billing Plan" at bounding box center [181, 156] width 98 height 93
click at [168, 166] on button "Organization" at bounding box center [181, 154] width 98 height 26
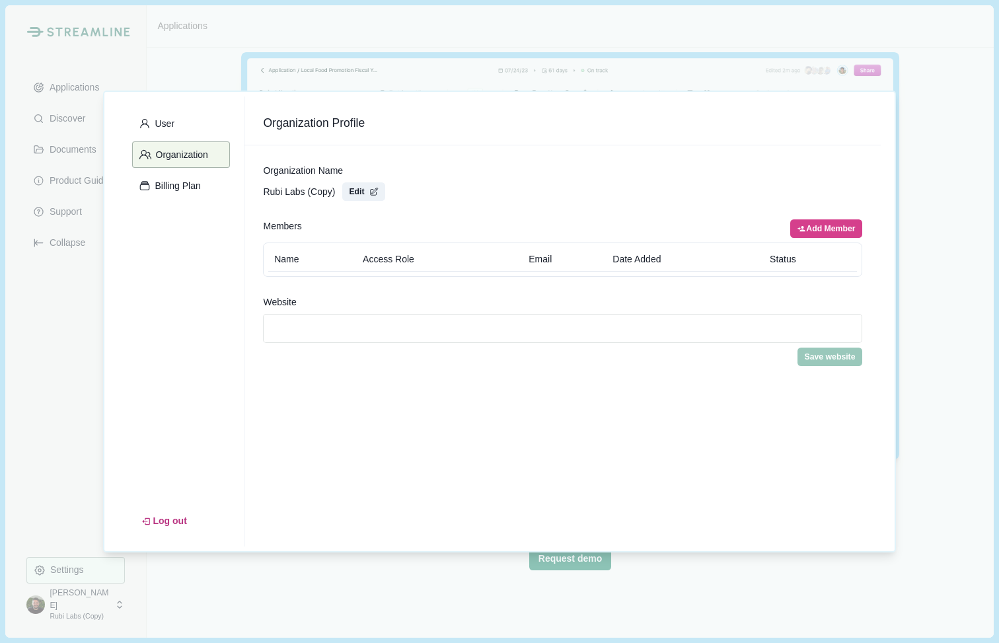
click at [50, 330] on div "User Organization Billing Plan Log out Organization Profile Organization Name R…" at bounding box center [499, 321] width 999 height 643
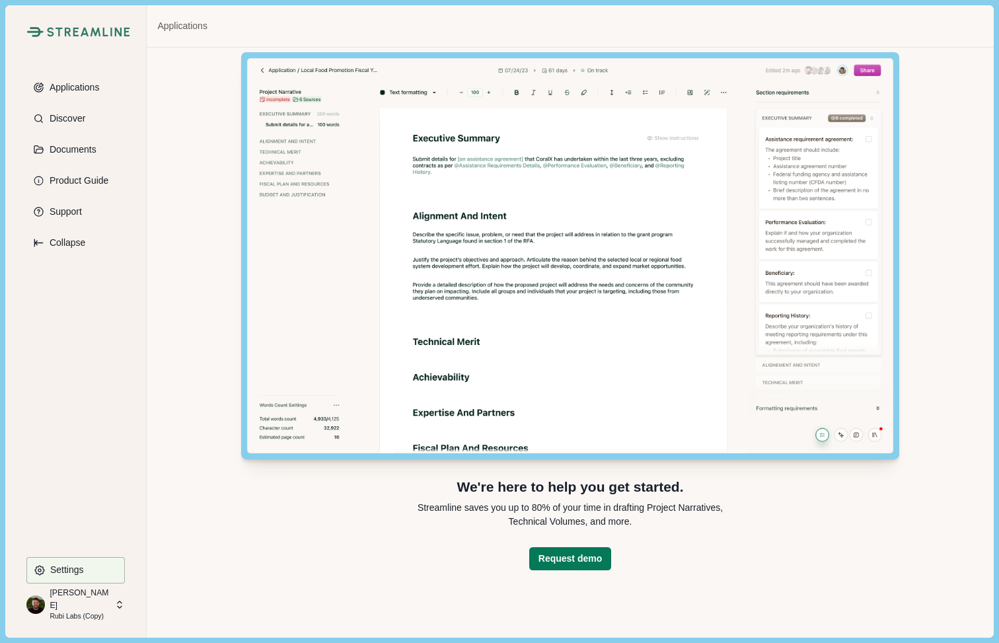
click at [77, 611] on p "Rubi Labs (Copy)" at bounding box center [80, 616] width 61 height 11
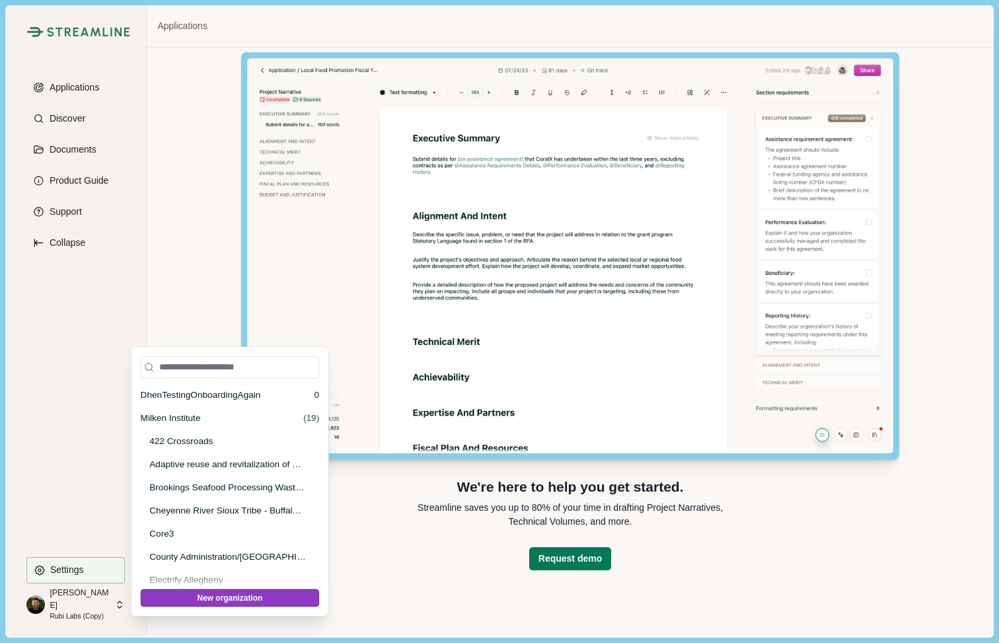
scroll to position [40051, 0]
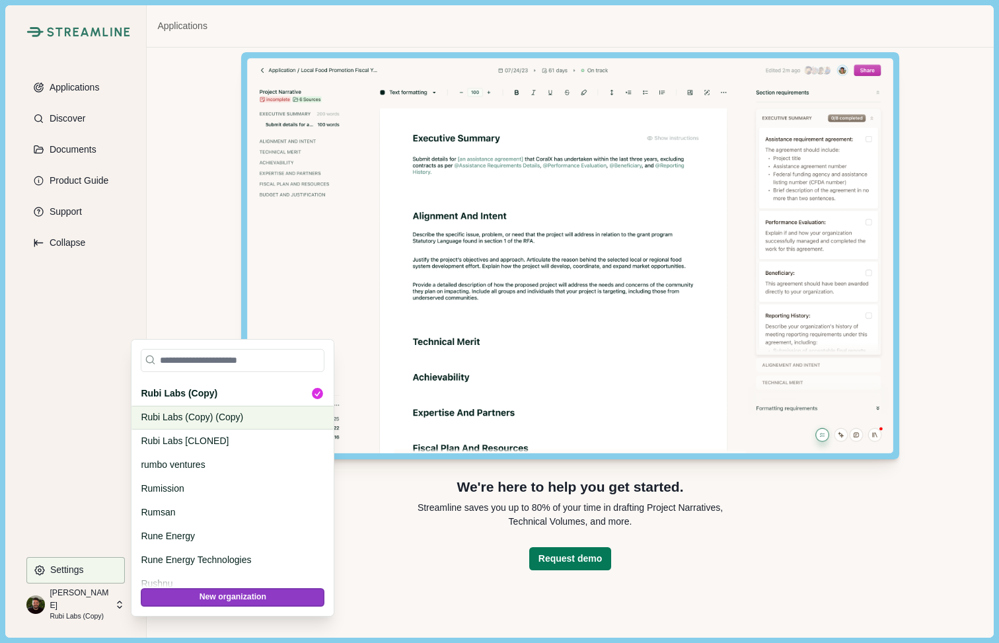
click at [162, 417] on p "Rubi Labs (Copy) (Copy)" at bounding box center [230, 417] width 179 height 14
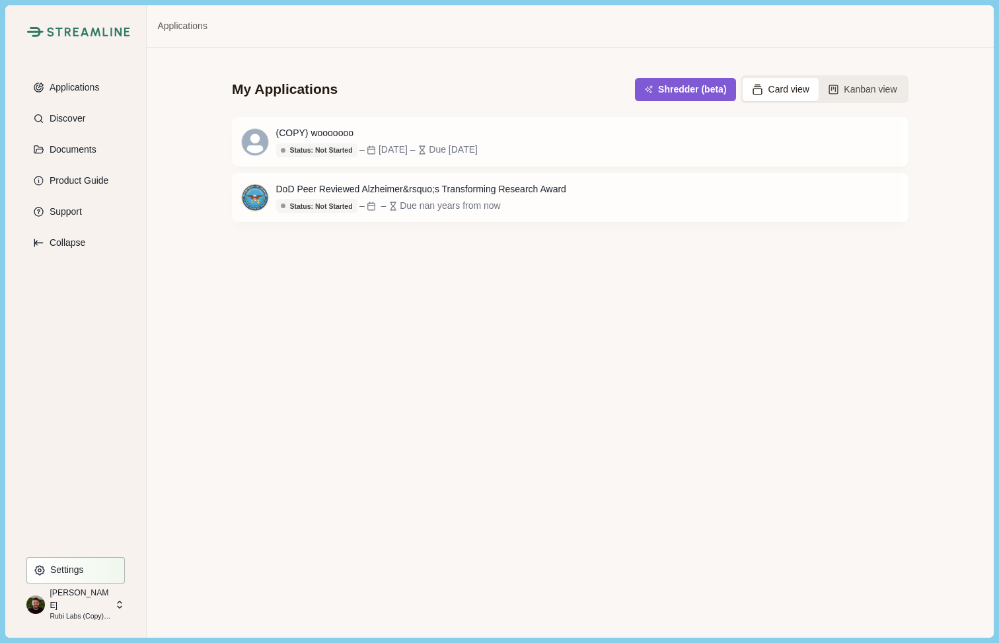
click at [82, 560] on button "Settings" at bounding box center [75, 570] width 98 height 26
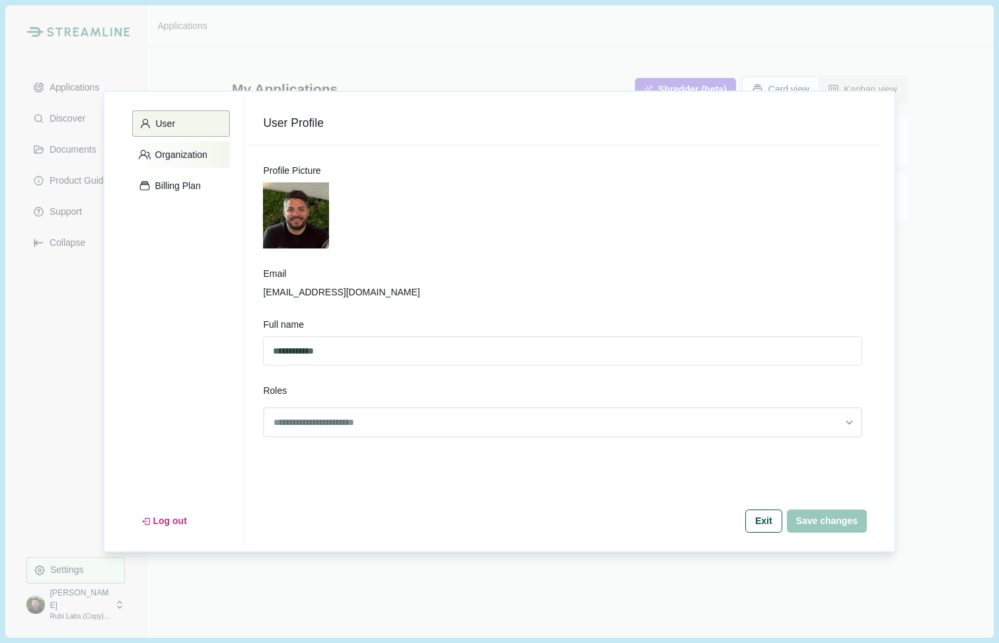
click at [168, 158] on p "Organization" at bounding box center [179, 154] width 57 height 11
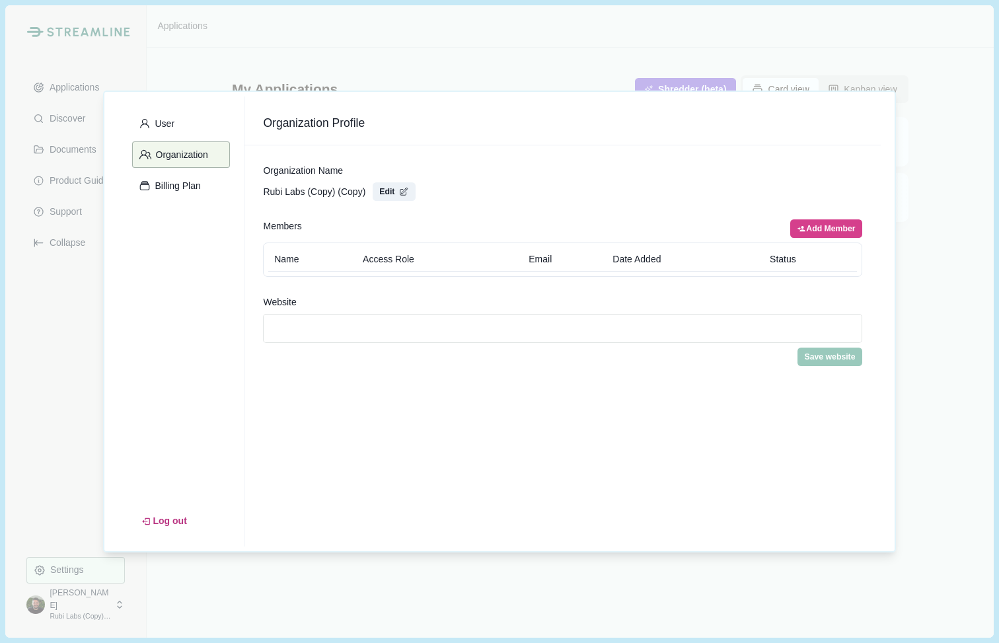
click at [36, 355] on div "User Organization Billing Plan Log out Organization Profile Organization Name R…" at bounding box center [499, 321] width 999 height 643
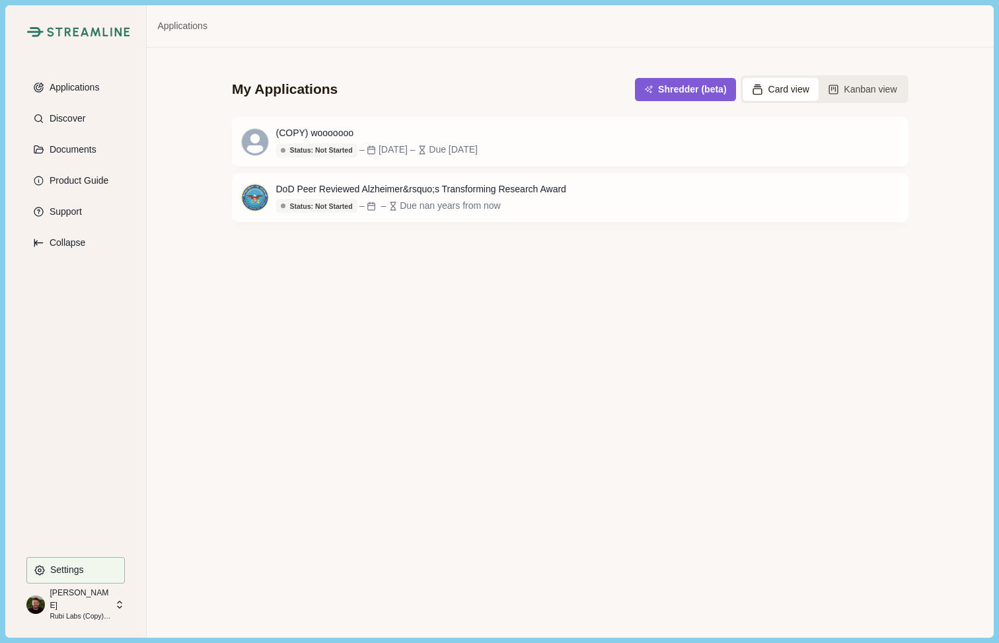
click at [90, 593] on p "[PERSON_NAME]" at bounding box center [80, 599] width 61 height 24
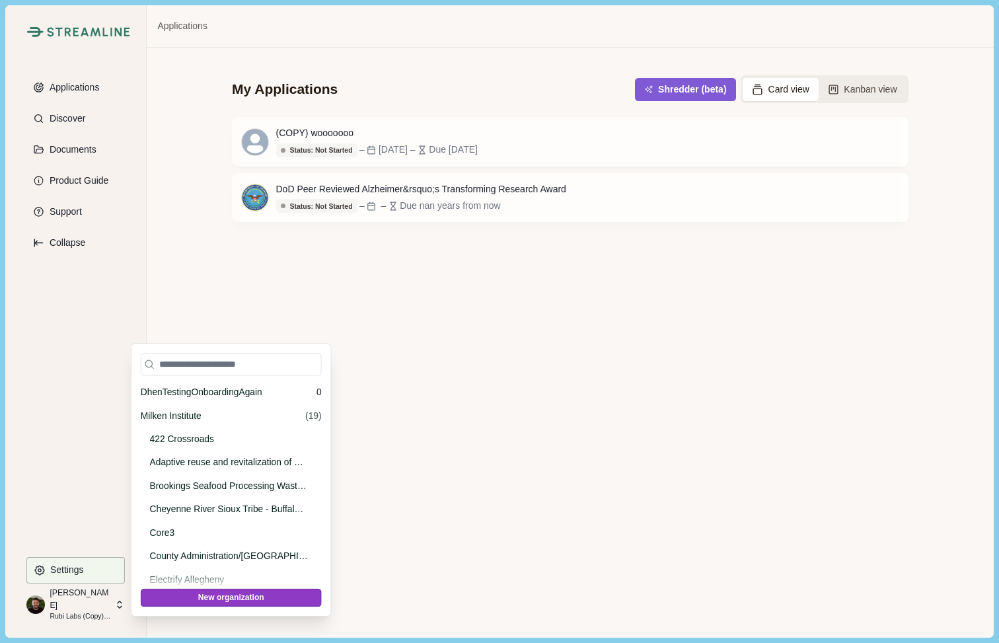
scroll to position [40075, 0]
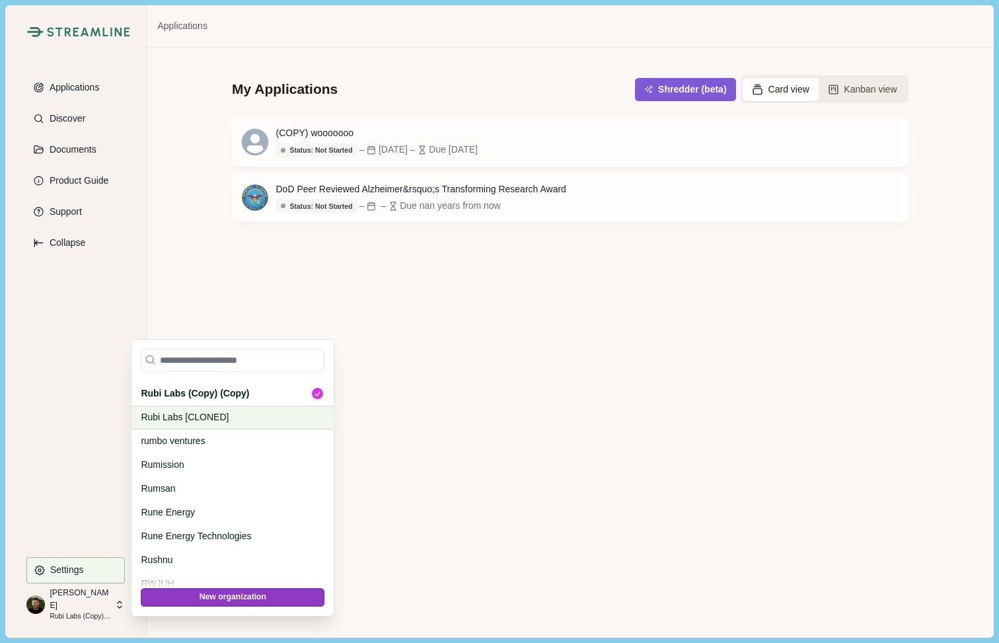
click at [176, 416] on p "Rubi Labs [CLONED]" at bounding box center [230, 417] width 179 height 14
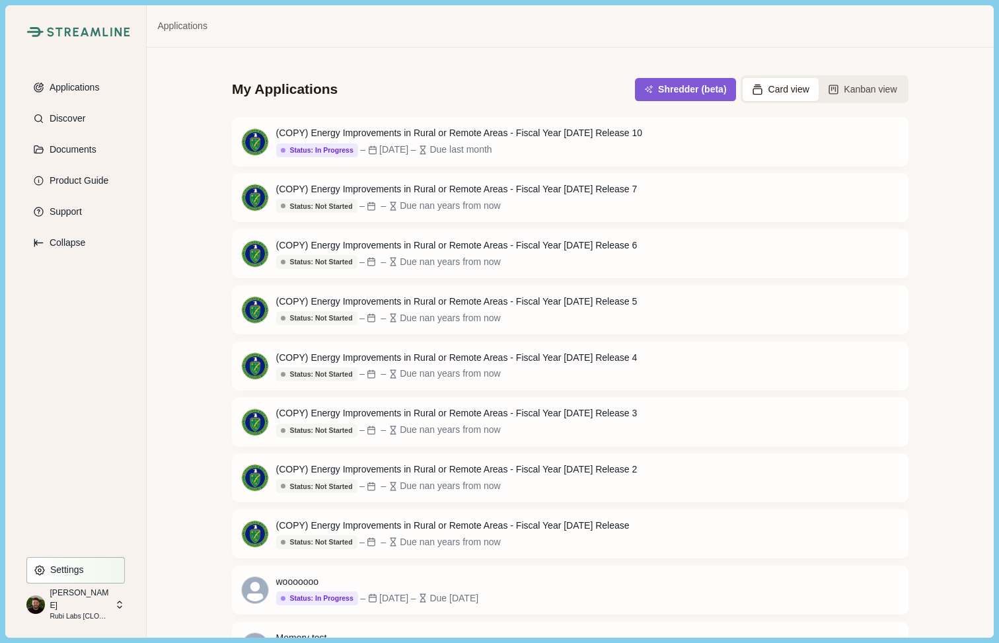
click at [62, 564] on p "Settings" at bounding box center [65, 569] width 38 height 11
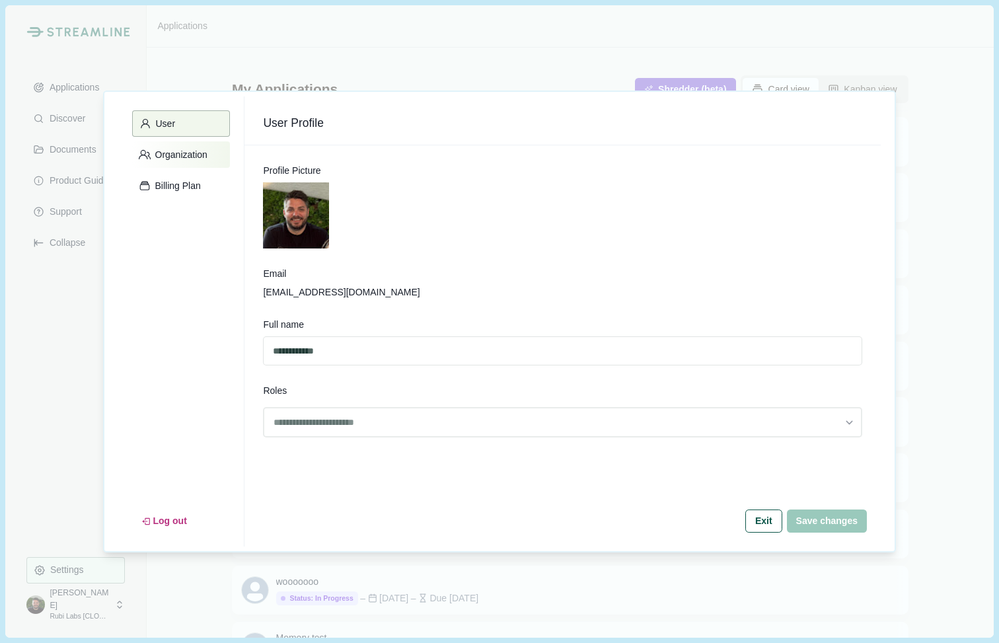
click at [163, 145] on button "Organization" at bounding box center [181, 154] width 98 height 26
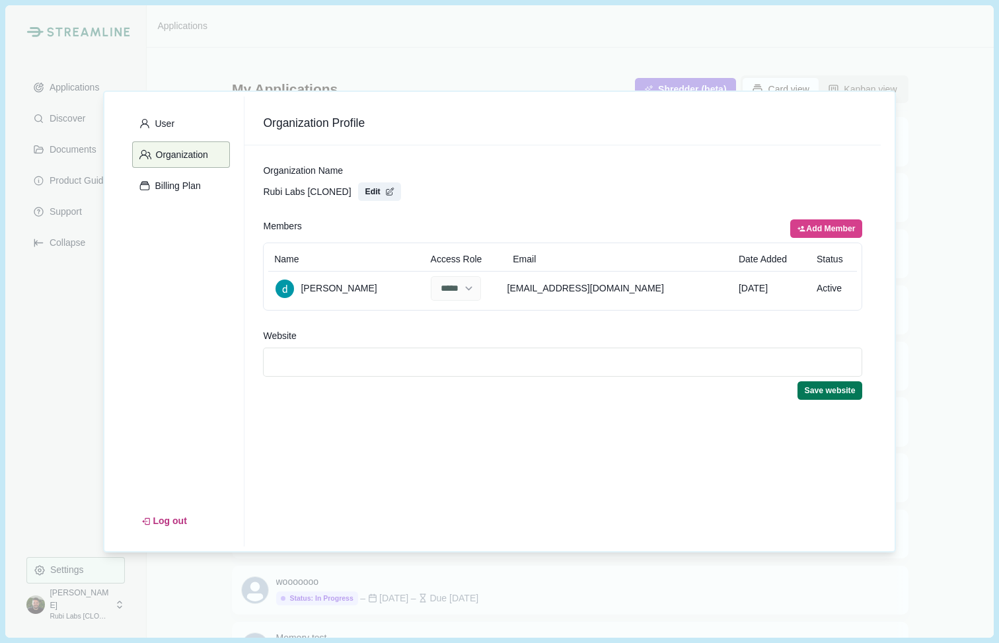
click at [58, 365] on div "User Organization Billing Plan Log out Organization Profile Organization Name R…" at bounding box center [499, 321] width 999 height 643
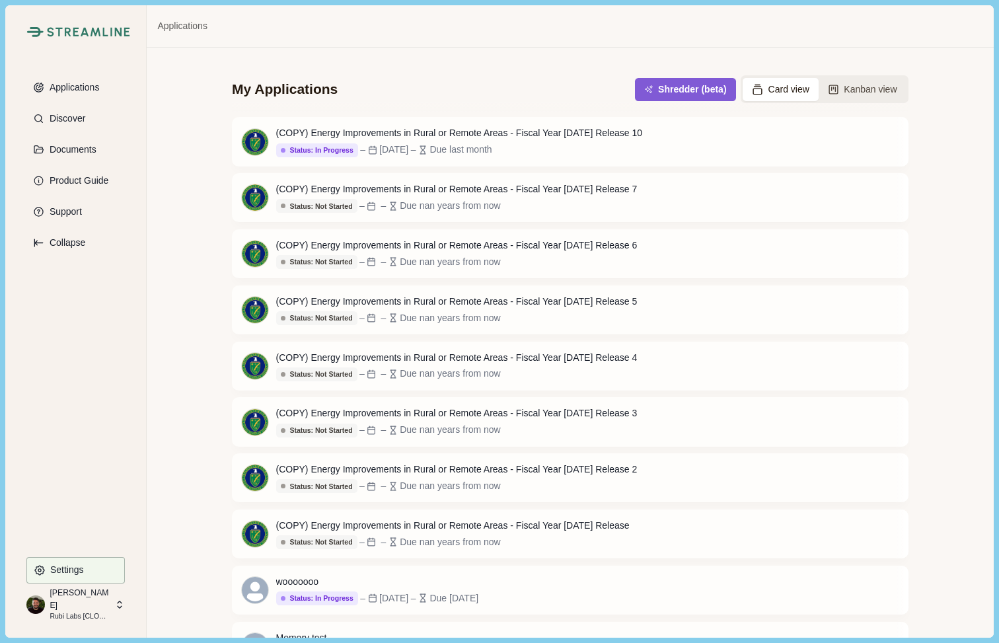
click at [81, 611] on p "Rubi Labs [CLONED]" at bounding box center [80, 616] width 61 height 11
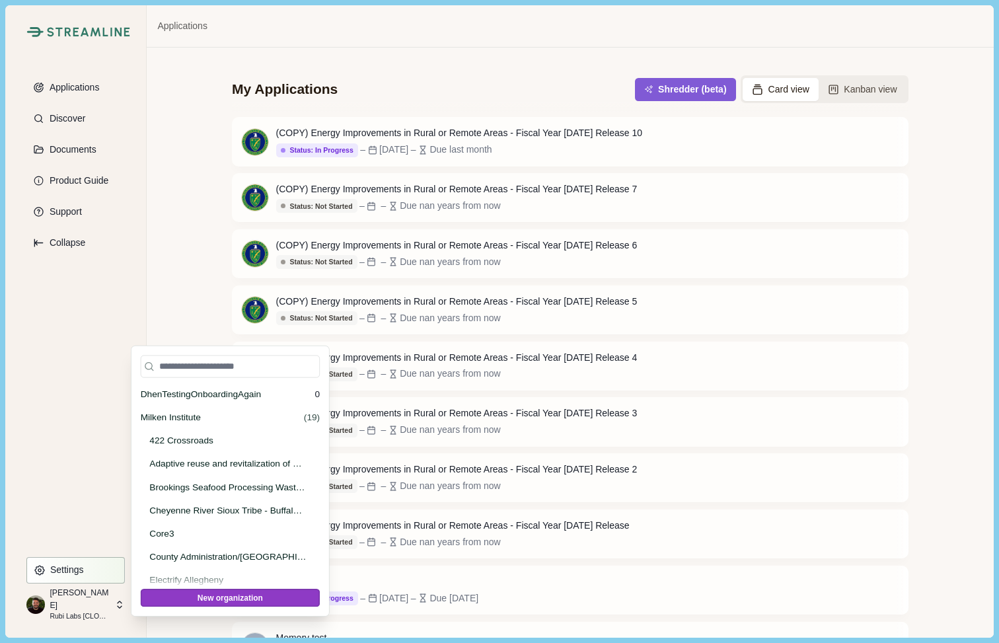
scroll to position [40098, 0]
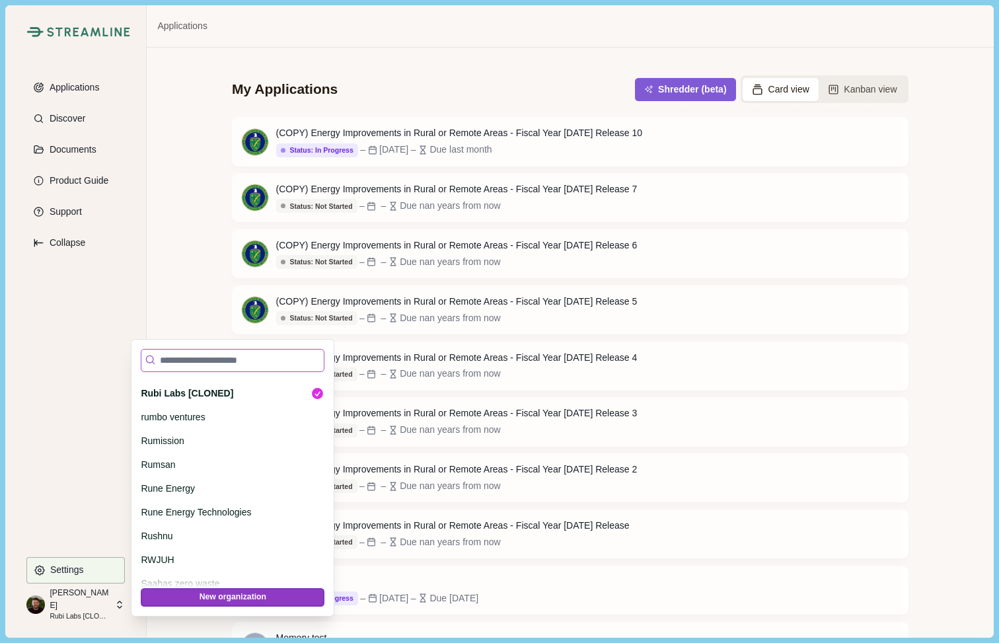
click at [195, 364] on input at bounding box center [233, 360] width 184 height 23
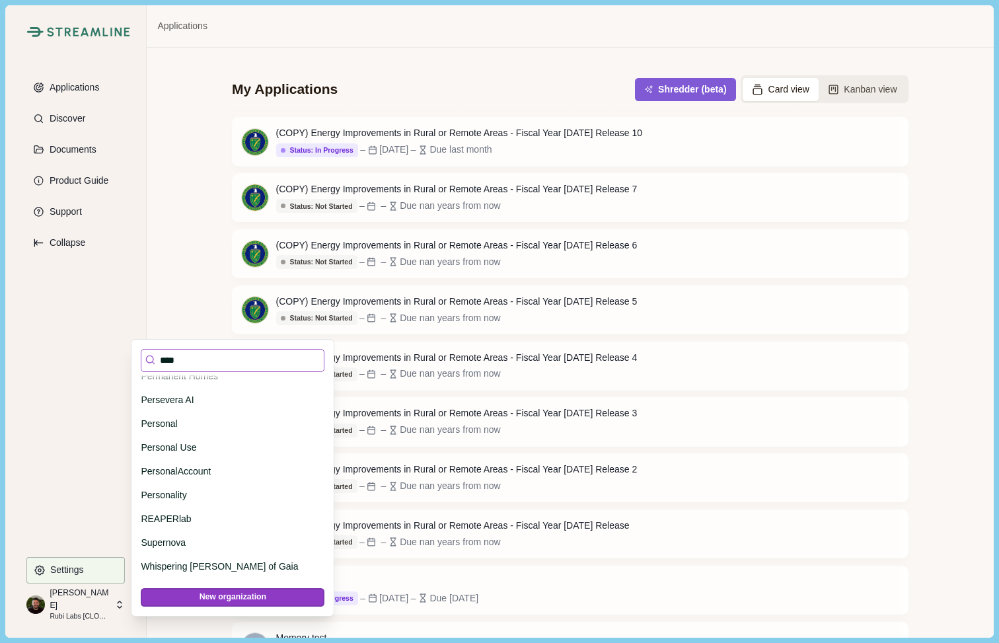
scroll to position [0, 0]
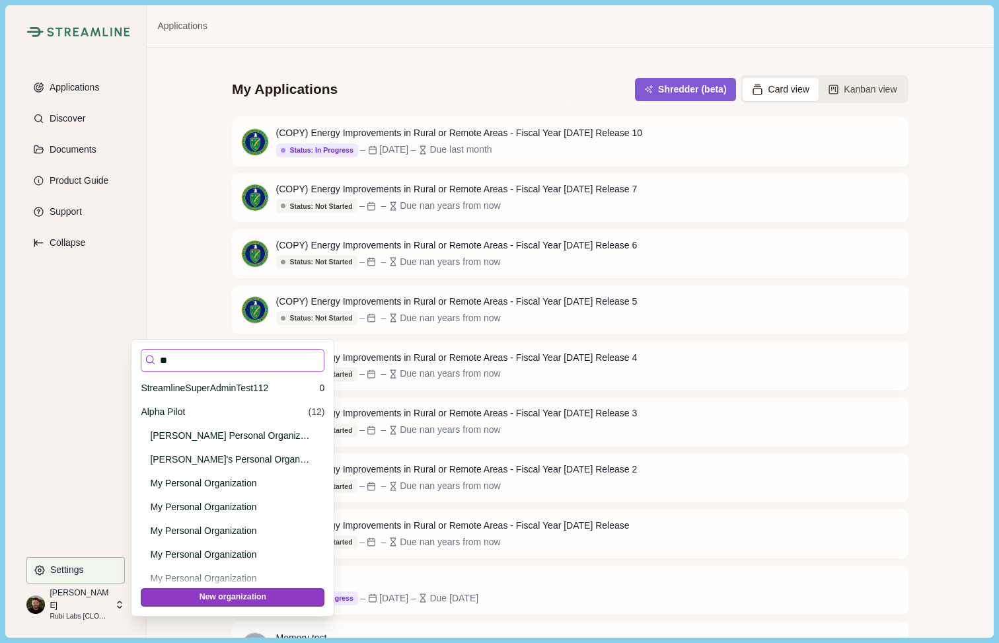
type input "*"
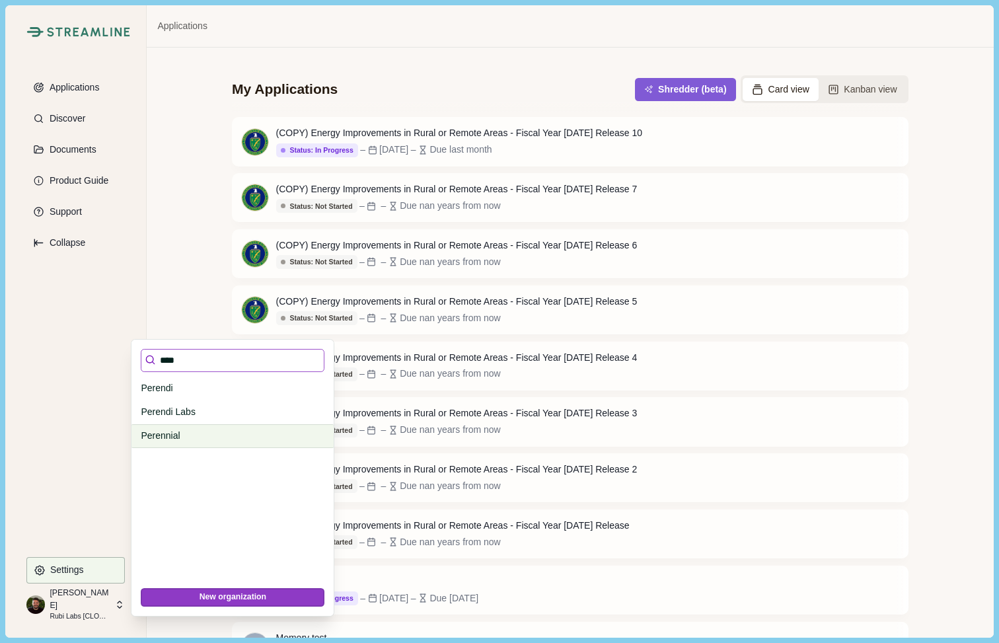
type input "****"
click at [178, 437] on p "Perennial" at bounding box center [230, 436] width 179 height 14
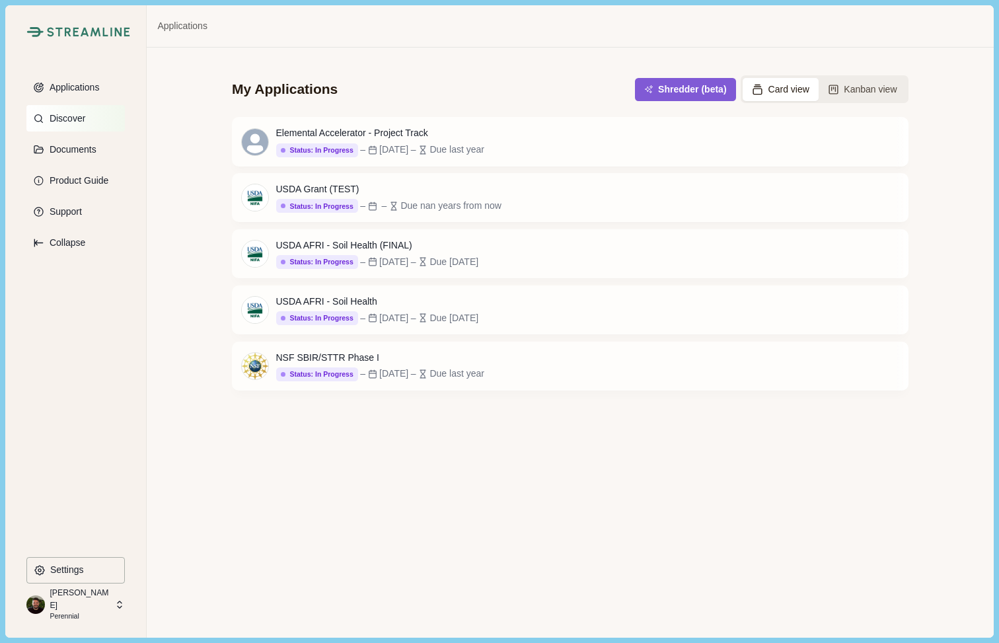
click at [71, 122] on p "Discover" at bounding box center [65, 118] width 40 height 11
click at [57, 570] on p "Settings" at bounding box center [65, 569] width 38 height 11
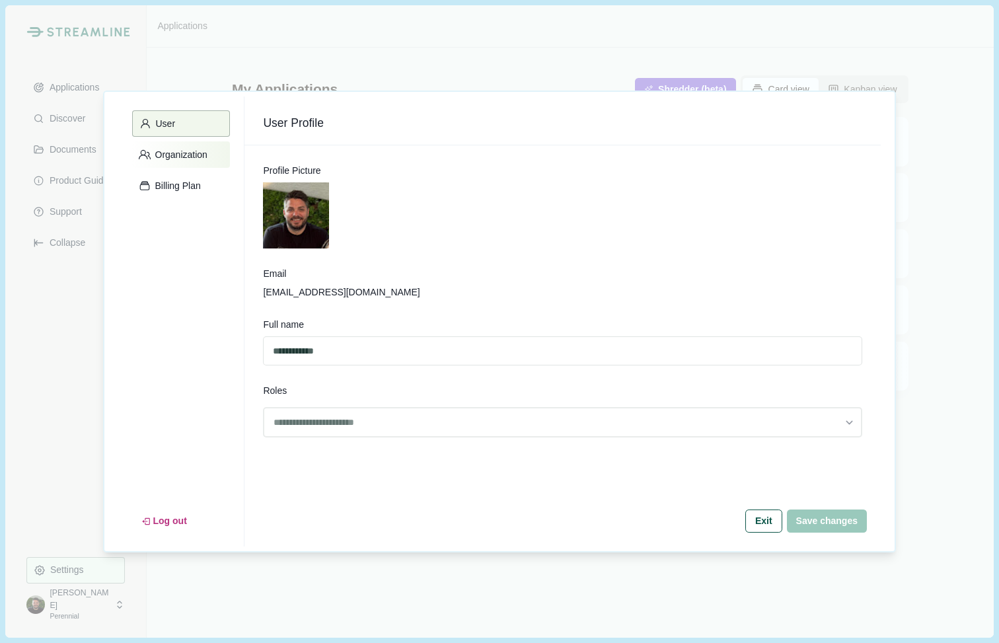
click at [177, 160] on button "Organization" at bounding box center [181, 154] width 98 height 26
select select "******"
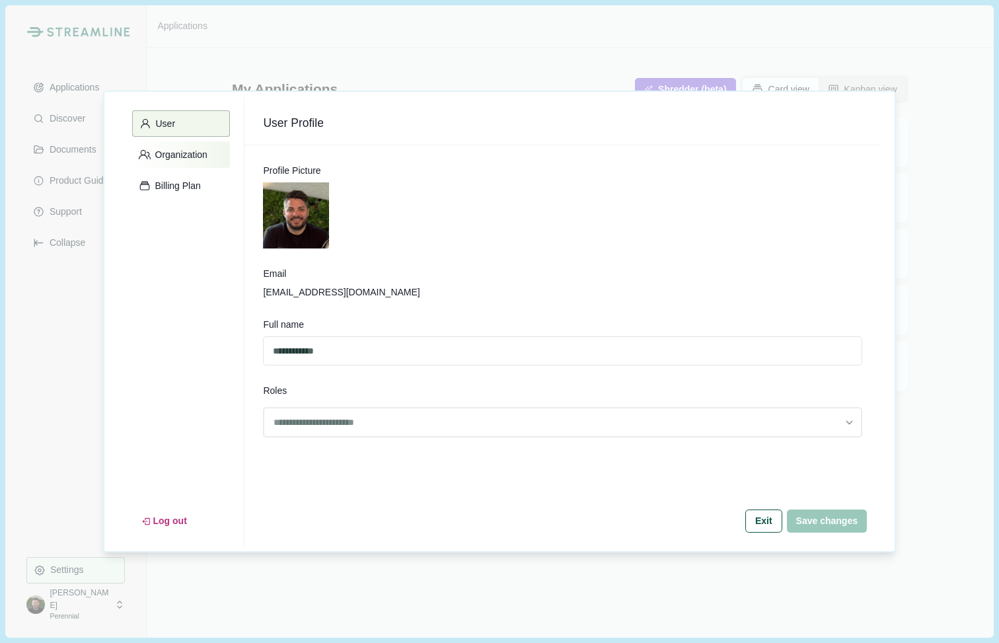
select select "******"
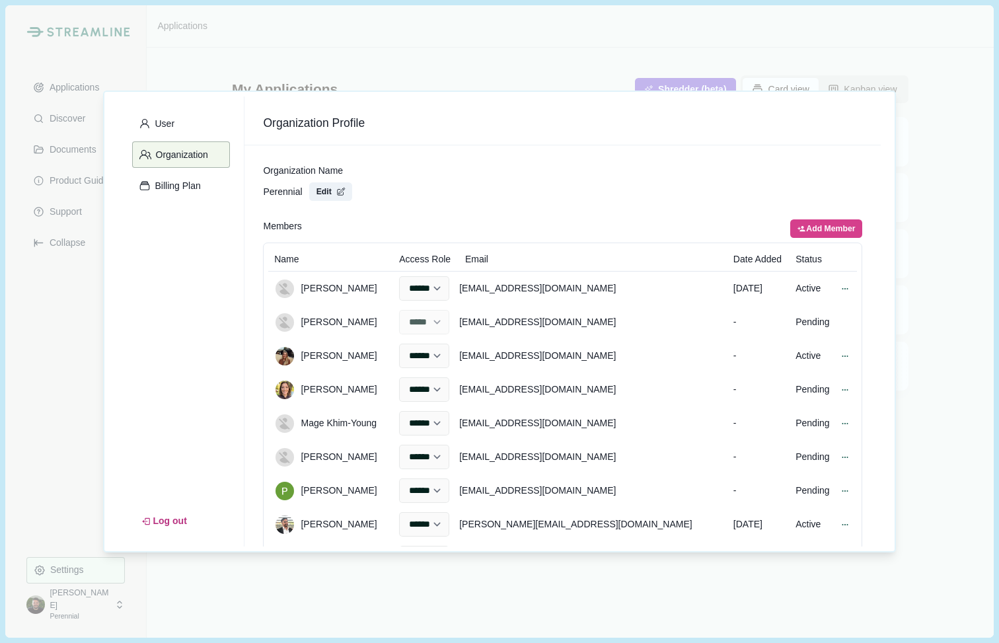
select select "******"
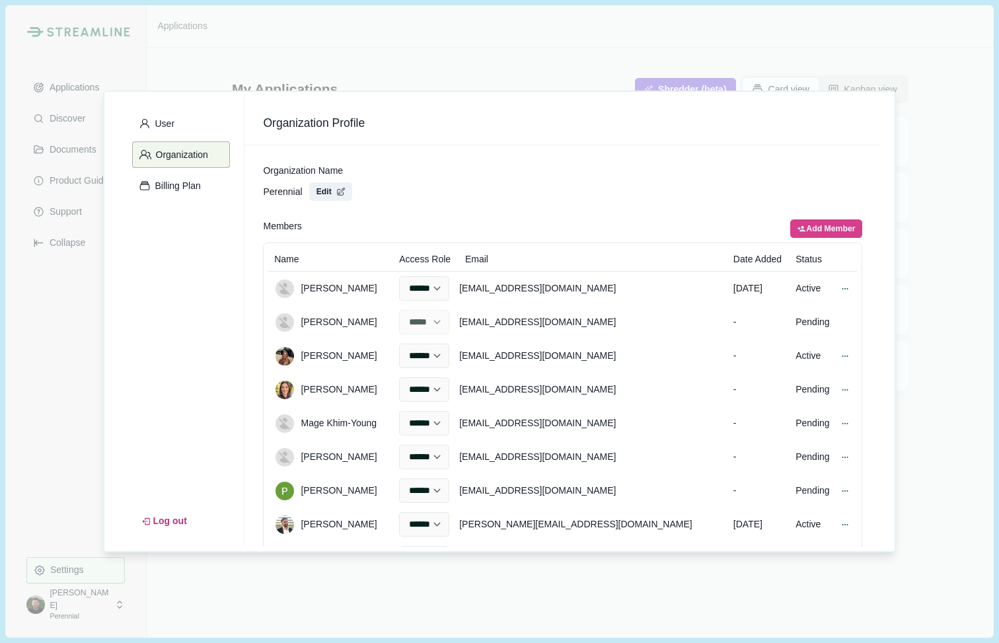
select select "******"
click at [56, 405] on div "**********" at bounding box center [499, 321] width 999 height 643
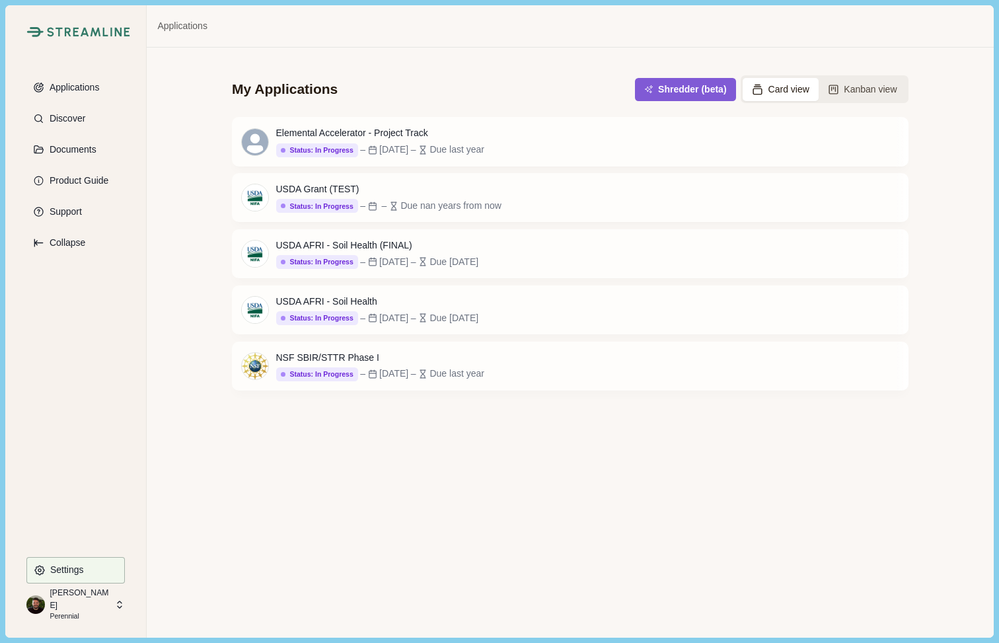
click at [71, 611] on p "Perennial" at bounding box center [80, 616] width 61 height 11
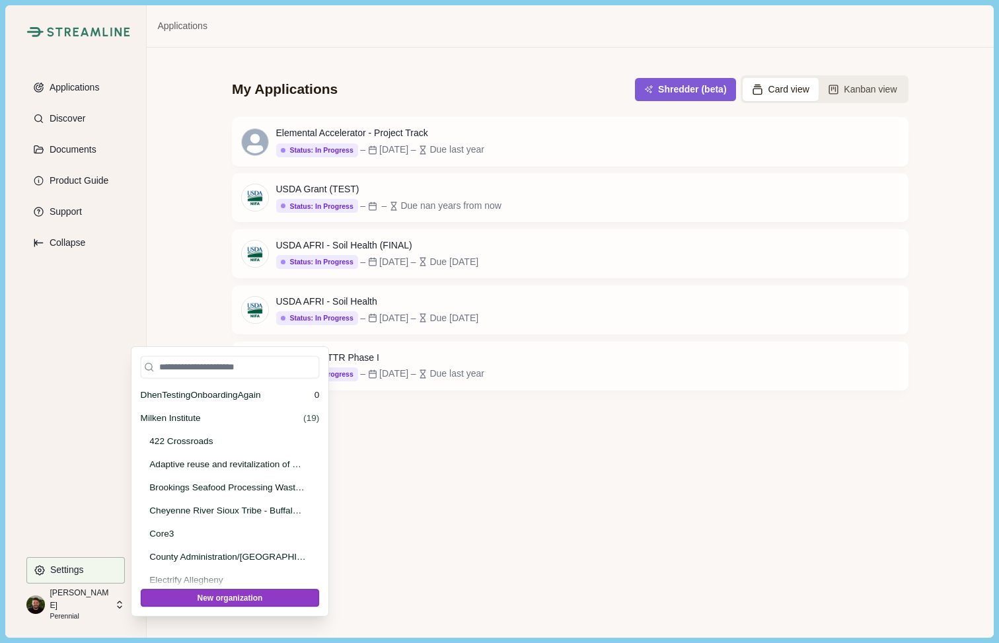
scroll to position [35531, 0]
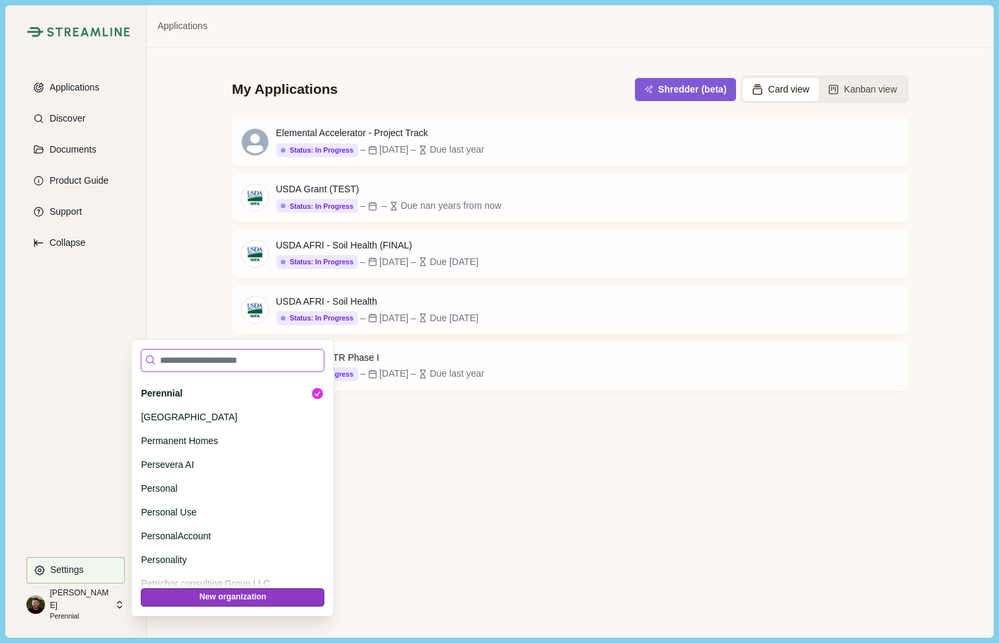
click at [196, 354] on input at bounding box center [233, 360] width 184 height 23
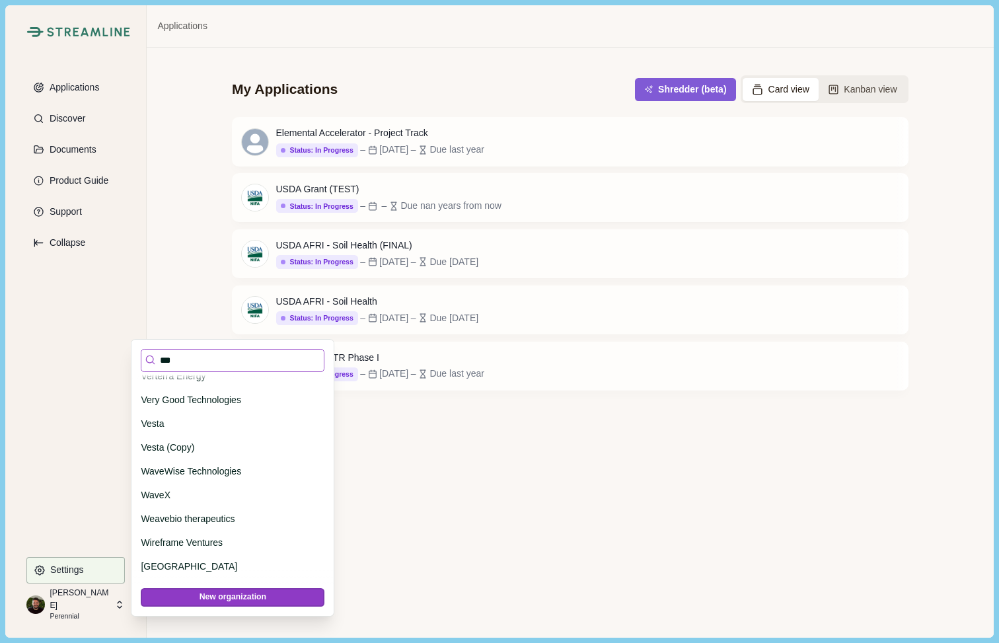
scroll to position [0, 0]
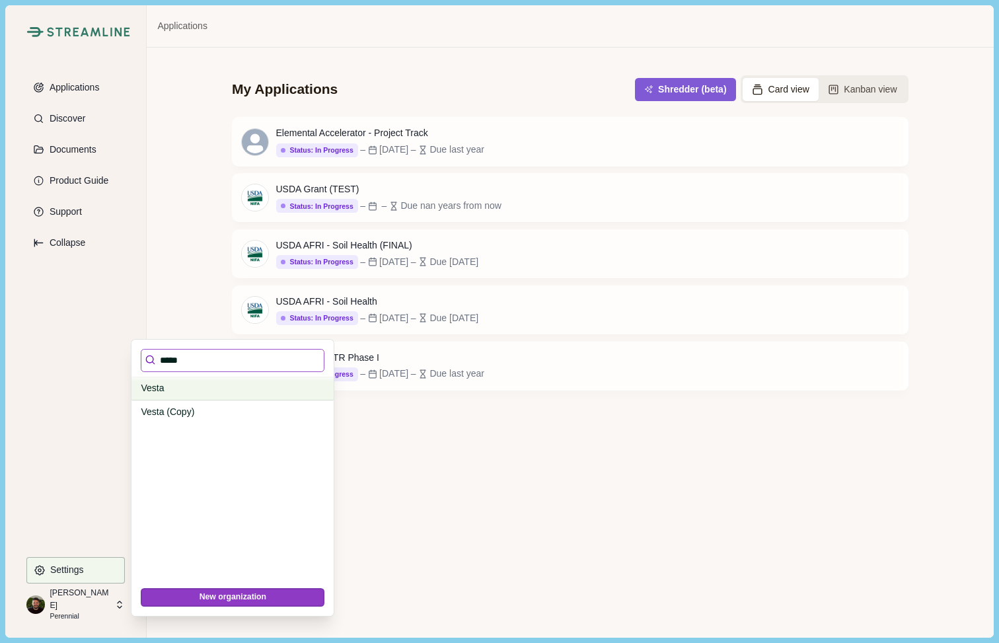
type input "*****"
click at [172, 390] on p "Vesta" at bounding box center [230, 388] width 179 height 14
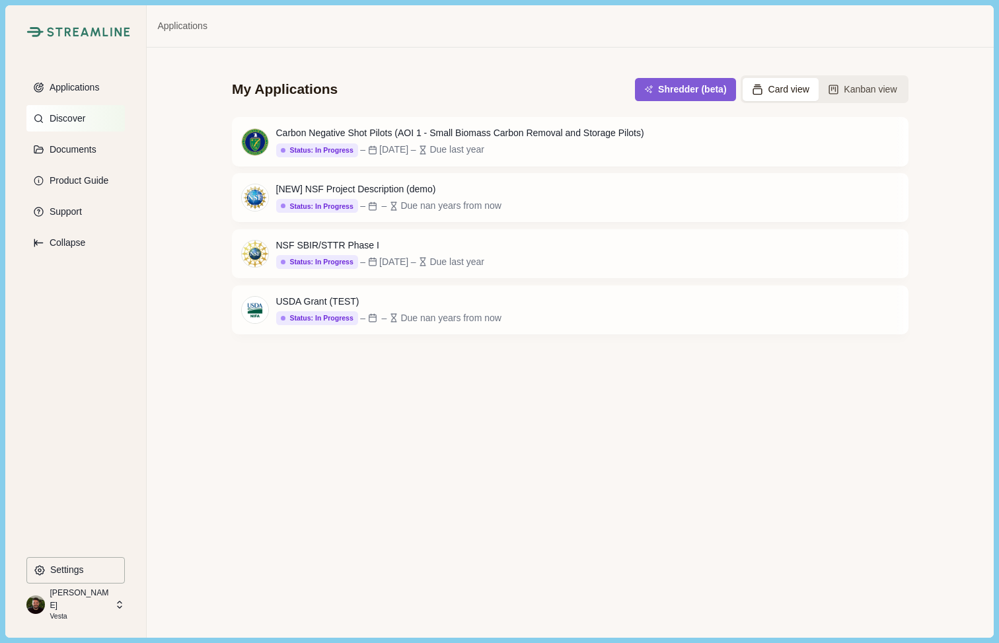
click at [75, 122] on p "Discover" at bounding box center [65, 118] width 40 height 11
click at [440, 141] on div "Carbon Negative Shot Pilots (AOI 1 - Small Biomass Carbon Removal and Storage P…" at bounding box center [460, 141] width 368 height 30
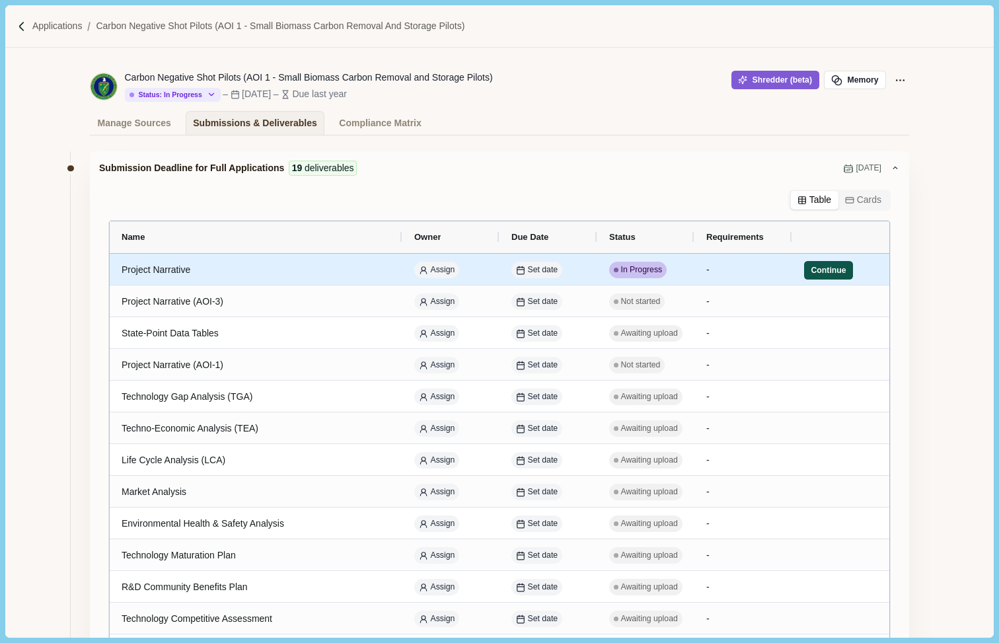
click at [832, 272] on button "Continue" at bounding box center [828, 270] width 49 height 19
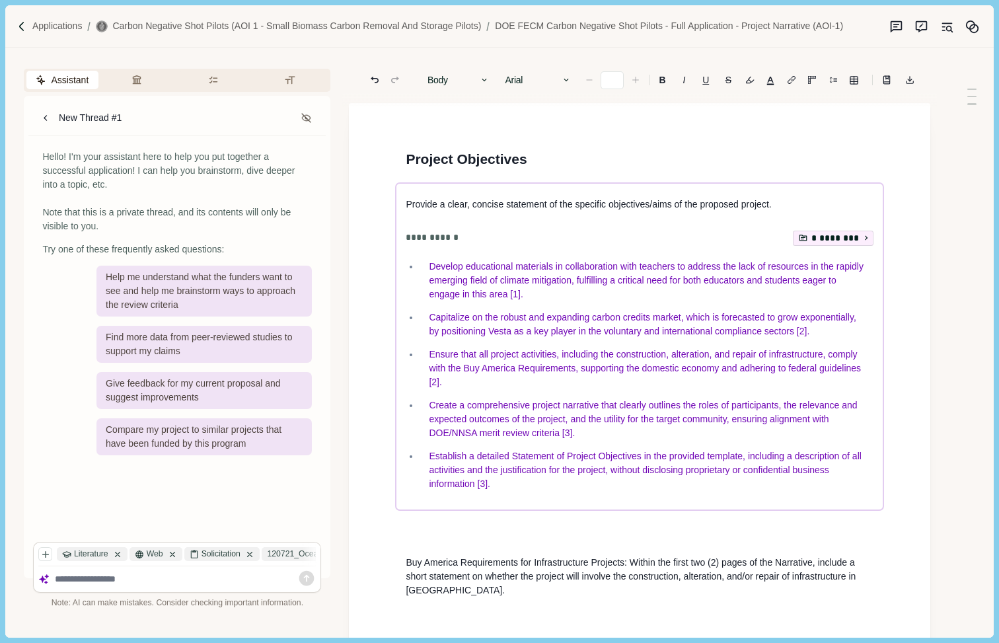
type input "**"
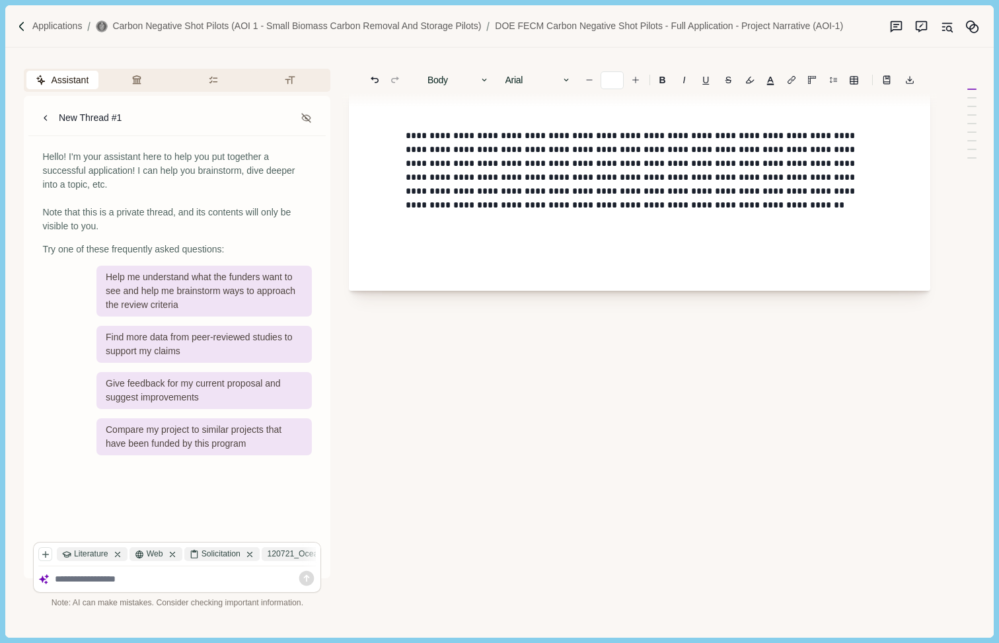
scroll to position [4145, 0]
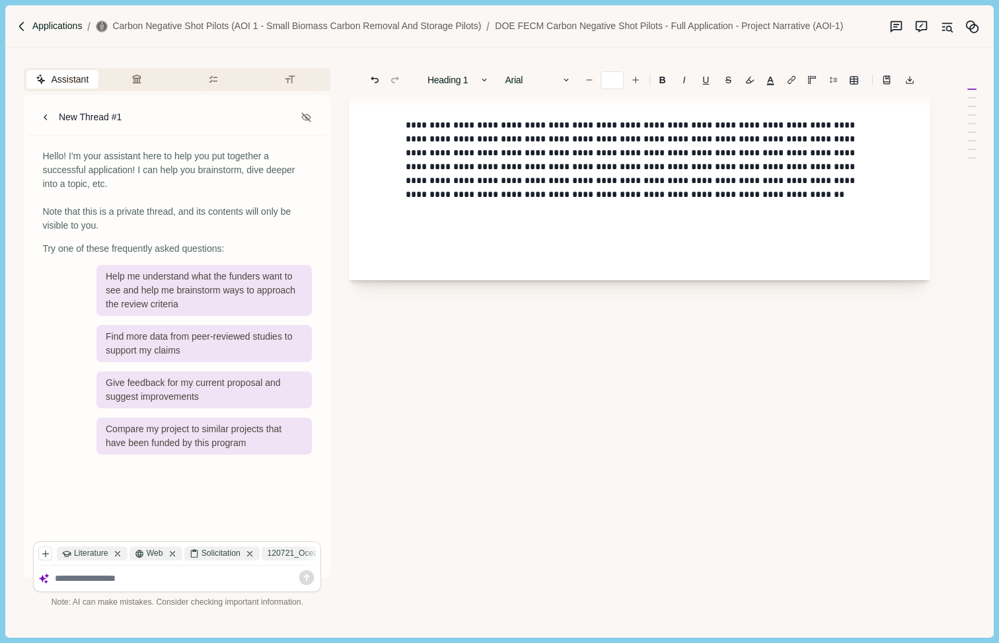
click at [73, 28] on p "Applications" at bounding box center [57, 26] width 50 height 14
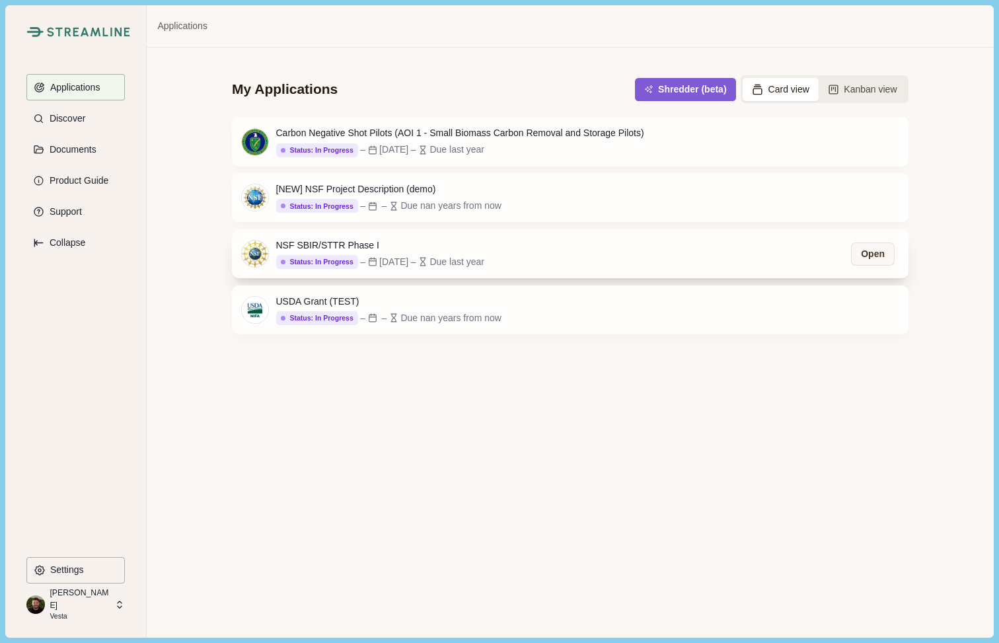
click at [295, 242] on div "NSF SBIR/STTR Phase I" at bounding box center [380, 246] width 208 height 14
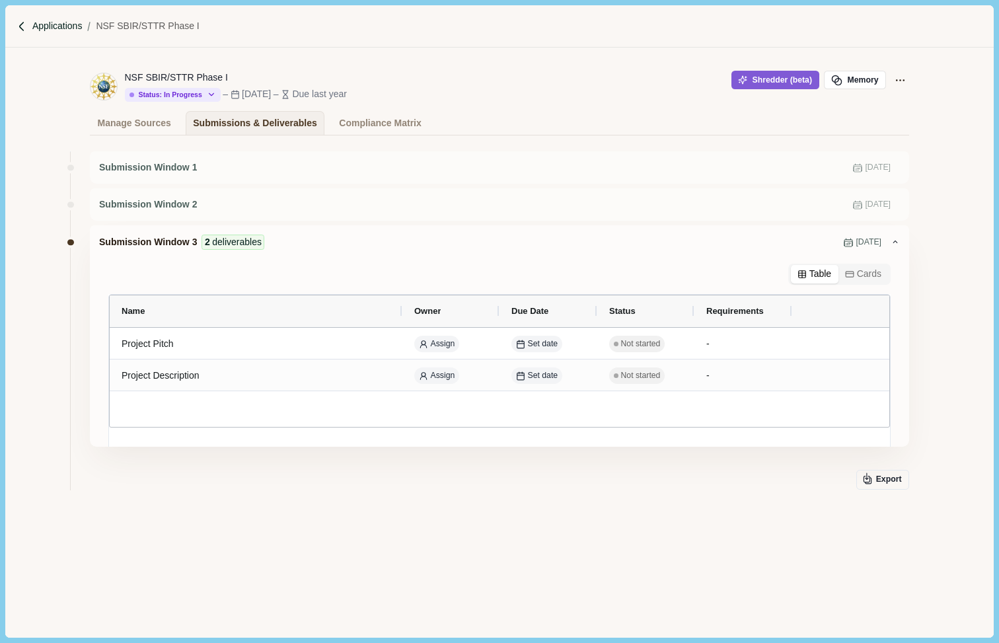
click at [54, 21] on p "Applications" at bounding box center [57, 26] width 50 height 14
